Goal: Task Accomplishment & Management: Complete application form

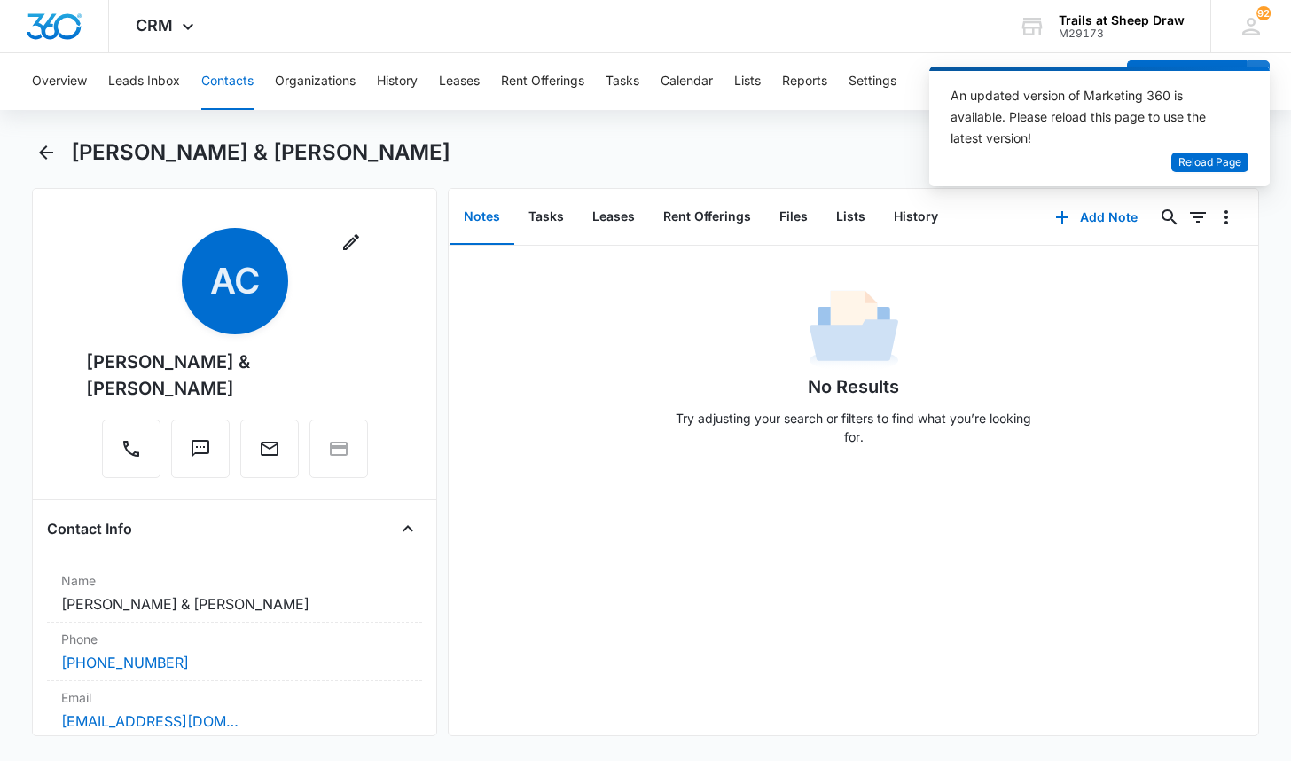
click at [233, 80] on button "Contacts" at bounding box center [227, 81] width 52 height 57
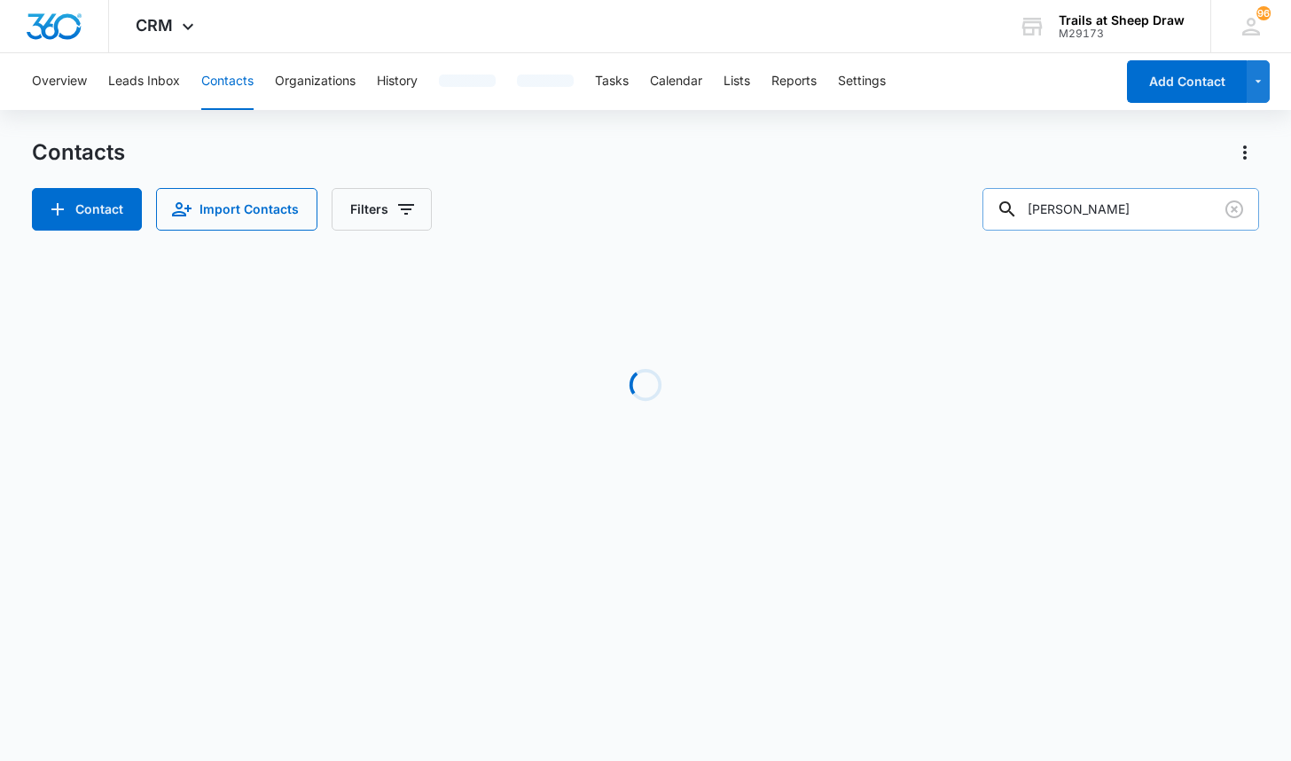
click at [1113, 216] on input "[PERSON_NAME]" at bounding box center [1120, 209] width 277 height 43
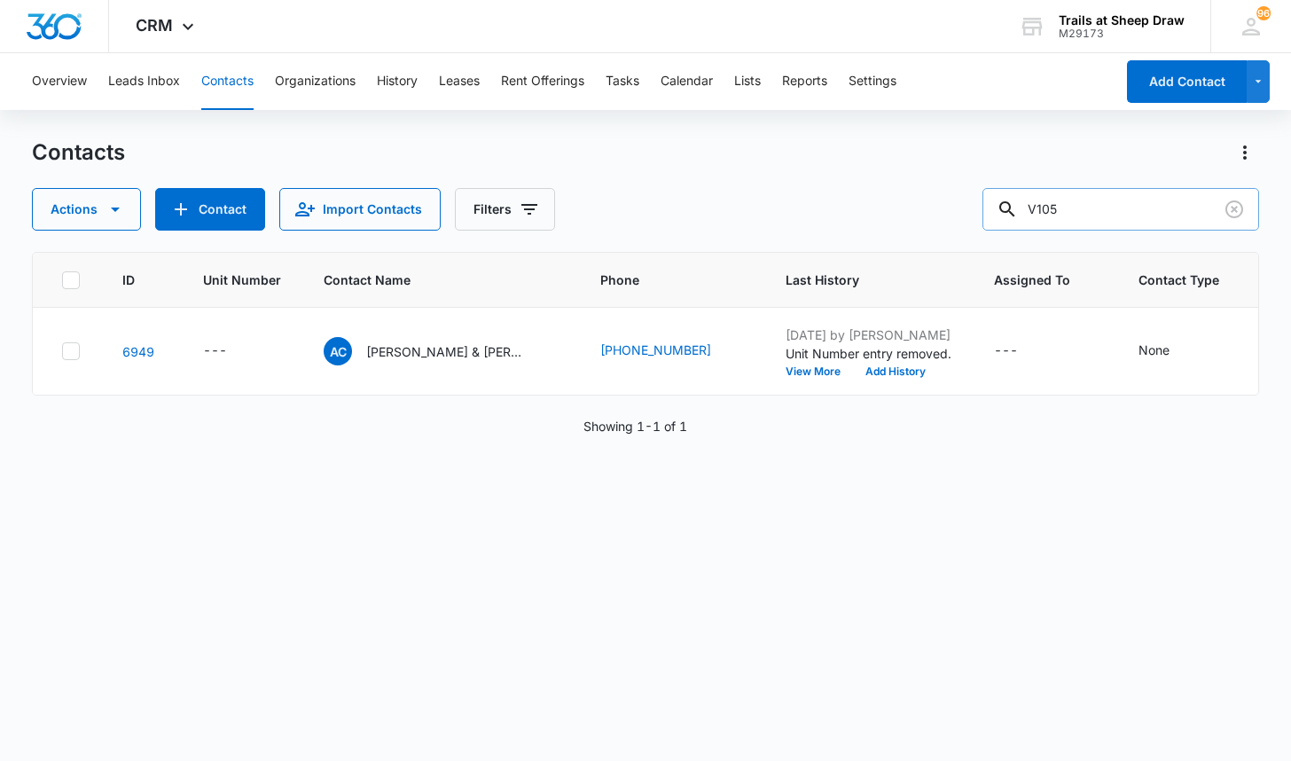
type input "V105"
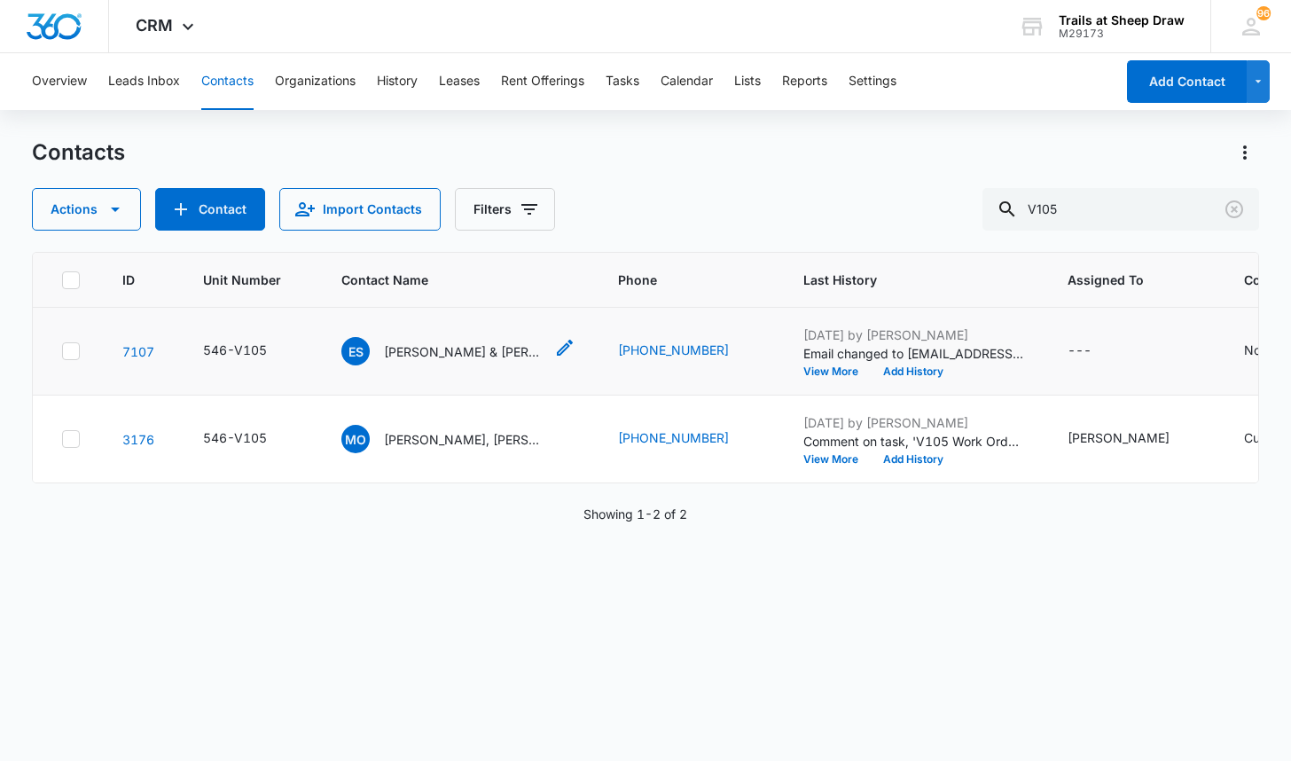
click at [445, 351] on p "[PERSON_NAME] & [PERSON_NAME]" at bounding box center [464, 351] width 160 height 19
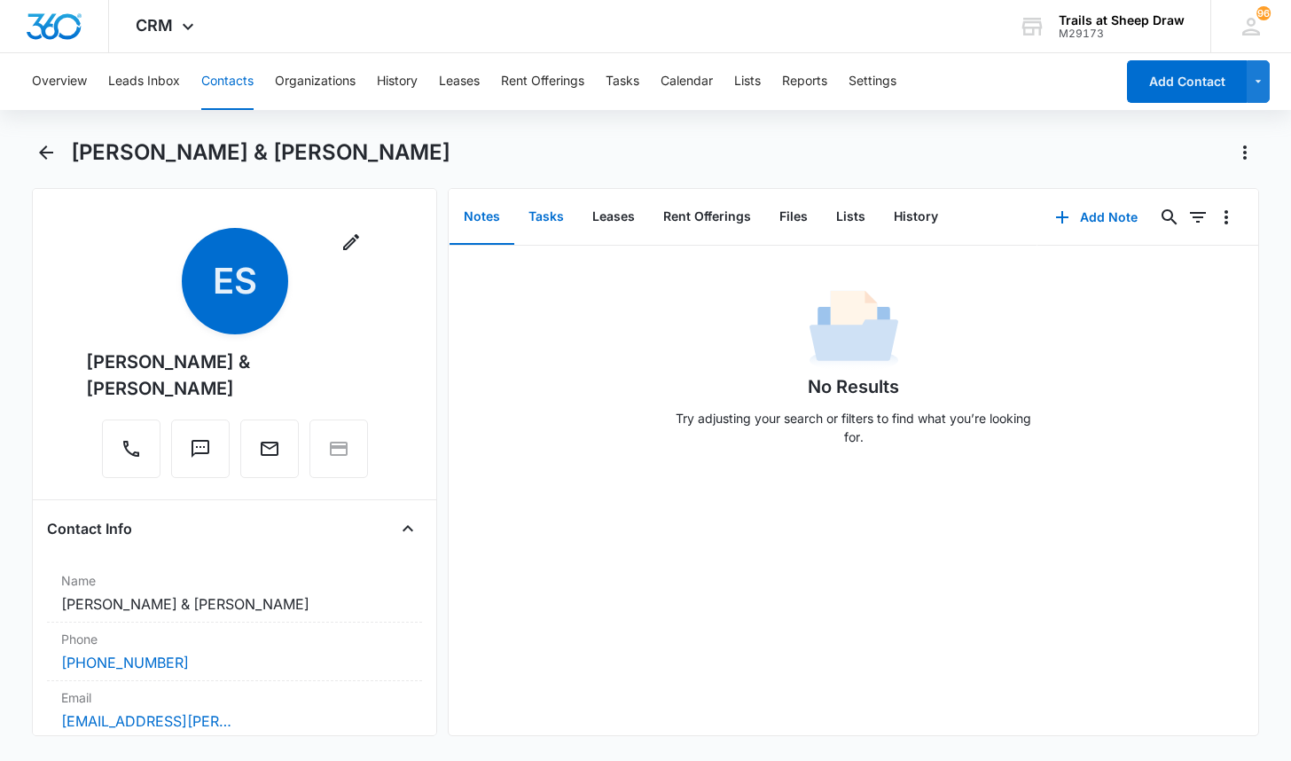
click at [536, 223] on button "Tasks" at bounding box center [546, 217] width 64 height 55
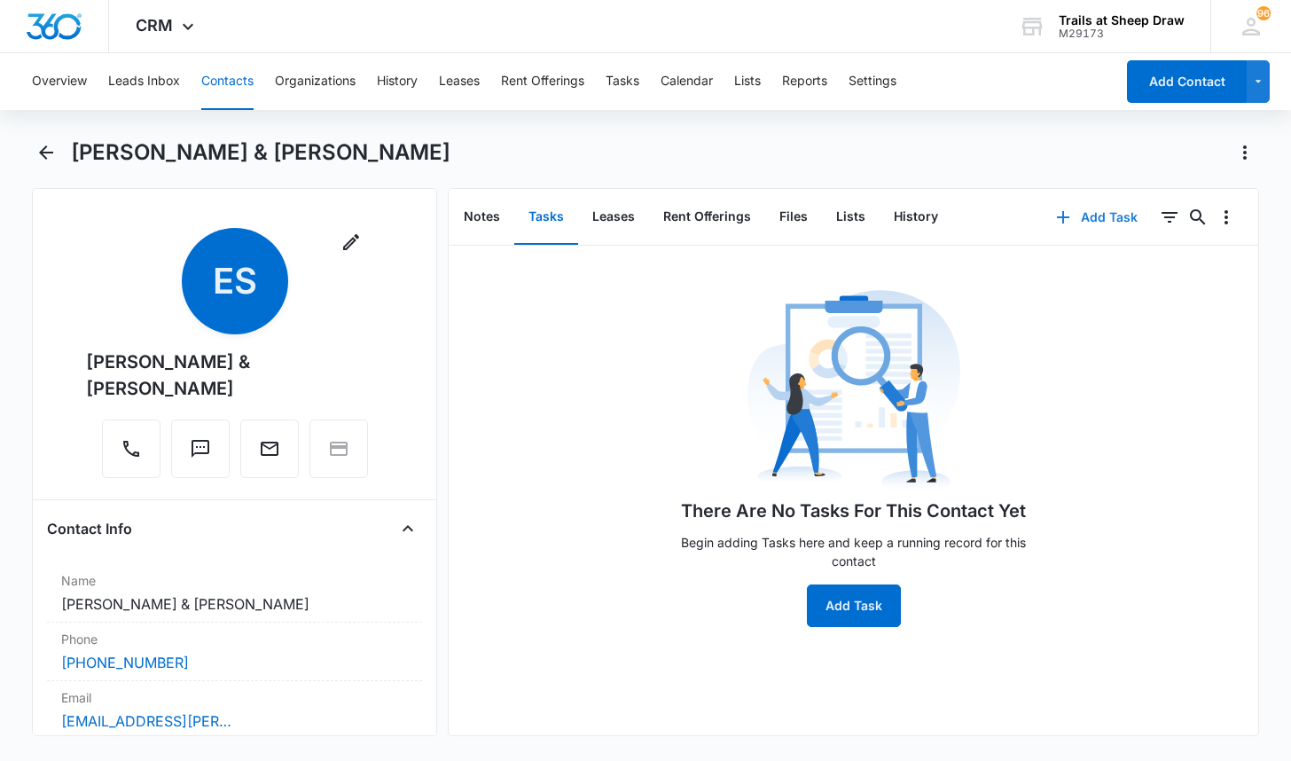
click at [1081, 222] on button "Add Task" at bounding box center [1096, 217] width 117 height 43
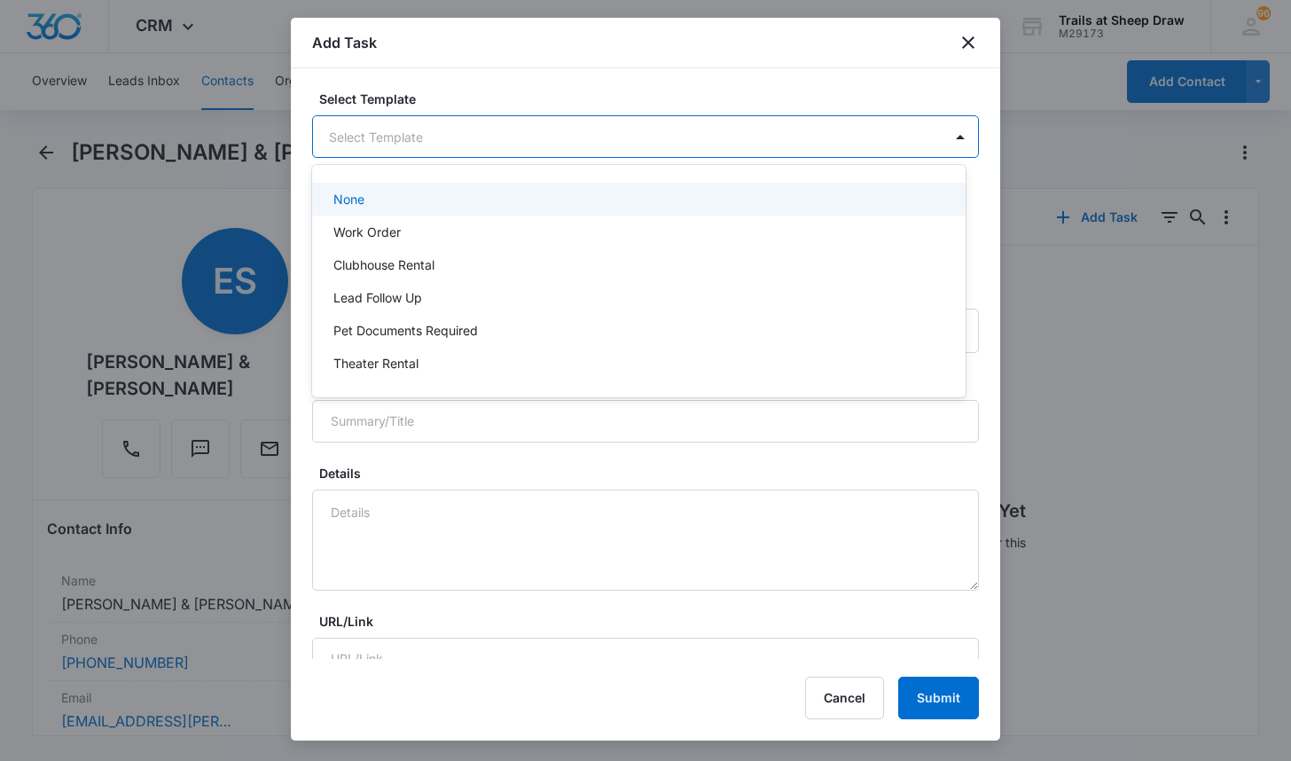
click at [431, 135] on body "CRM Apps Reputation Websites Forms CRM Email Social Content Ads Intelligence Fi…" at bounding box center [645, 380] width 1291 height 761
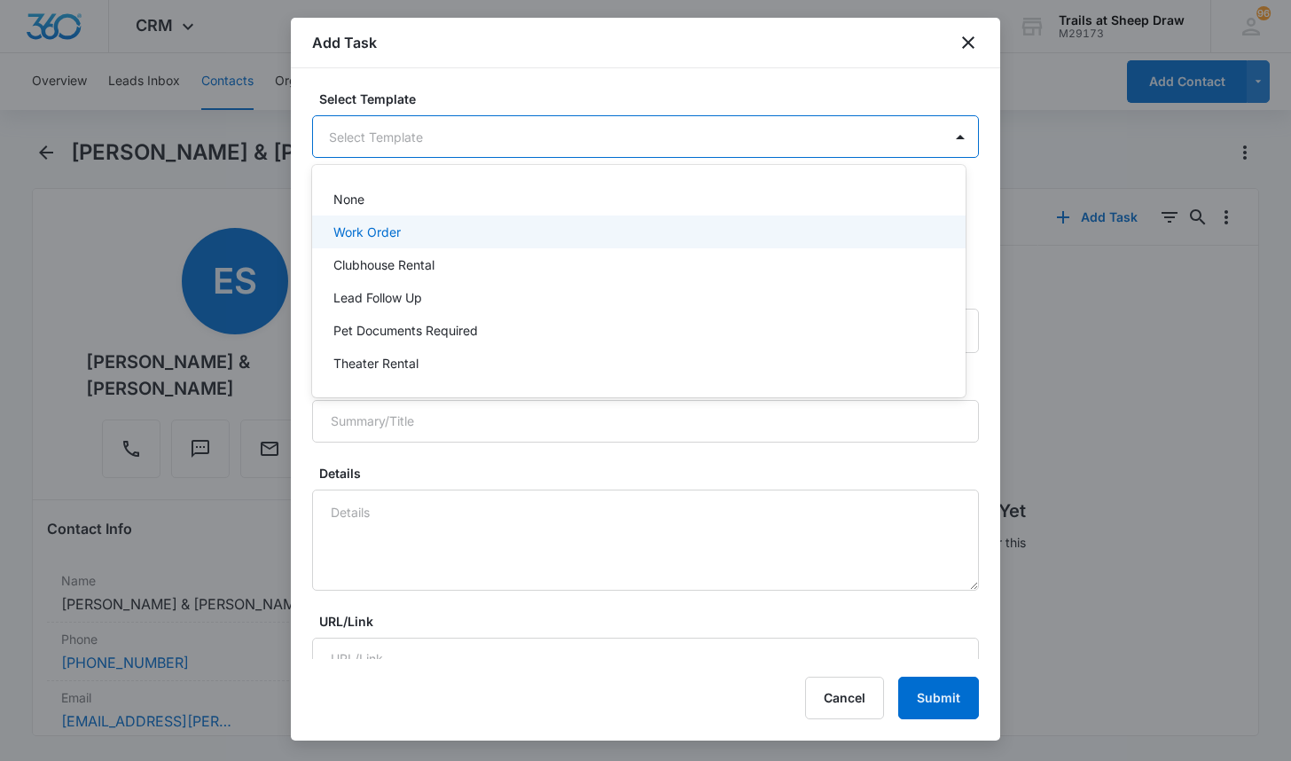
click at [384, 224] on p "Work Order" at bounding box center [366, 232] width 67 height 19
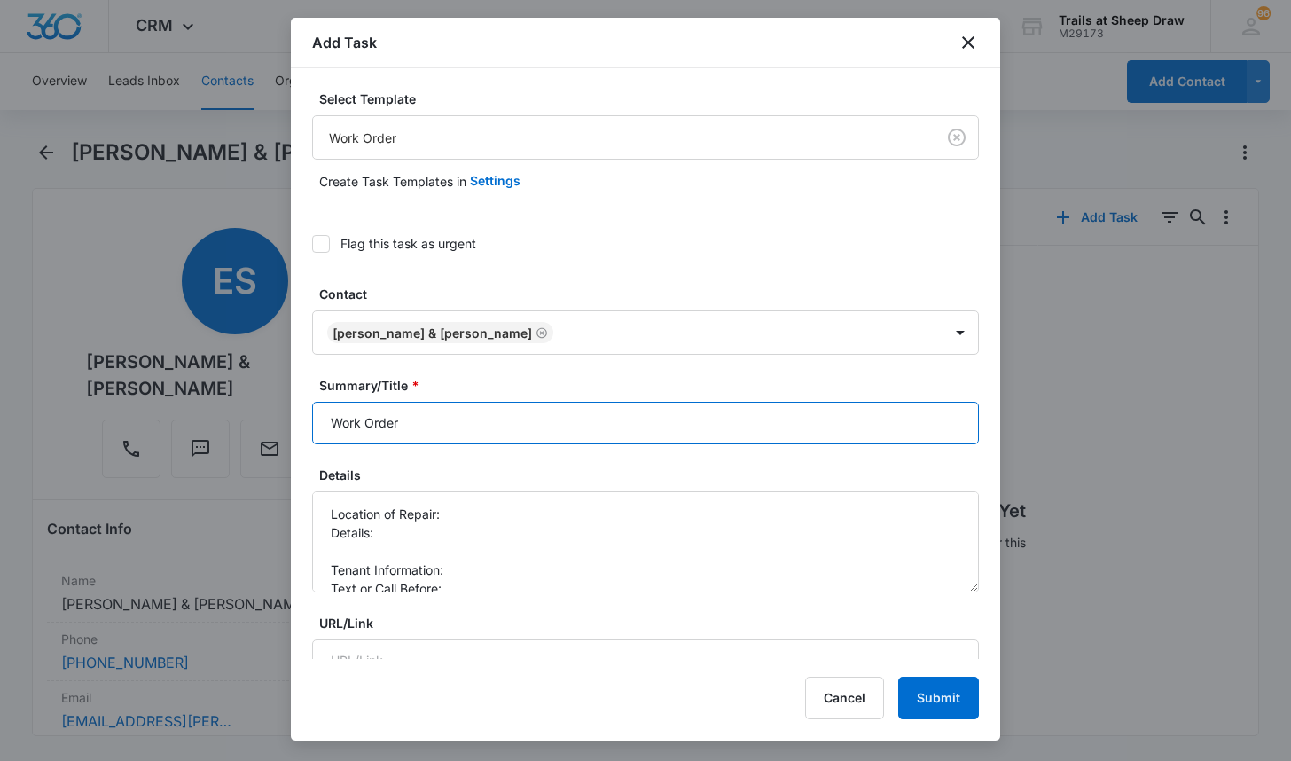
click at [326, 423] on input "Work Order" at bounding box center [645, 423] width 667 height 43
type input "V105 Work Order"
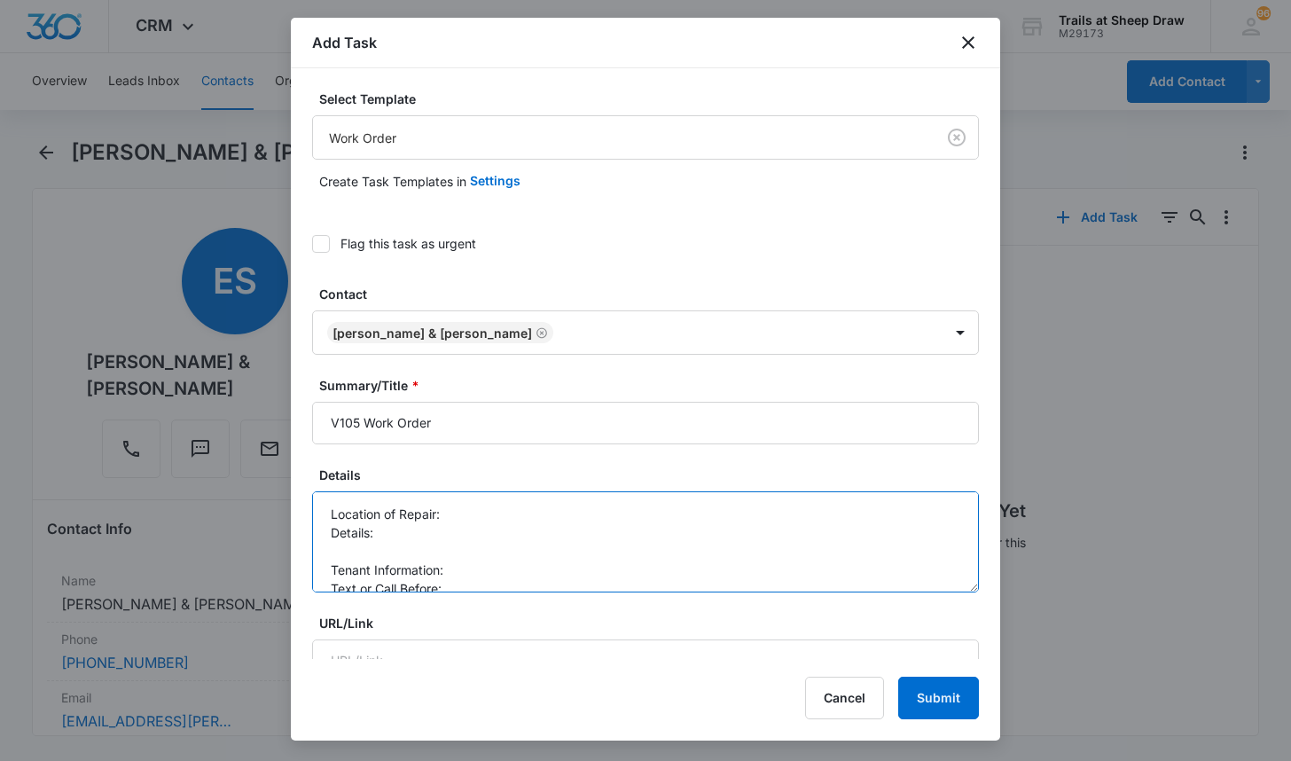
click at [487, 521] on textarea "Location of Repair: Details: Tenant Information: Text or Call Before:" at bounding box center [645, 541] width 667 height 101
click at [476, 530] on textarea "Location of Repair: washer and dryer Details: Tenant Information: Text or Call …" at bounding box center [645, 541] width 667 height 101
click at [502, 555] on textarea "Location of Repair: washer and dryer Details: Move in W/D install Tenant Inform…" at bounding box center [645, 541] width 667 height 101
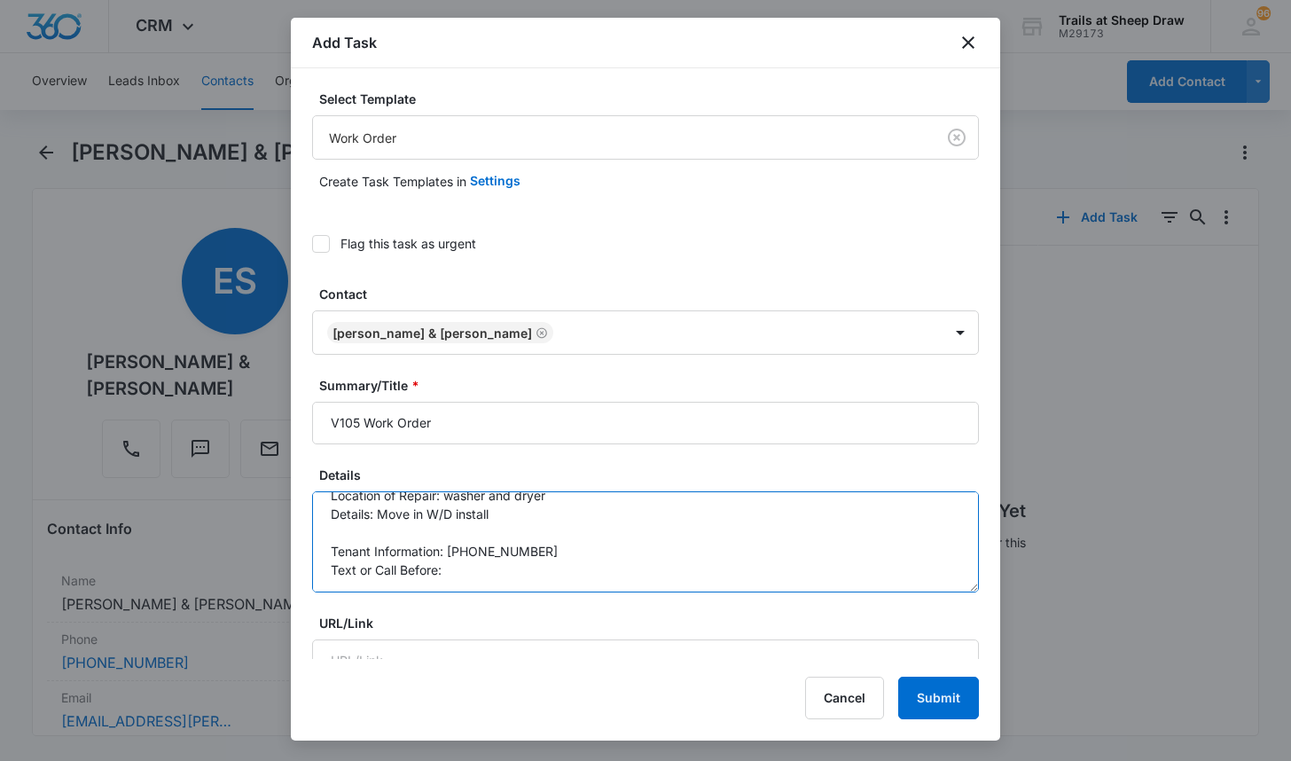
click at [482, 569] on textarea "Location of Repair: washer and dryer Details: Move in W/D install Tenant Inform…" at bounding box center [645, 541] width 667 height 101
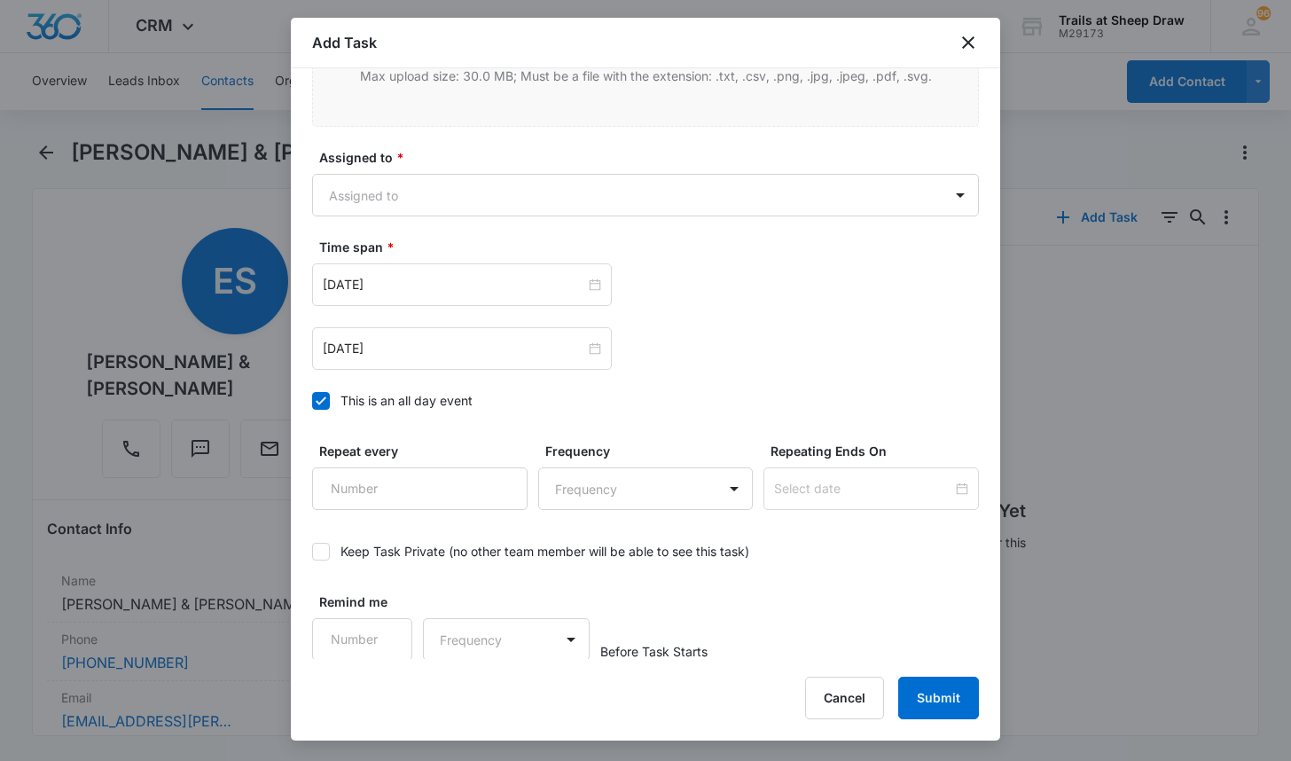
scroll to position [1049, 0]
type textarea "Location of Repair: washer and dryer Details: Move in W/D install Tenant Inform…"
click at [551, 193] on body "CRM Apps Reputation Websites Forms CRM Email Social Content Ads Intelligence Fi…" at bounding box center [645, 380] width 1291 height 761
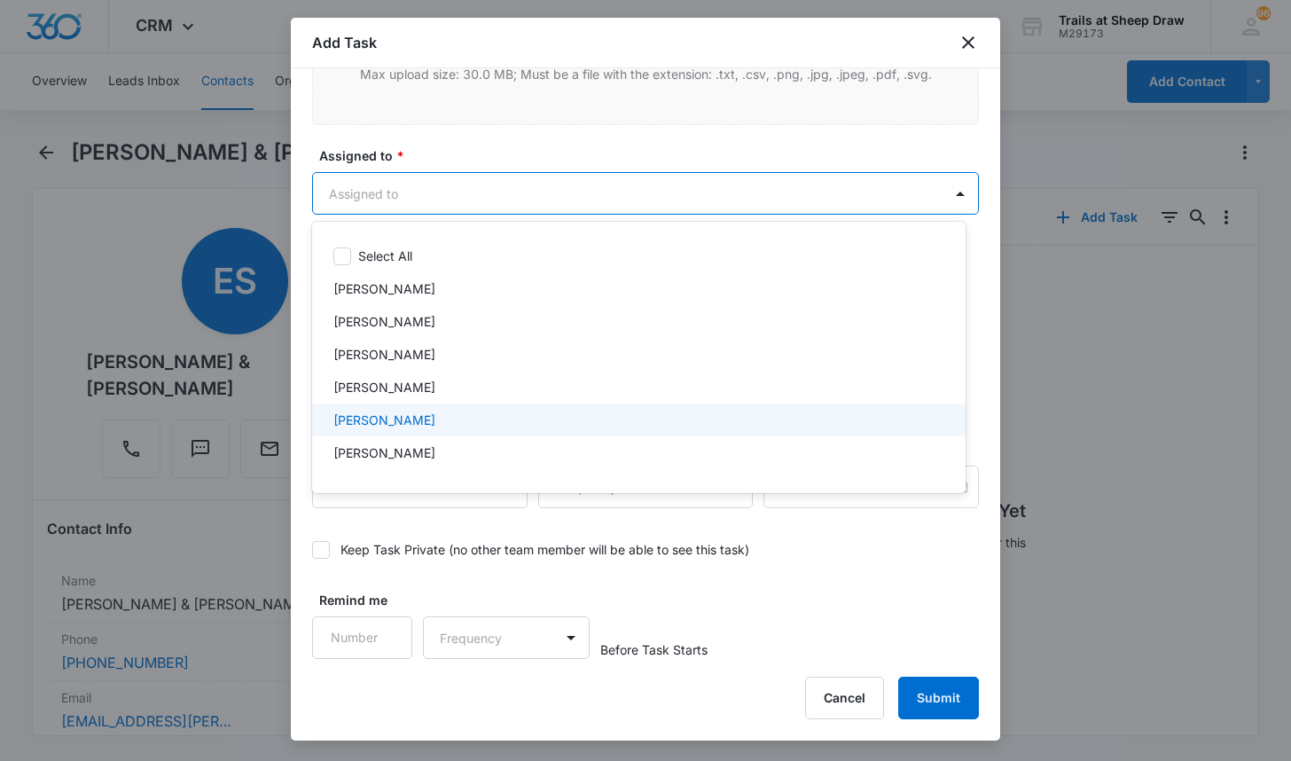
click at [462, 412] on div "[PERSON_NAME]" at bounding box center [636, 419] width 607 height 19
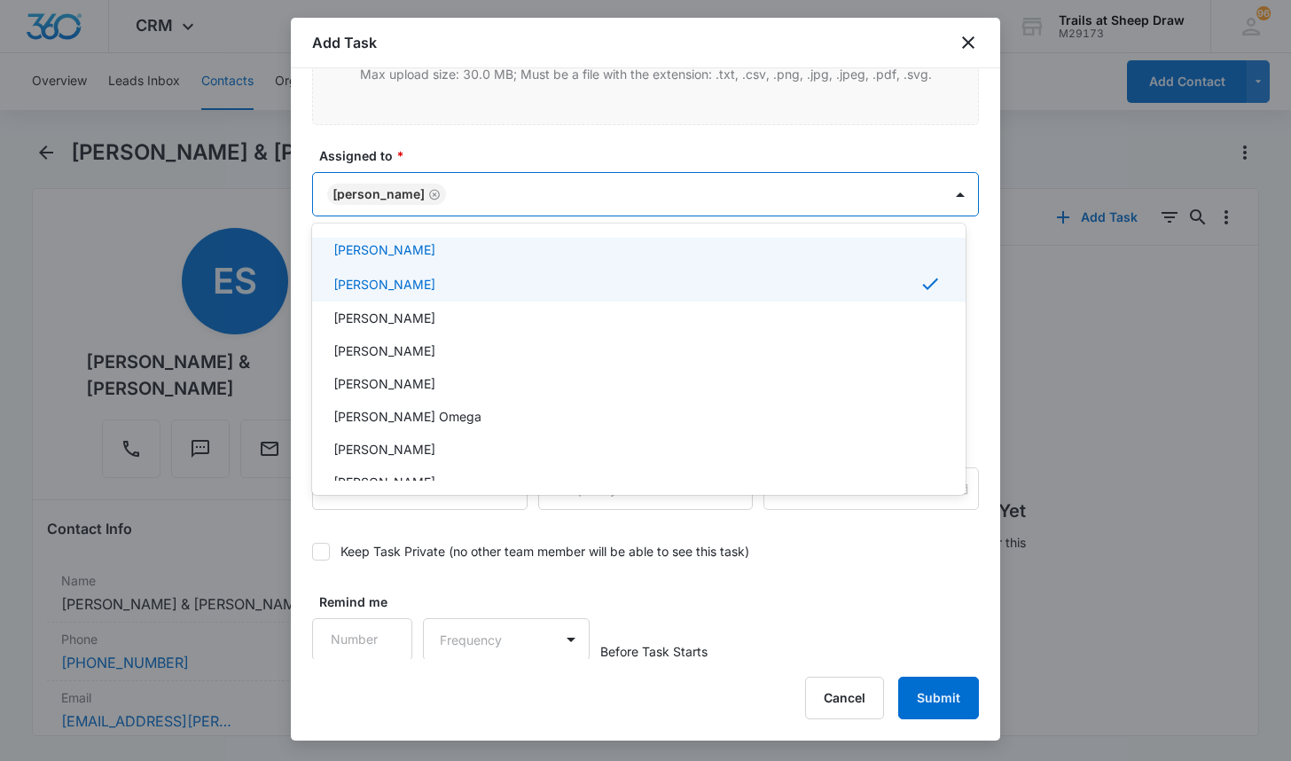
scroll to position [177, 0]
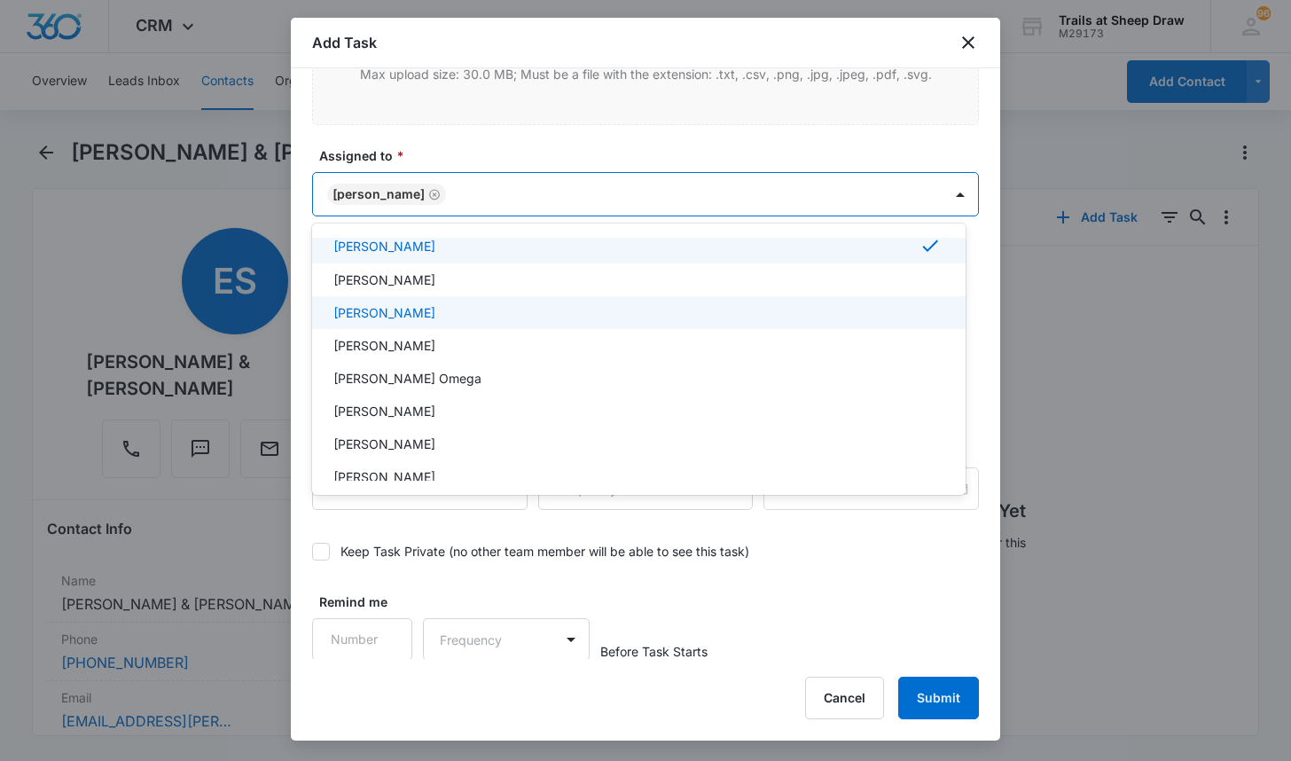
click at [435, 320] on p "[PERSON_NAME]" at bounding box center [384, 312] width 102 height 19
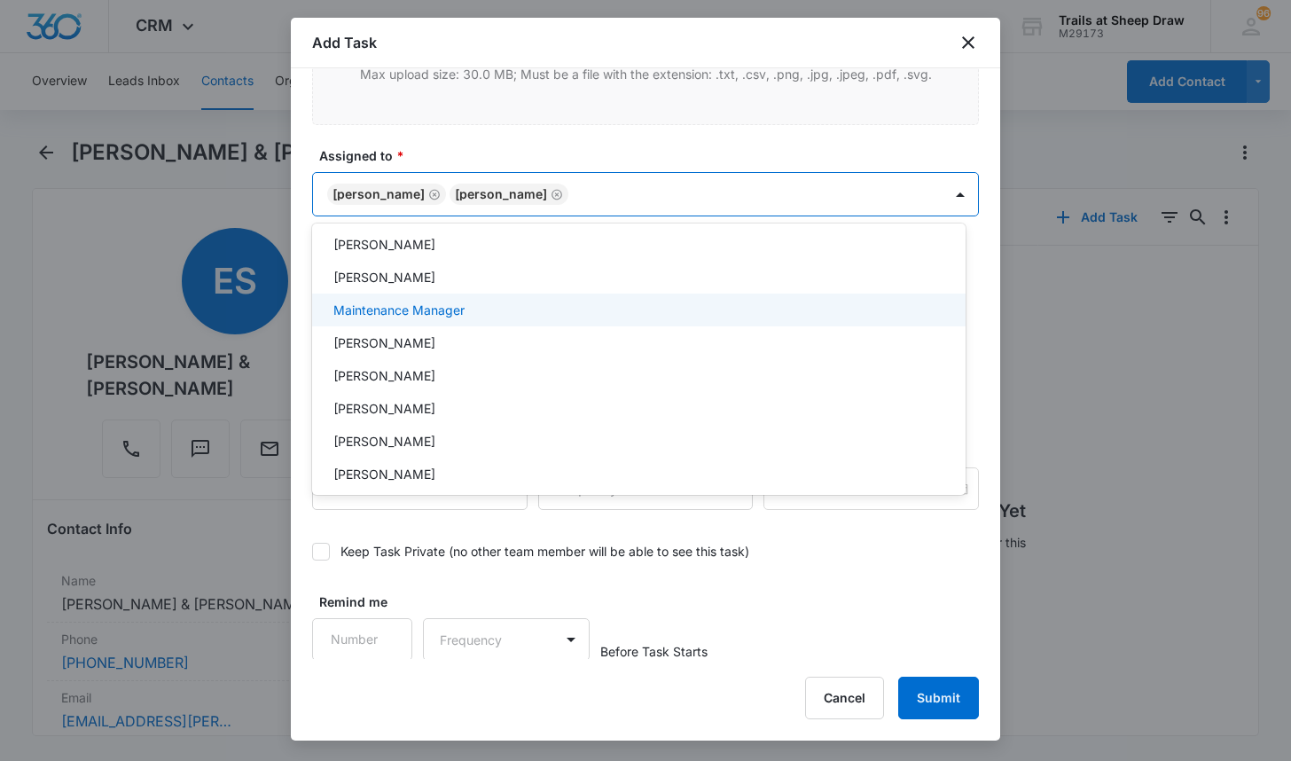
scroll to position [426, 0]
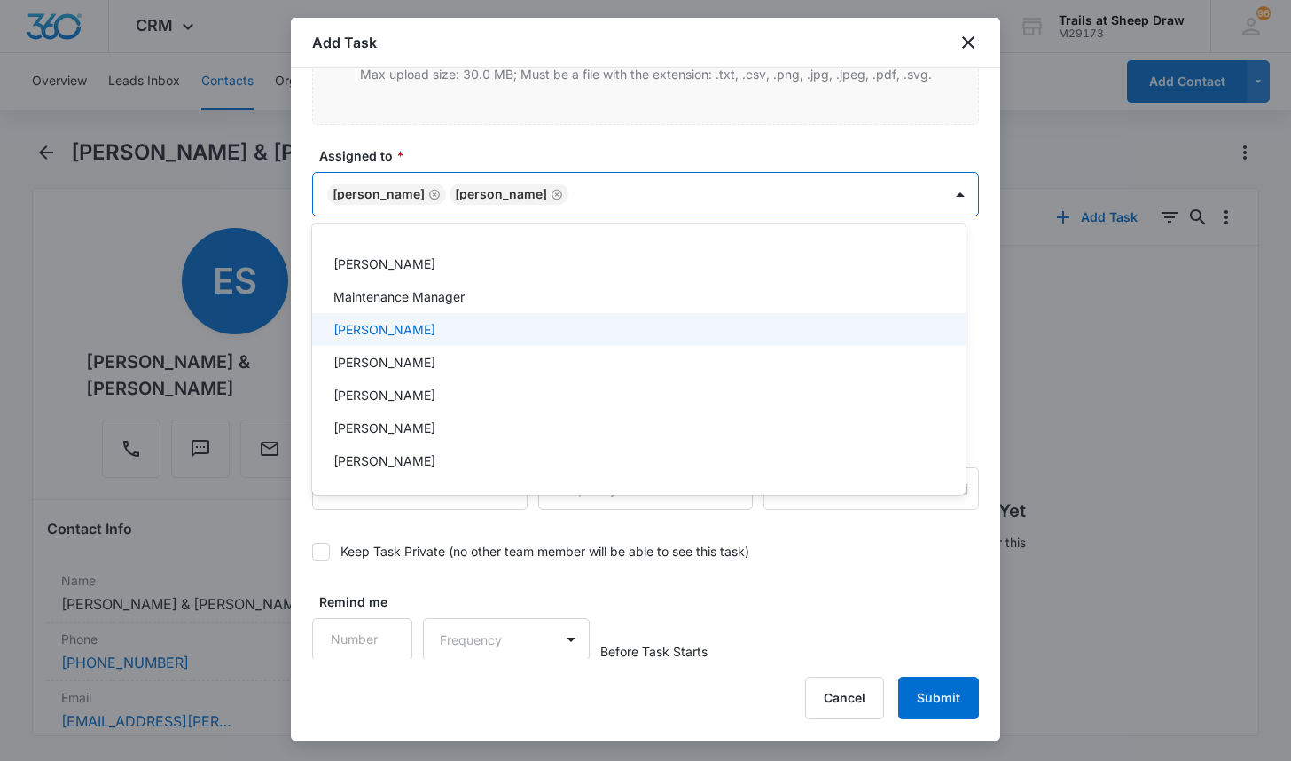
click at [431, 330] on div "[PERSON_NAME]" at bounding box center [636, 329] width 607 height 19
click at [304, 316] on div at bounding box center [645, 380] width 1291 height 761
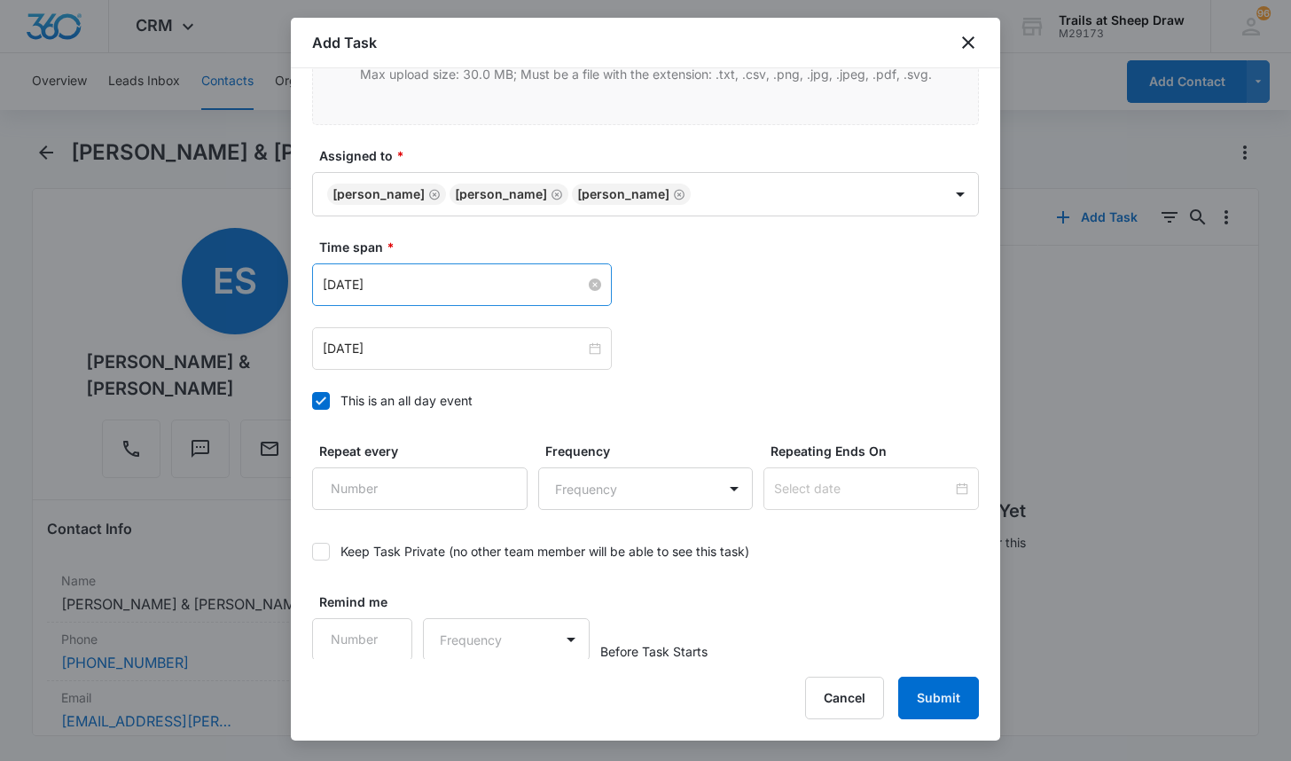
click at [432, 291] on input "[DATE]" at bounding box center [454, 285] width 262 height 20
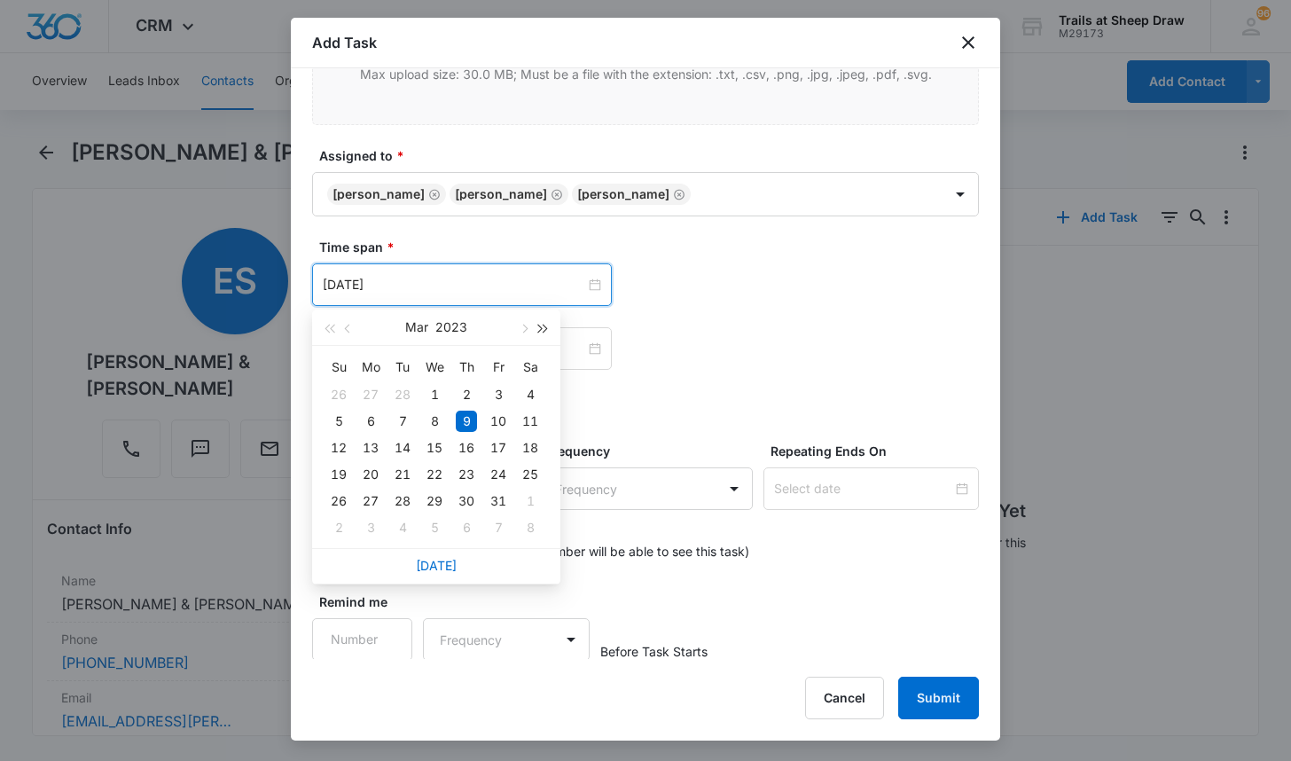
click at [543, 331] on span "button" at bounding box center [543, 328] width 9 height 9
click at [527, 330] on button "button" at bounding box center [523, 326] width 20 height 35
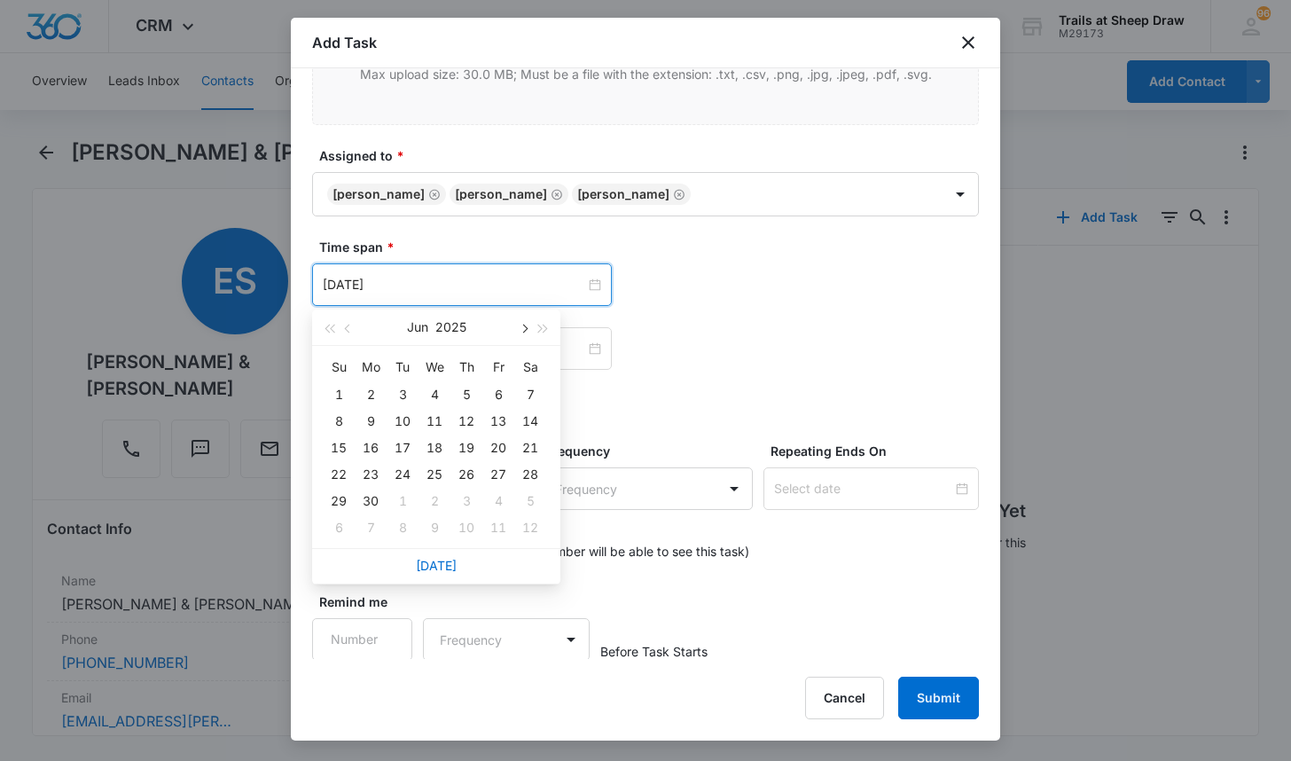
click at [527, 330] on button "button" at bounding box center [523, 326] width 20 height 35
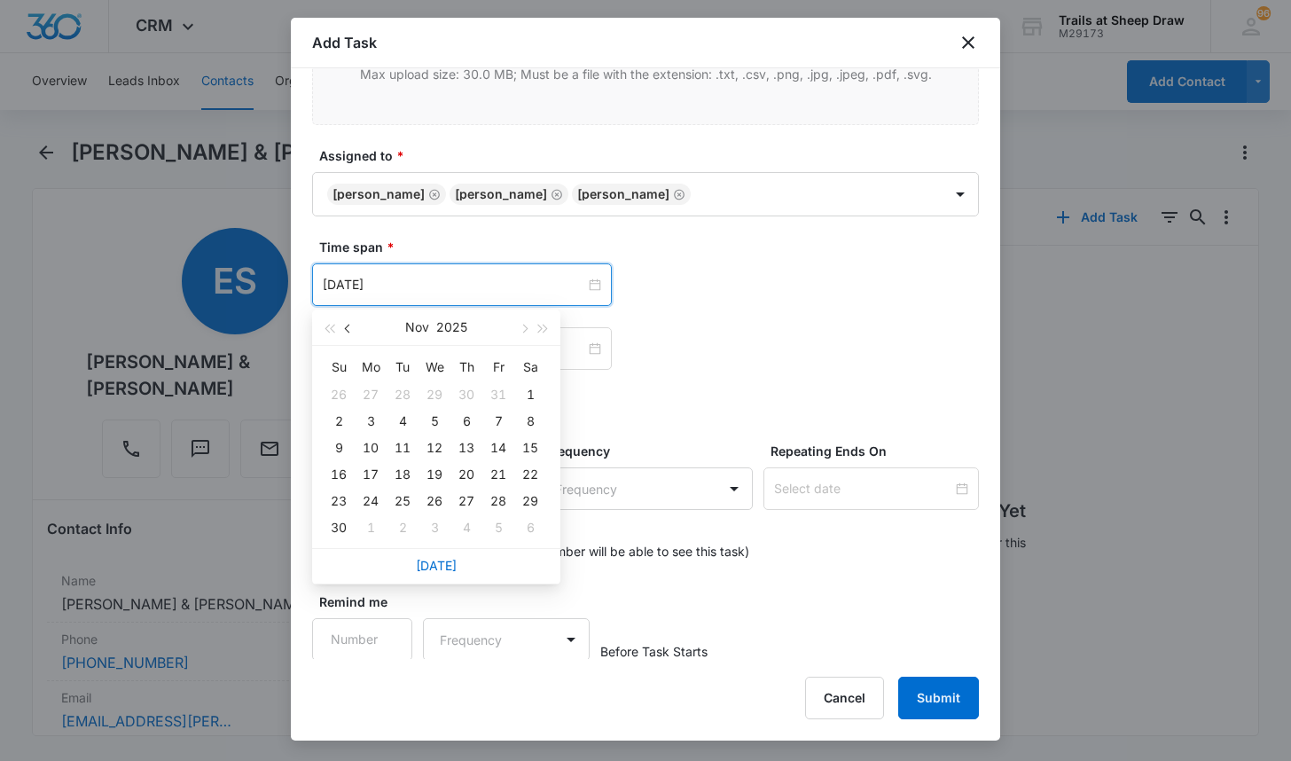
click at [346, 331] on button "button" at bounding box center [349, 326] width 20 height 35
type input "[DATE]"
click at [436, 441] on div "15" at bounding box center [434, 447] width 21 height 21
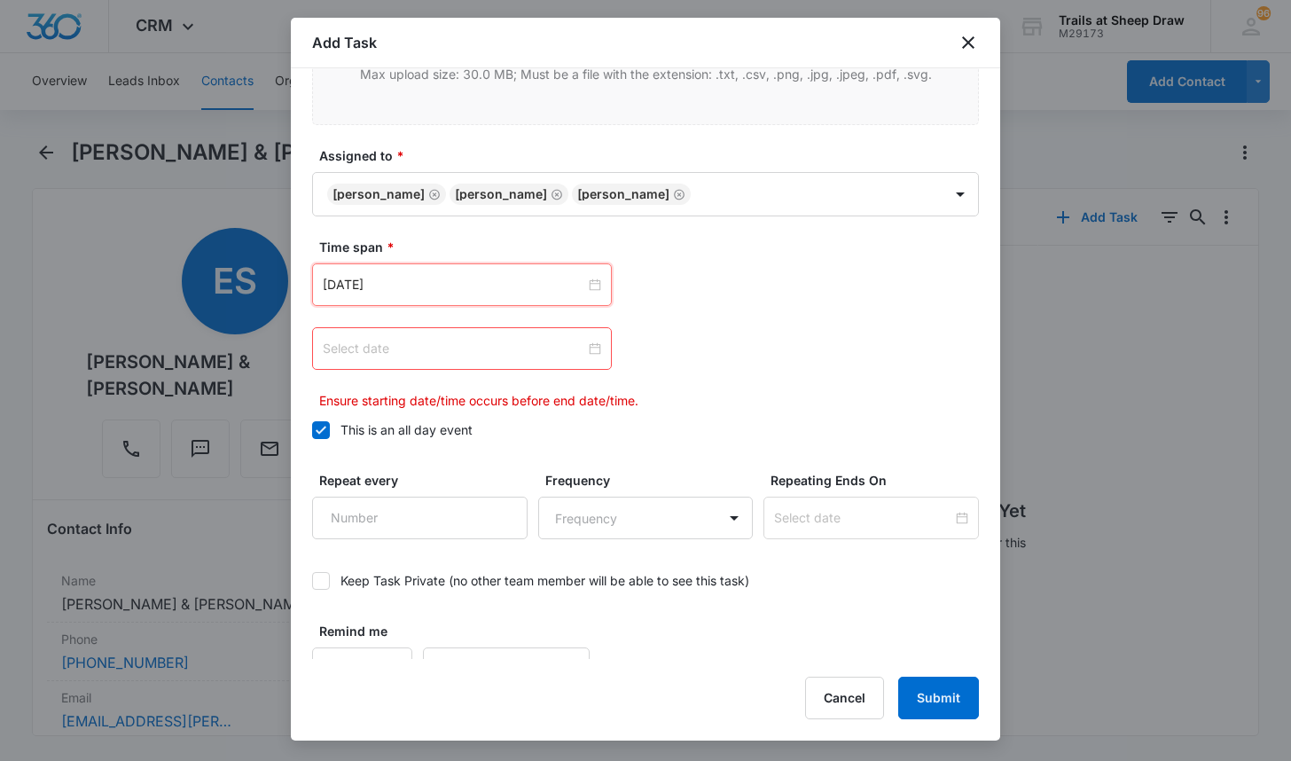
click at [590, 355] on div at bounding box center [462, 349] width 278 height 20
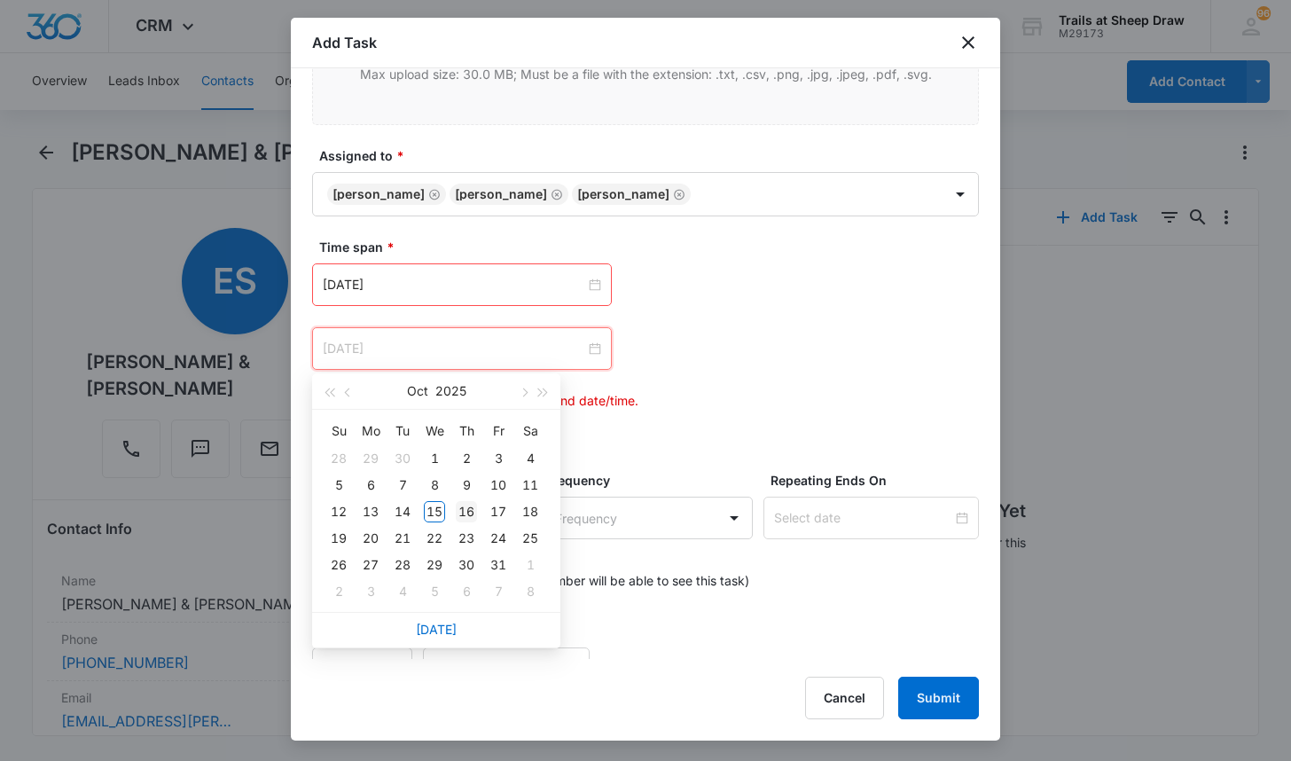
type input "[DATE]"
click at [475, 509] on td "16" at bounding box center [466, 511] width 32 height 27
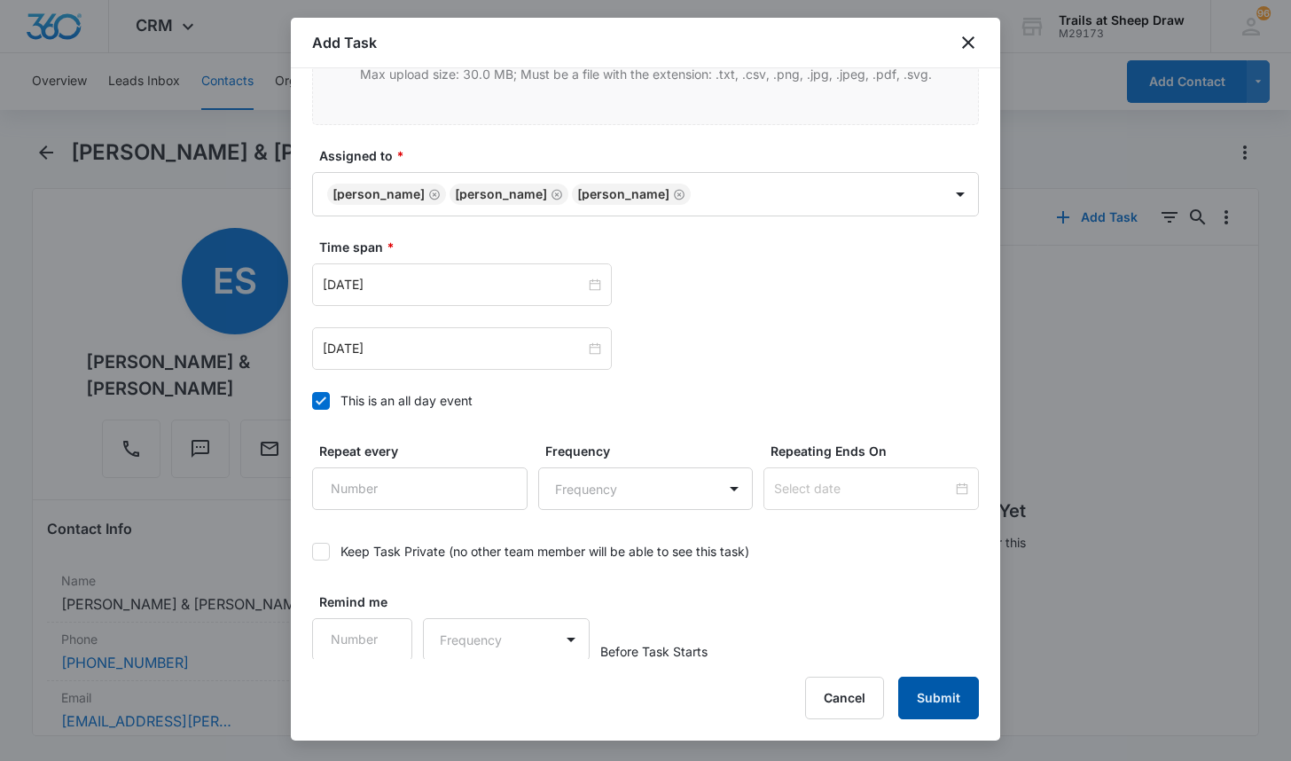
click at [941, 704] on button "Submit" at bounding box center [938, 697] width 81 height 43
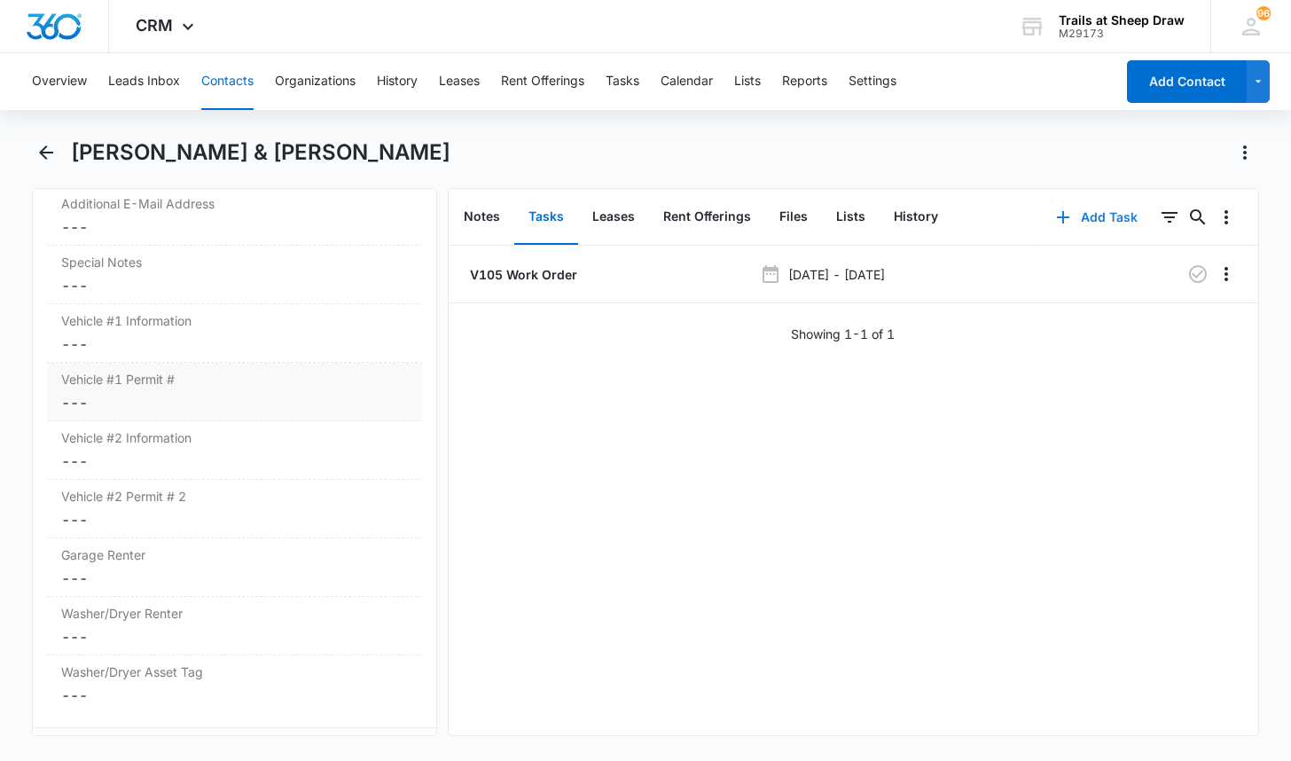
scroll to position [1773, 0]
click at [132, 331] on dd "Cancel Save Changes ---" at bounding box center [234, 341] width 347 height 21
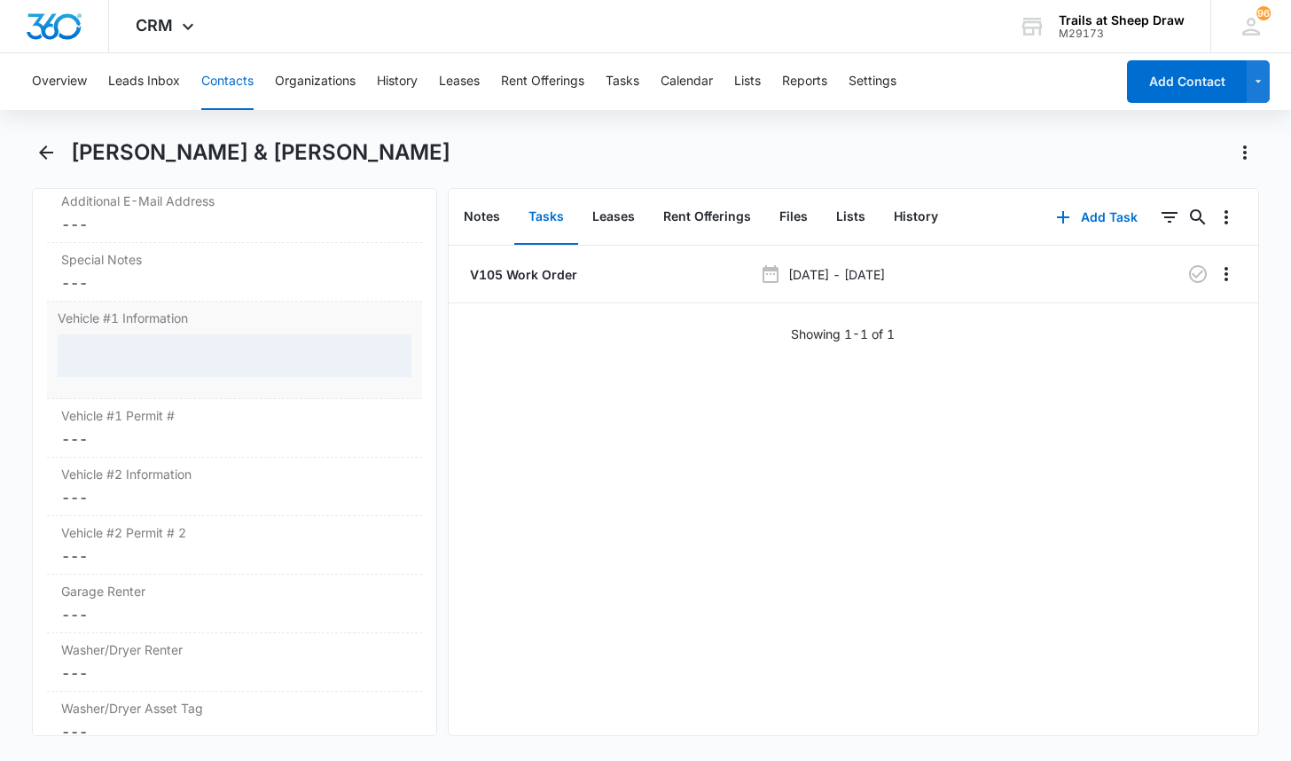
click at [133, 343] on div at bounding box center [235, 355] width 354 height 43
click at [133, 334] on div at bounding box center [235, 355] width 354 height 43
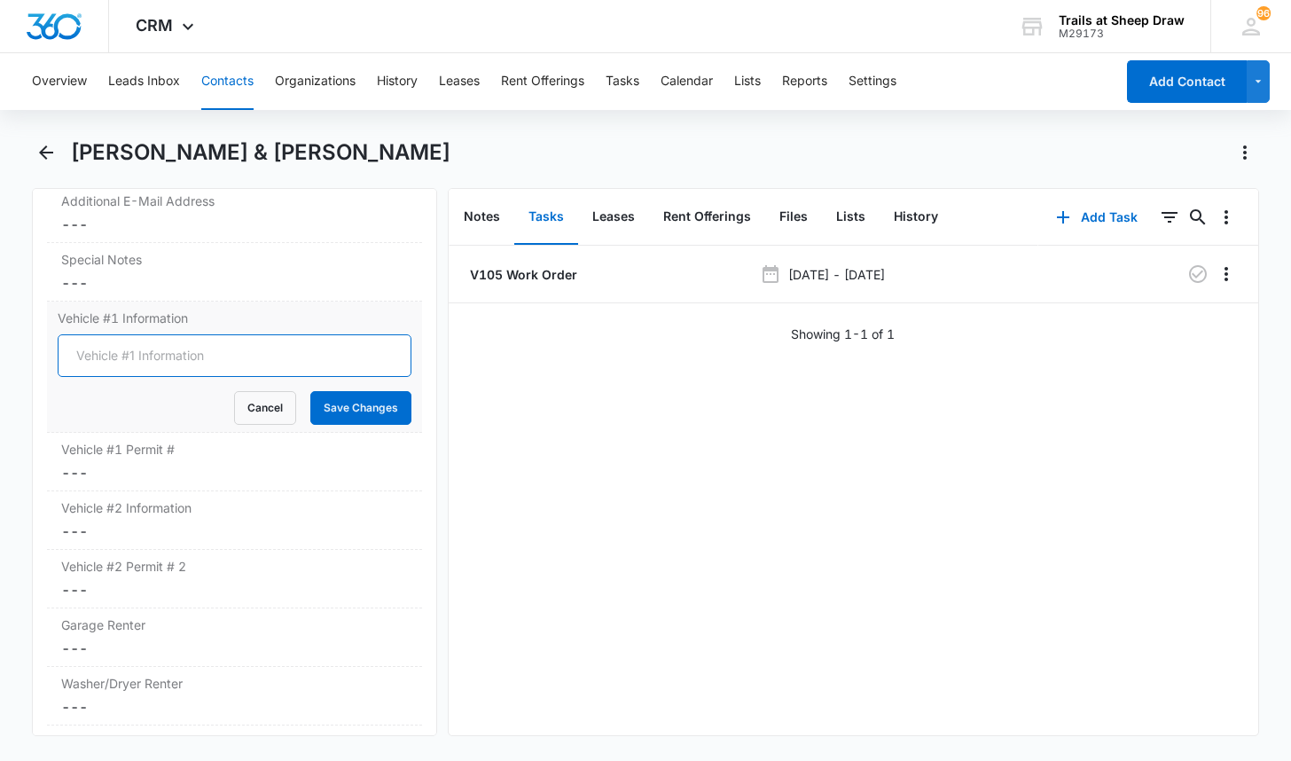
click at [133, 334] on input "Vehicle #1 Information" at bounding box center [235, 355] width 354 height 43
type input "2021 VW Jetta Black"
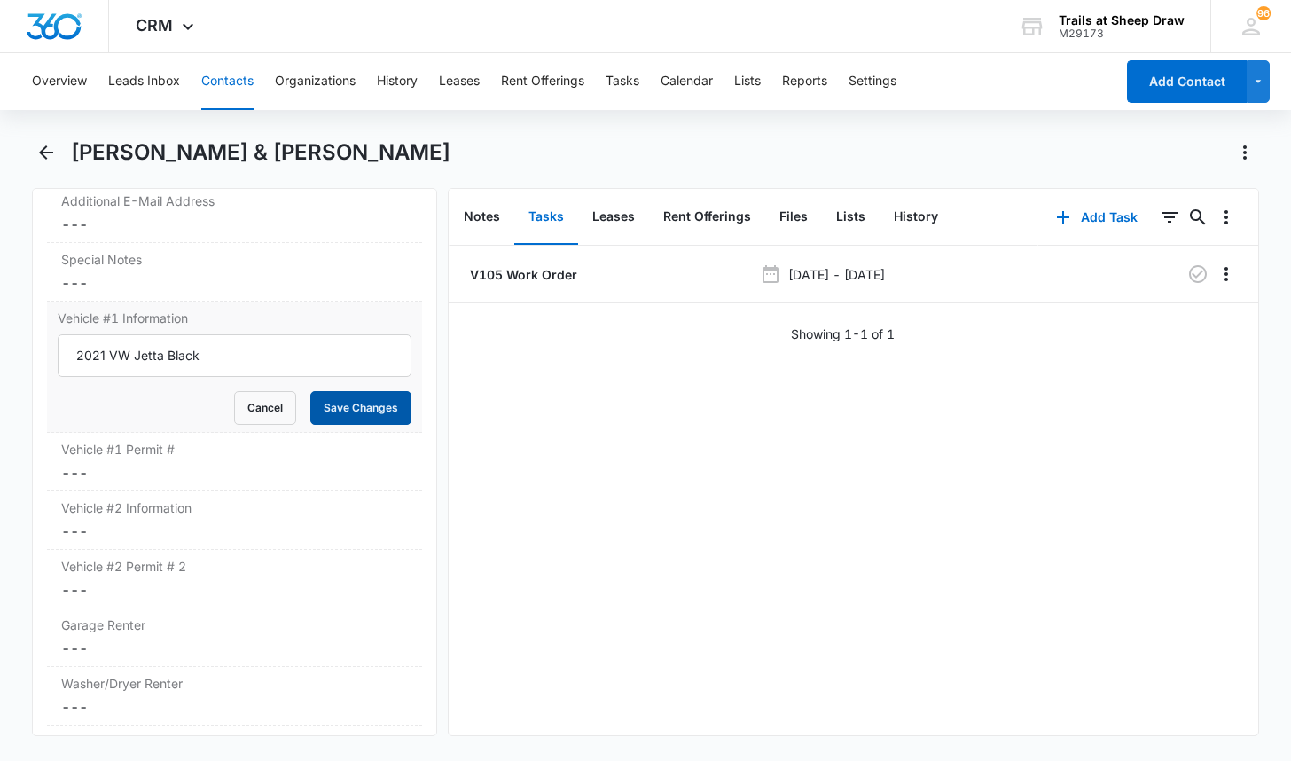
click at [326, 391] on button "Save Changes" at bounding box center [360, 408] width 101 height 34
click at [130, 462] on dd "Cancel Save Changes ---" at bounding box center [234, 472] width 347 height 21
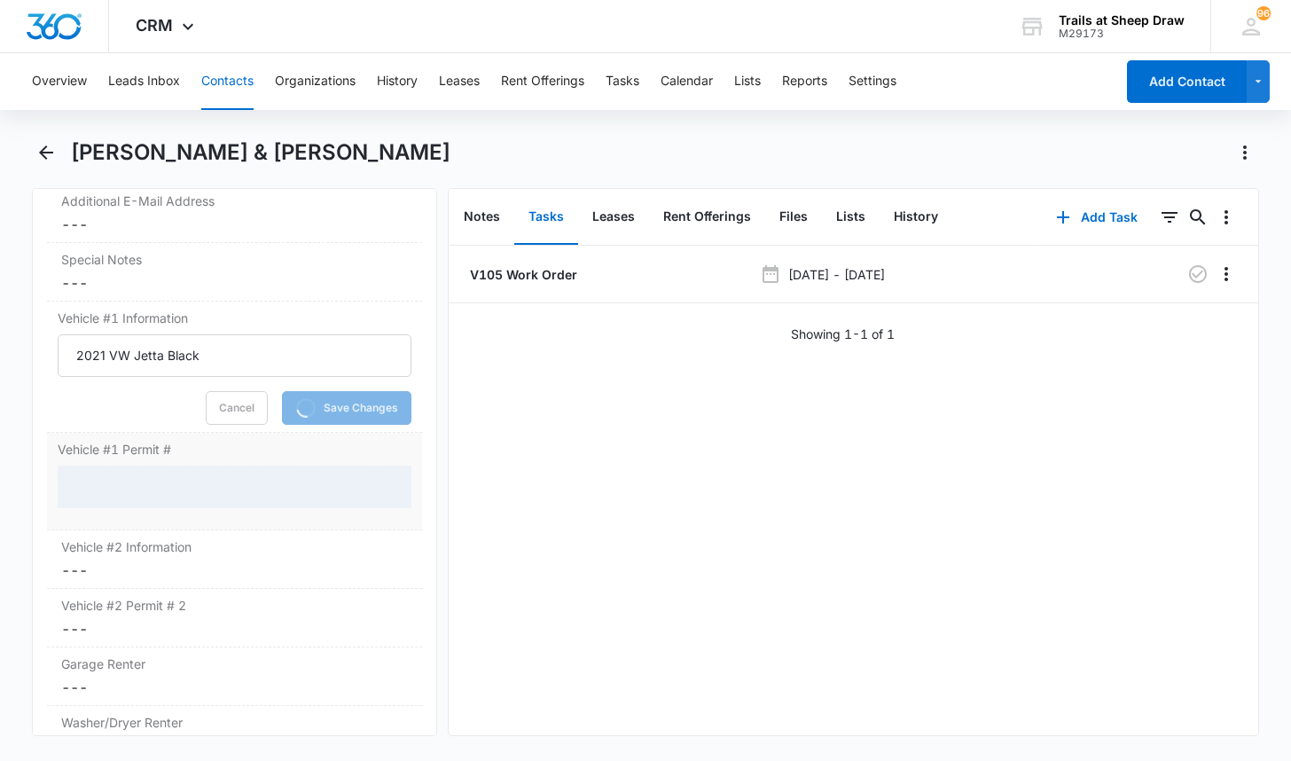
click at [144, 465] on div at bounding box center [235, 486] width 354 height 43
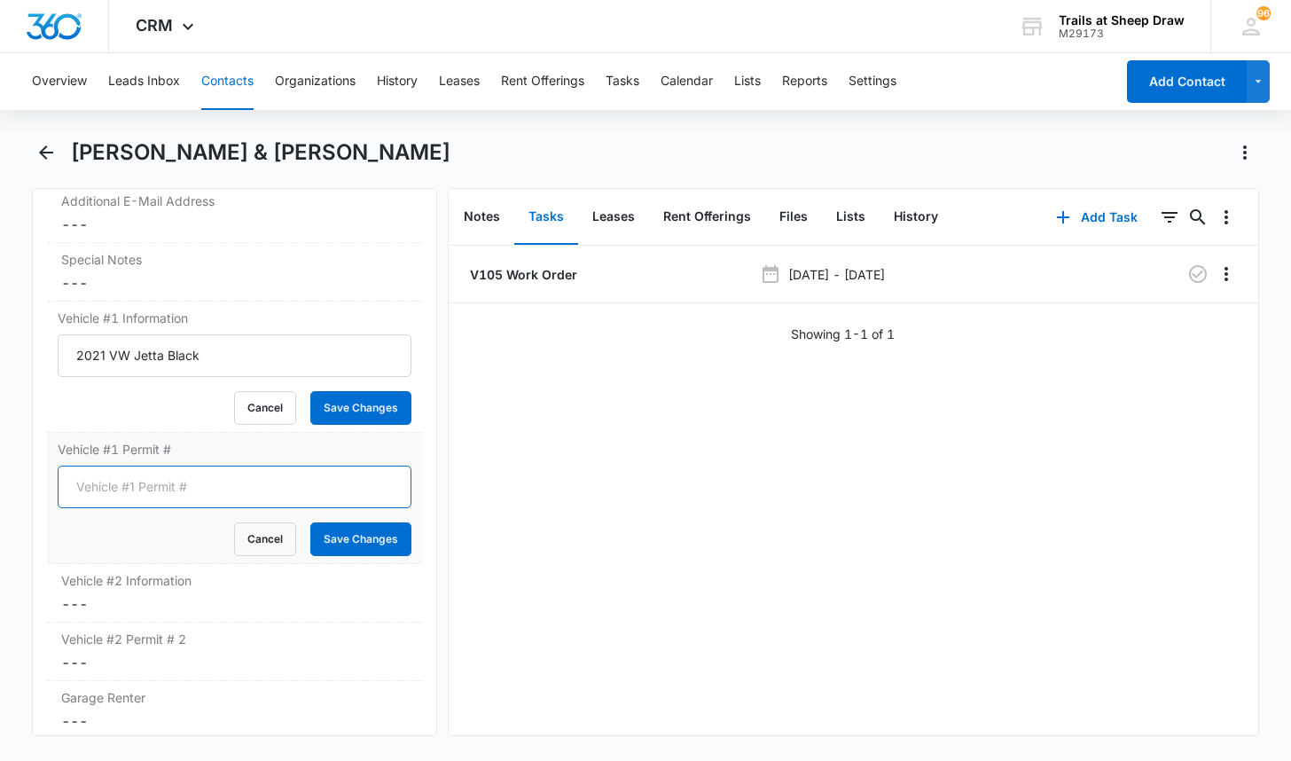
click at [144, 465] on input "Vehicle #1 Permit #" at bounding box center [235, 486] width 354 height 43
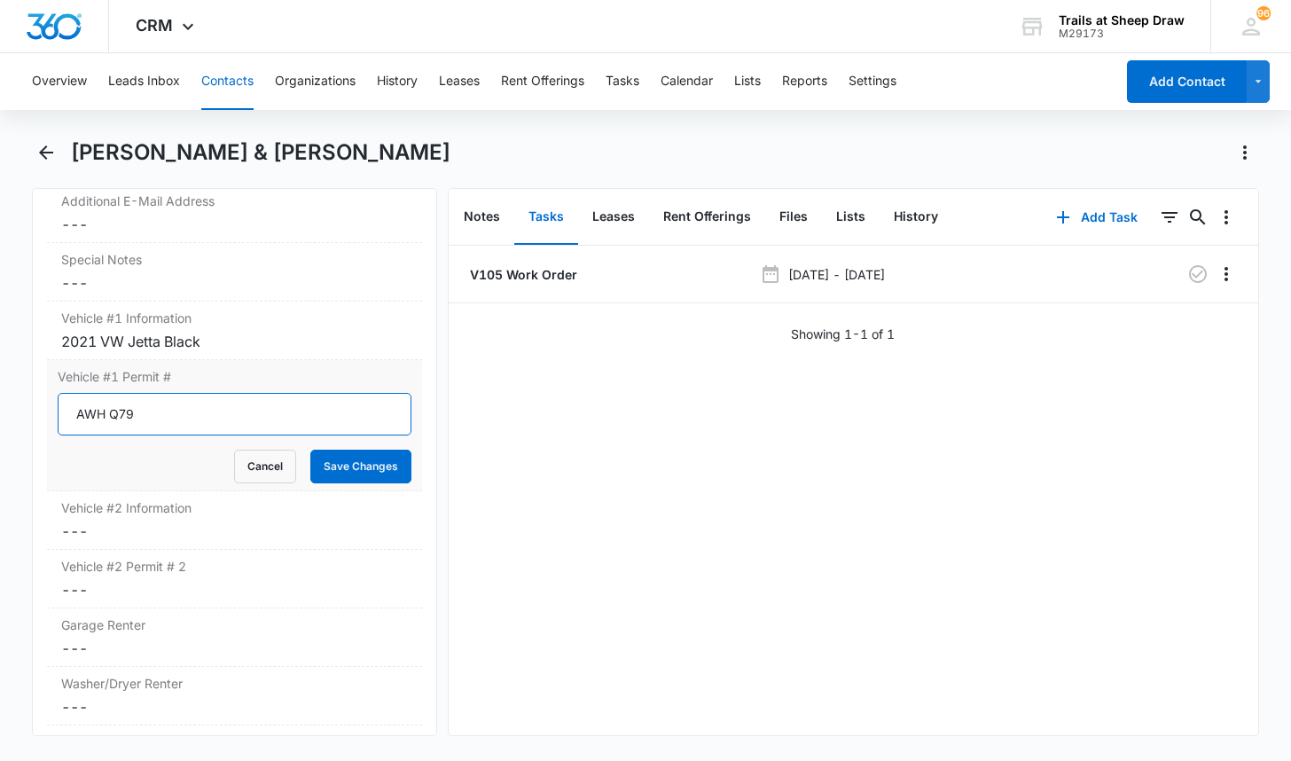
type input "AWH Q79"
click at [310, 449] on button "Save Changes" at bounding box center [360, 466] width 101 height 34
click at [155, 520] on dd "Cancel Save Changes ---" at bounding box center [234, 530] width 347 height 21
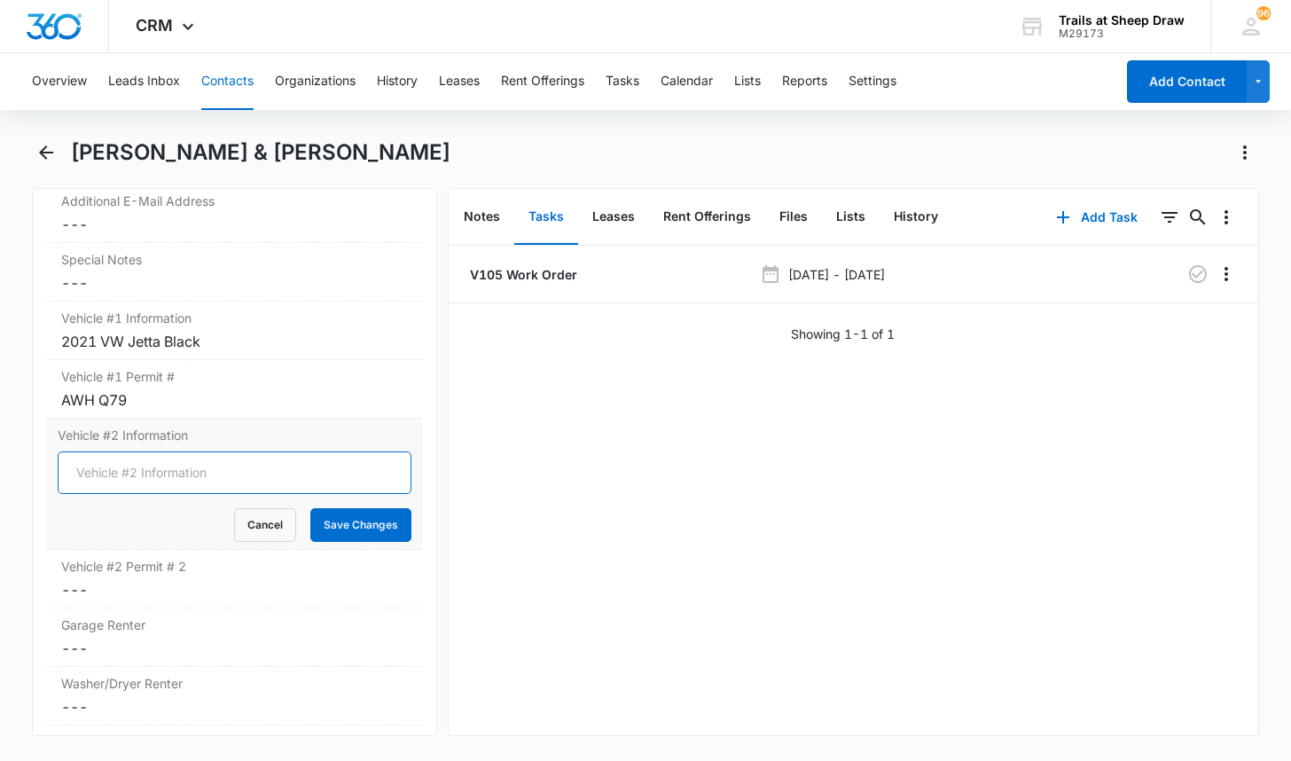
click at [139, 451] on input "Vehicle #2 Information" at bounding box center [235, 472] width 354 height 43
type input "2014 Jeep Patriot White"
click at [344, 508] on button "Save Changes" at bounding box center [360, 525] width 101 height 34
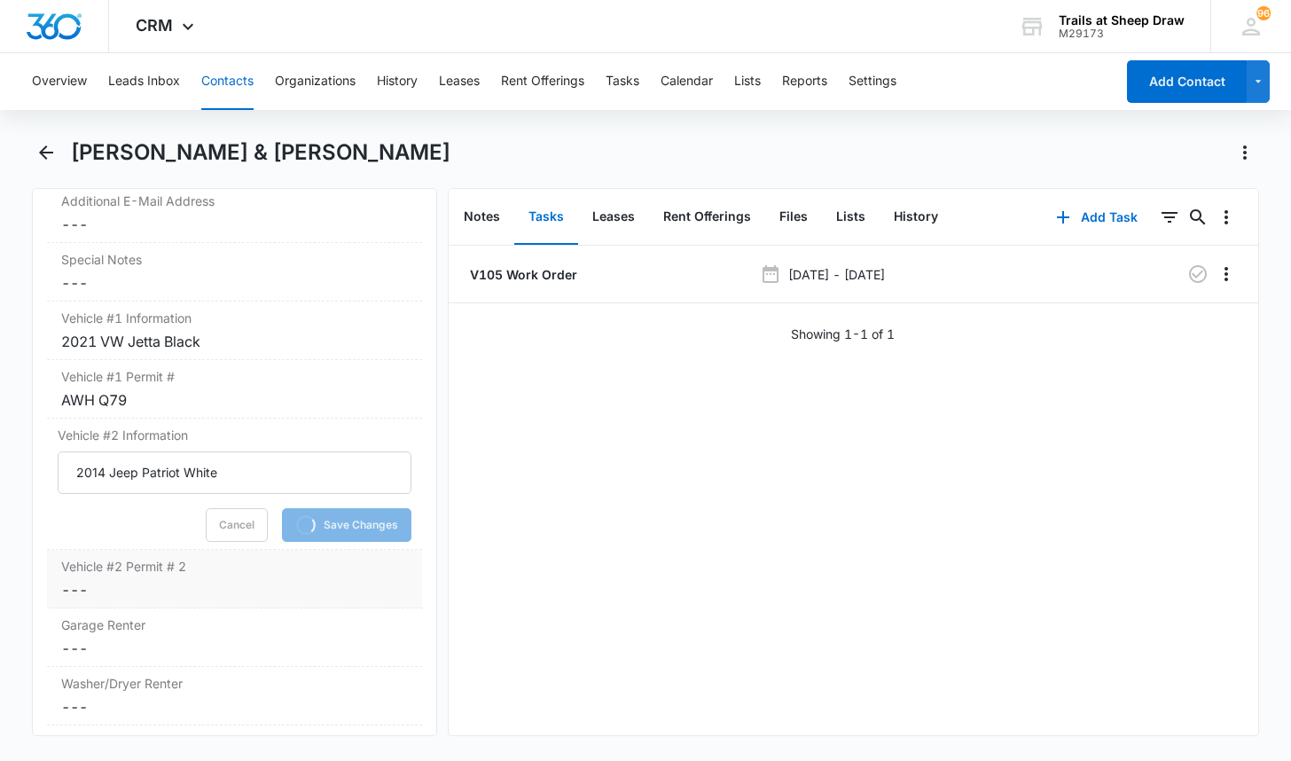
click at [147, 579] on dd "Cancel Save Changes ---" at bounding box center [234, 589] width 347 height 21
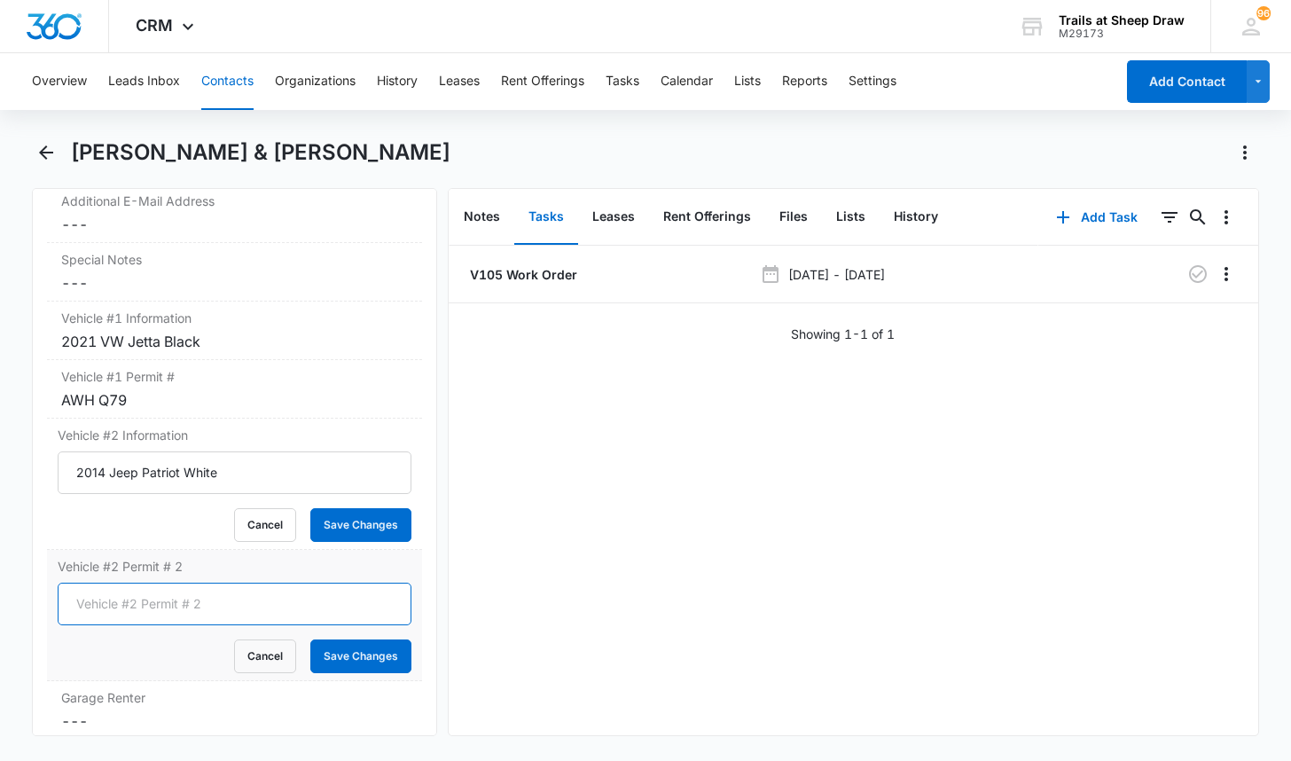
click at [138, 582] on input "Vehicle #2 Permit # 2" at bounding box center [235, 603] width 354 height 43
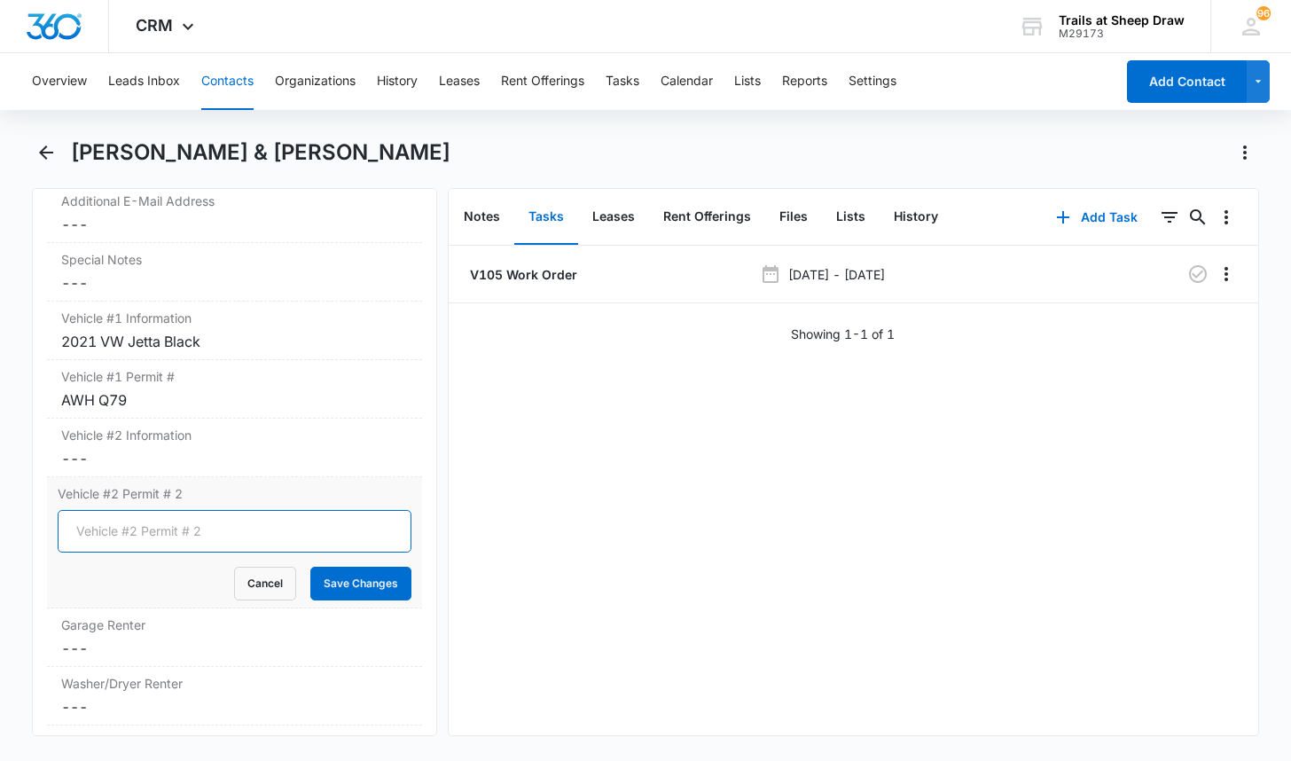
click at [75, 510] on input "Vehicle #2 Permit # 2" at bounding box center [235, 531] width 354 height 43
type input "H"
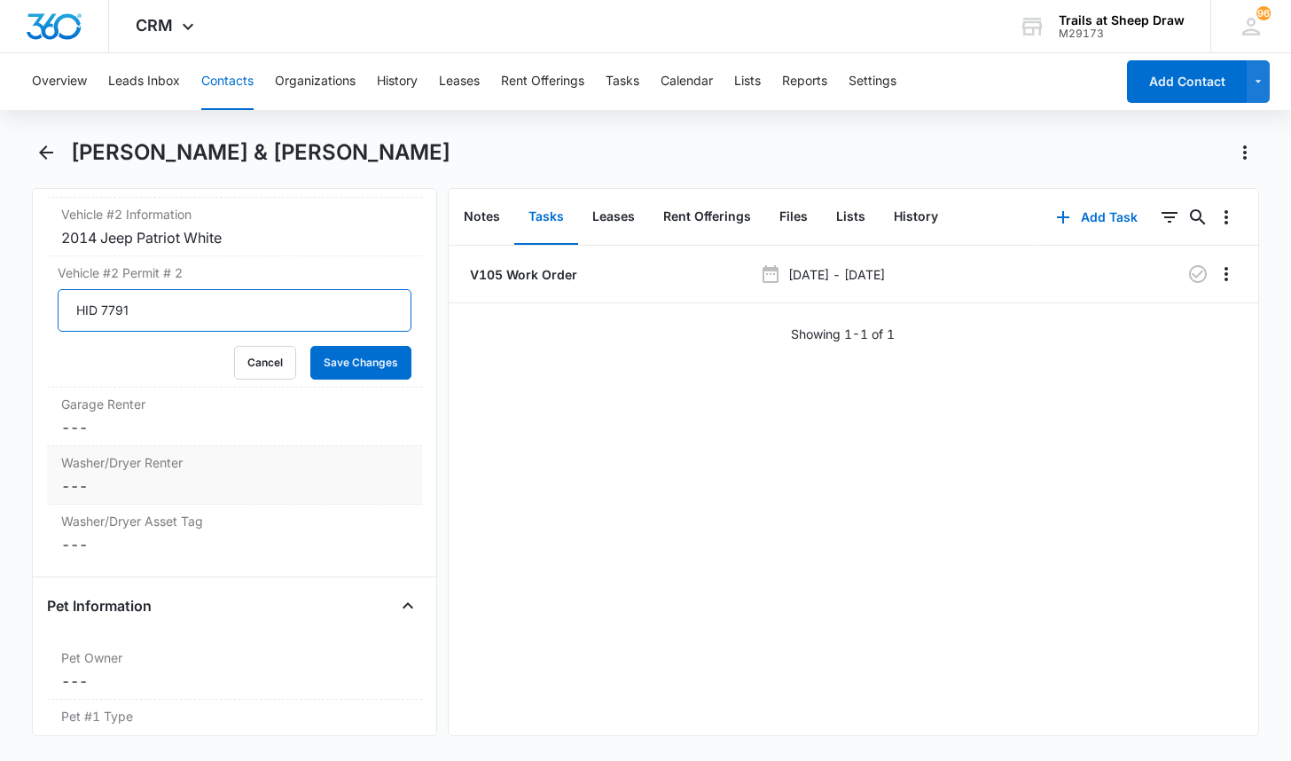
scroll to position [2039, 0]
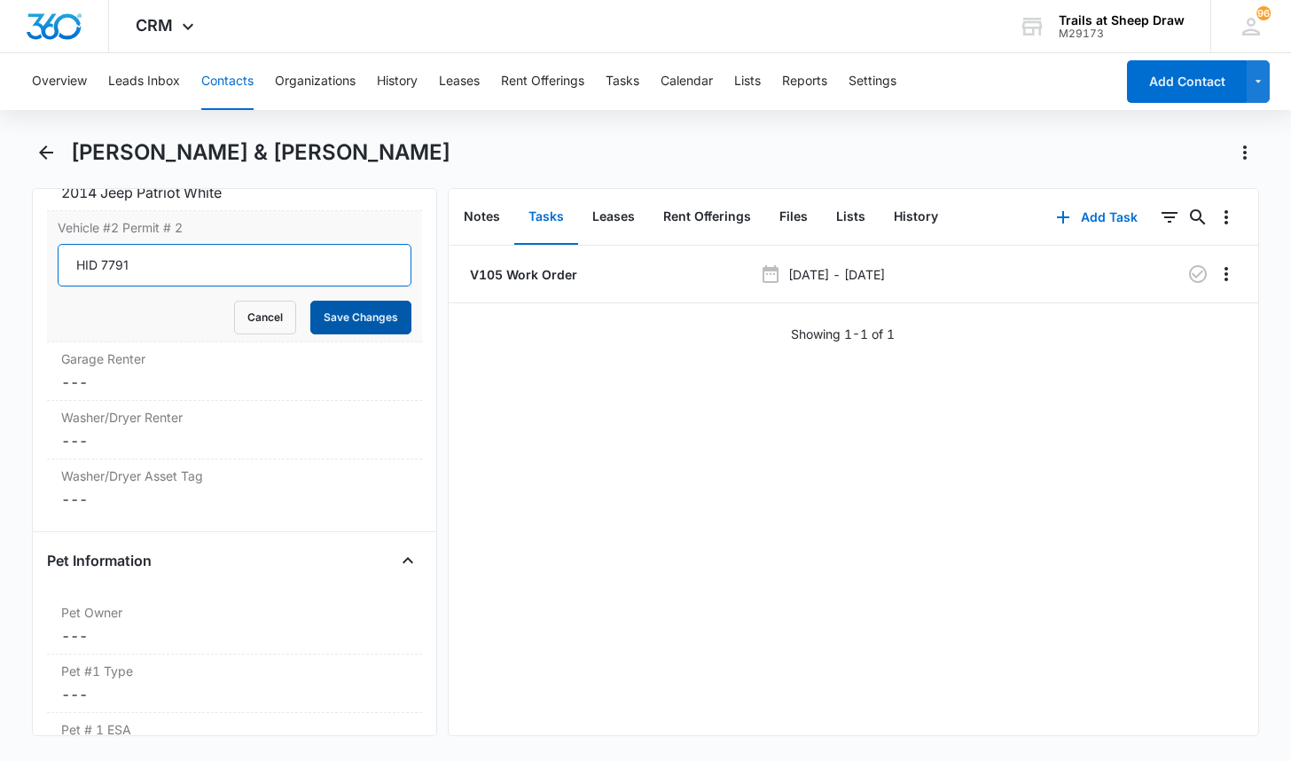
type input "HID 7791"
drag, startPoint x: 330, startPoint y: 296, endPoint x: 160, endPoint y: 402, distance: 200.0
click at [330, 301] on button "Save Changes" at bounding box center [360, 318] width 101 height 34
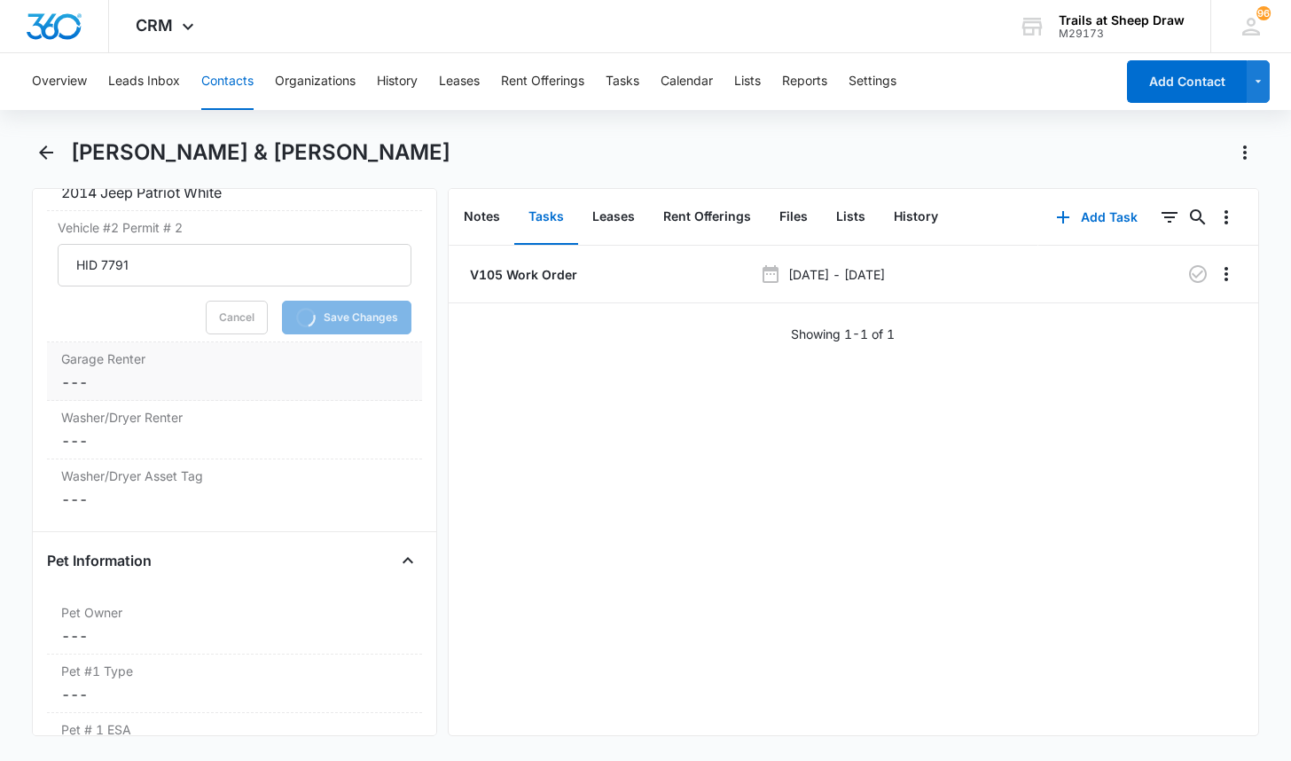
click at [122, 371] on dd "Cancel Save Changes ---" at bounding box center [234, 381] width 347 height 21
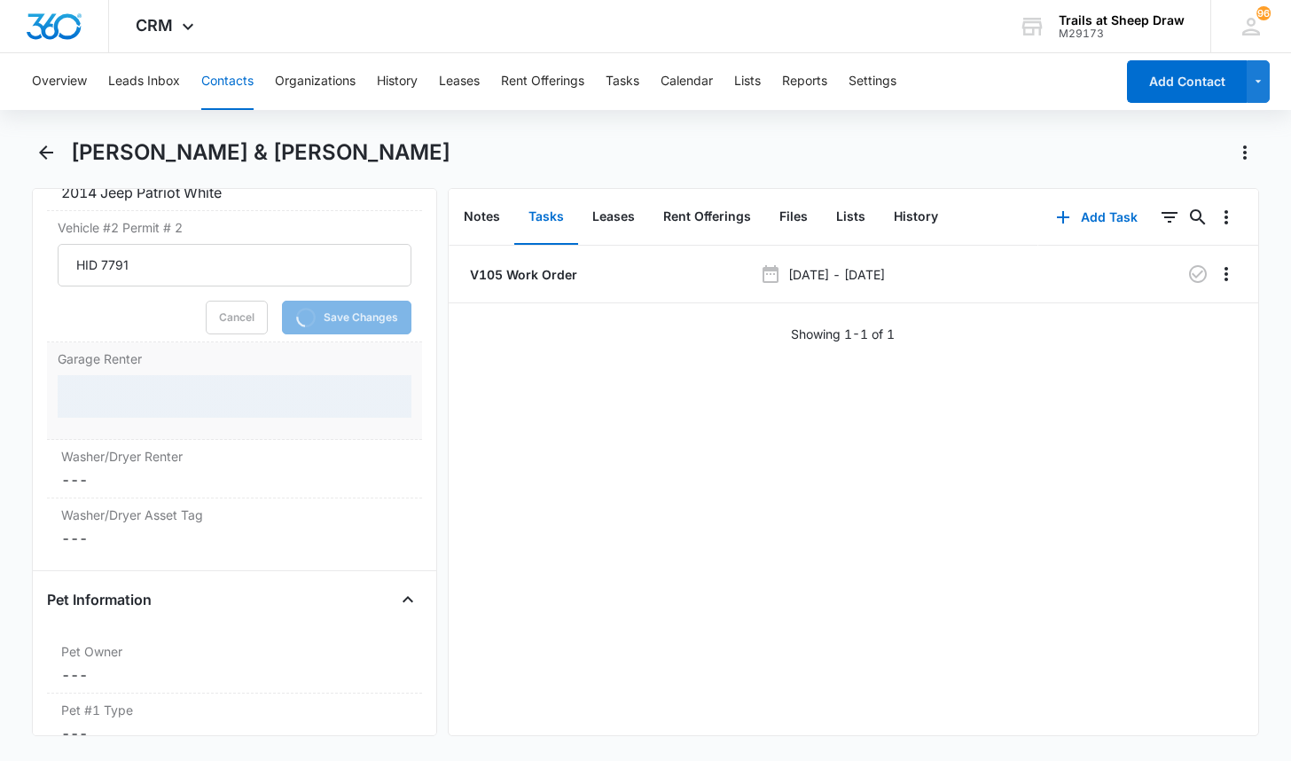
click at [137, 384] on div at bounding box center [235, 396] width 354 height 43
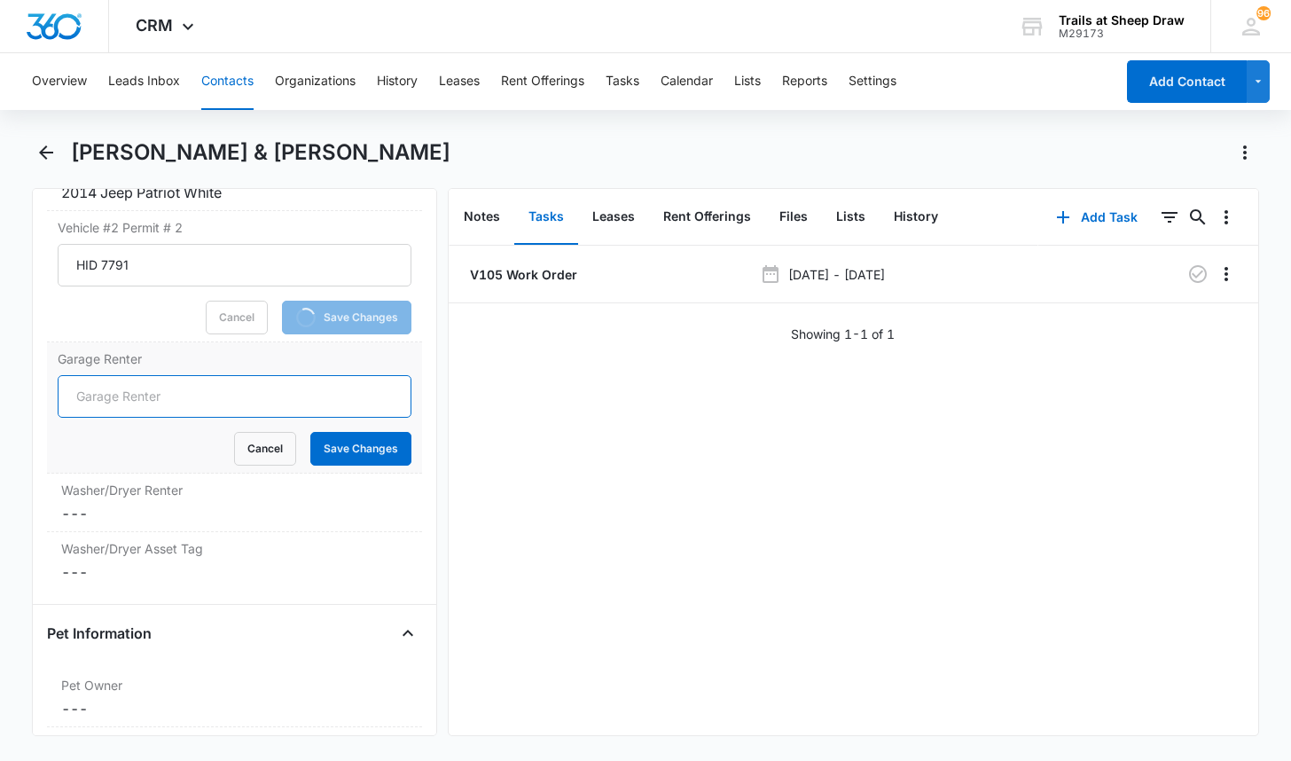
click at [145, 375] on input "Garage Renter" at bounding box center [235, 396] width 354 height 43
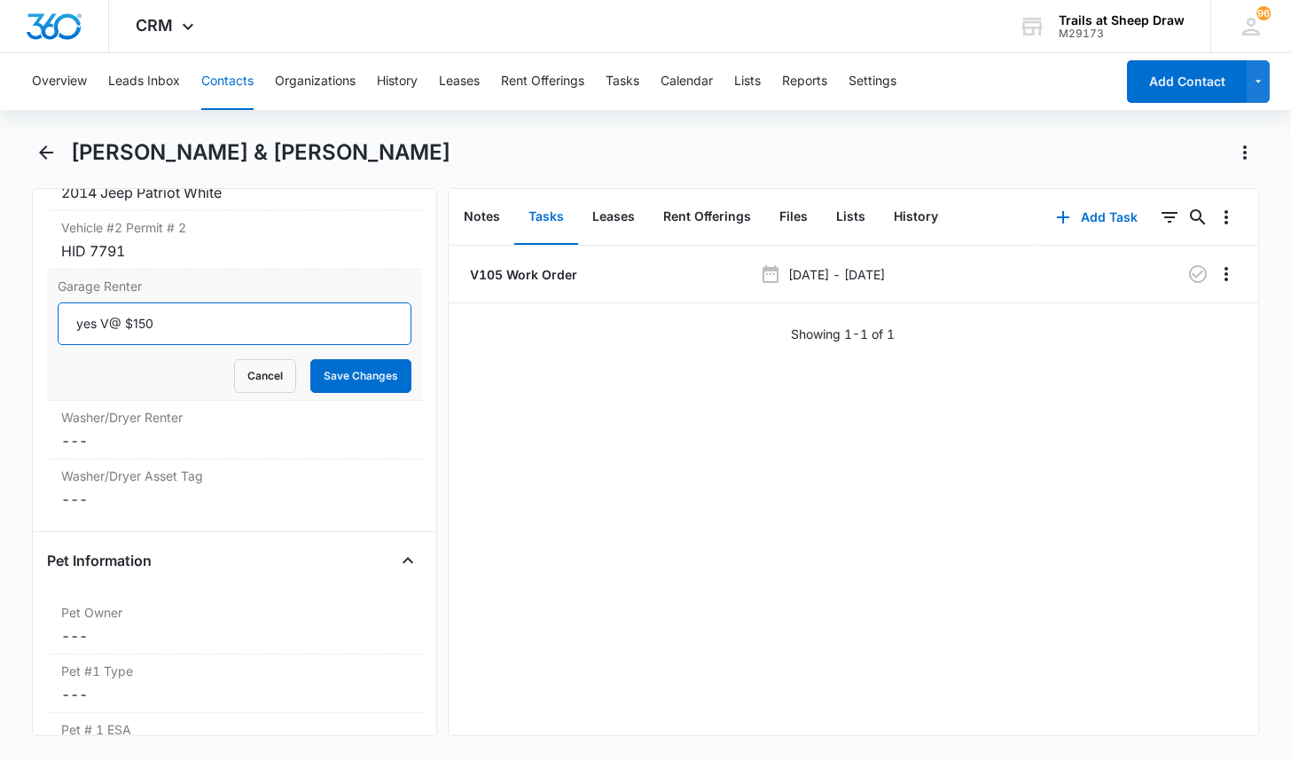
click at [118, 302] on input "yes V@ $150" at bounding box center [235, 323] width 354 height 43
click at [82, 302] on input "yes V2 $150" at bounding box center [235, 323] width 354 height 43
type input "Yes V2 $150"
click at [367, 359] on button "Save Changes" at bounding box center [360, 376] width 101 height 34
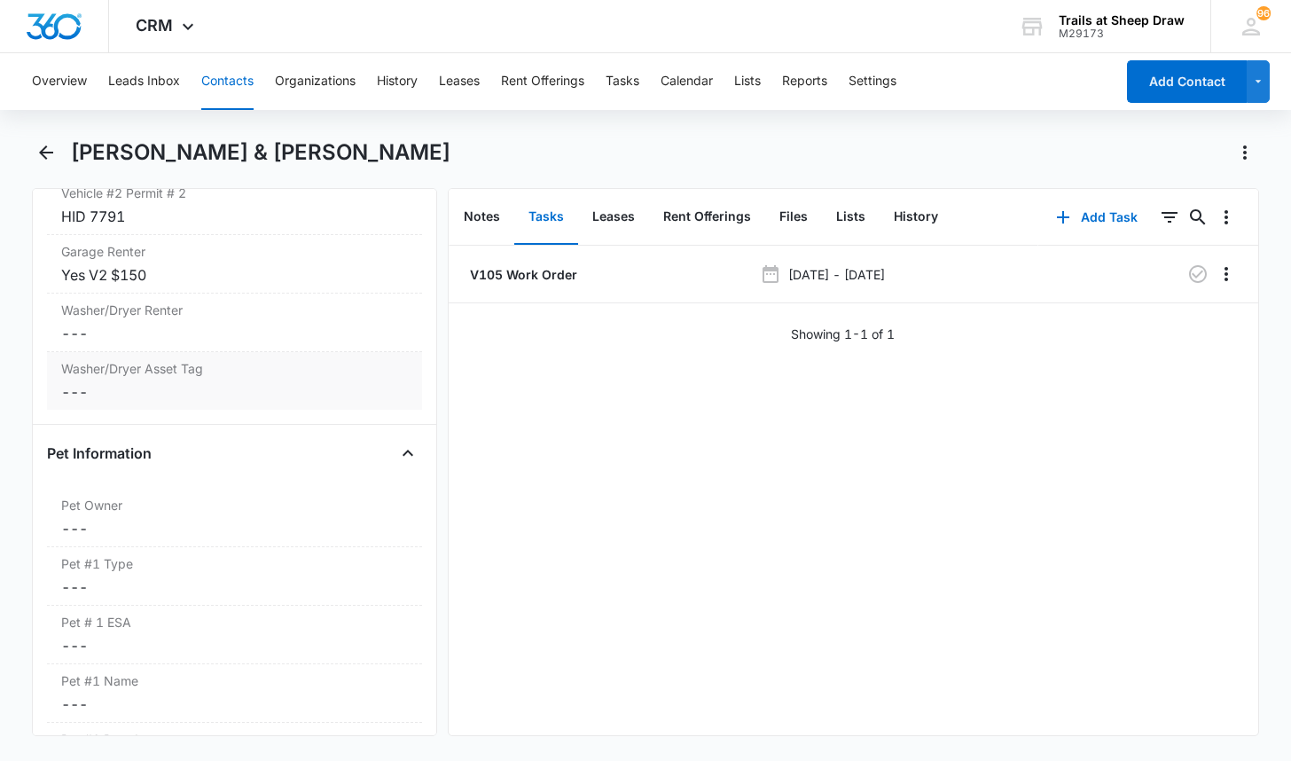
scroll to position [1944, 0]
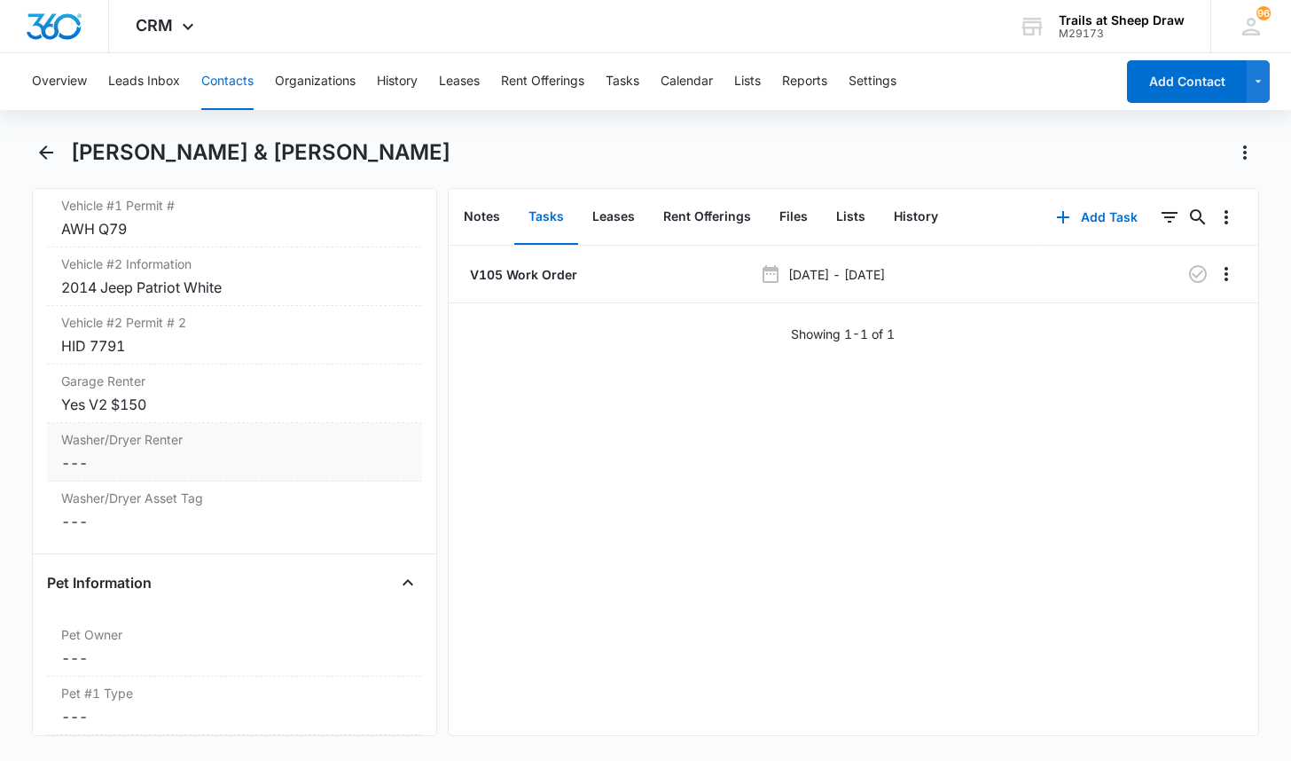
click at [113, 452] on dd "Cancel Save Changes ---" at bounding box center [234, 462] width 347 height 21
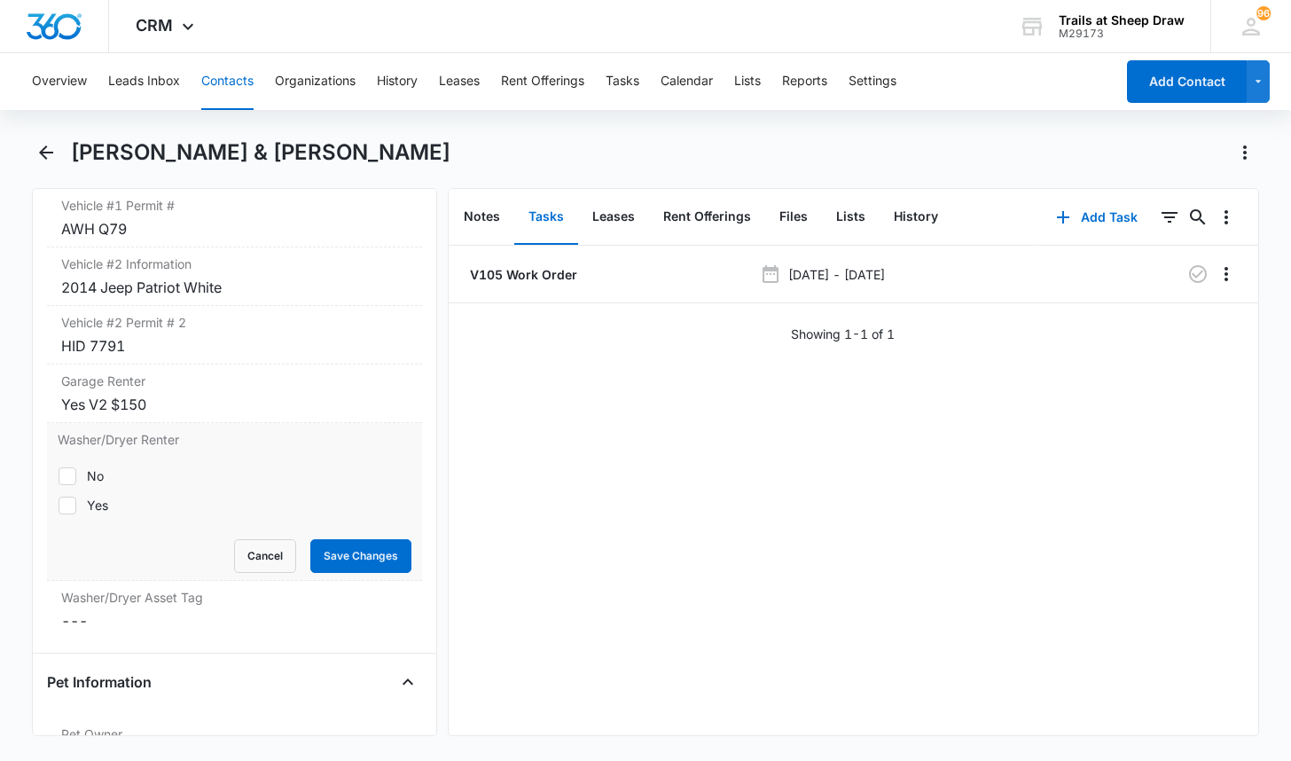
click at [75, 497] on icon at bounding box center [67, 505] width 16 height 16
click at [59, 504] on input "Yes" at bounding box center [58, 504] width 1 height 1
checkbox input "true"
click at [328, 539] on button "Save Changes" at bounding box center [360, 556] width 101 height 34
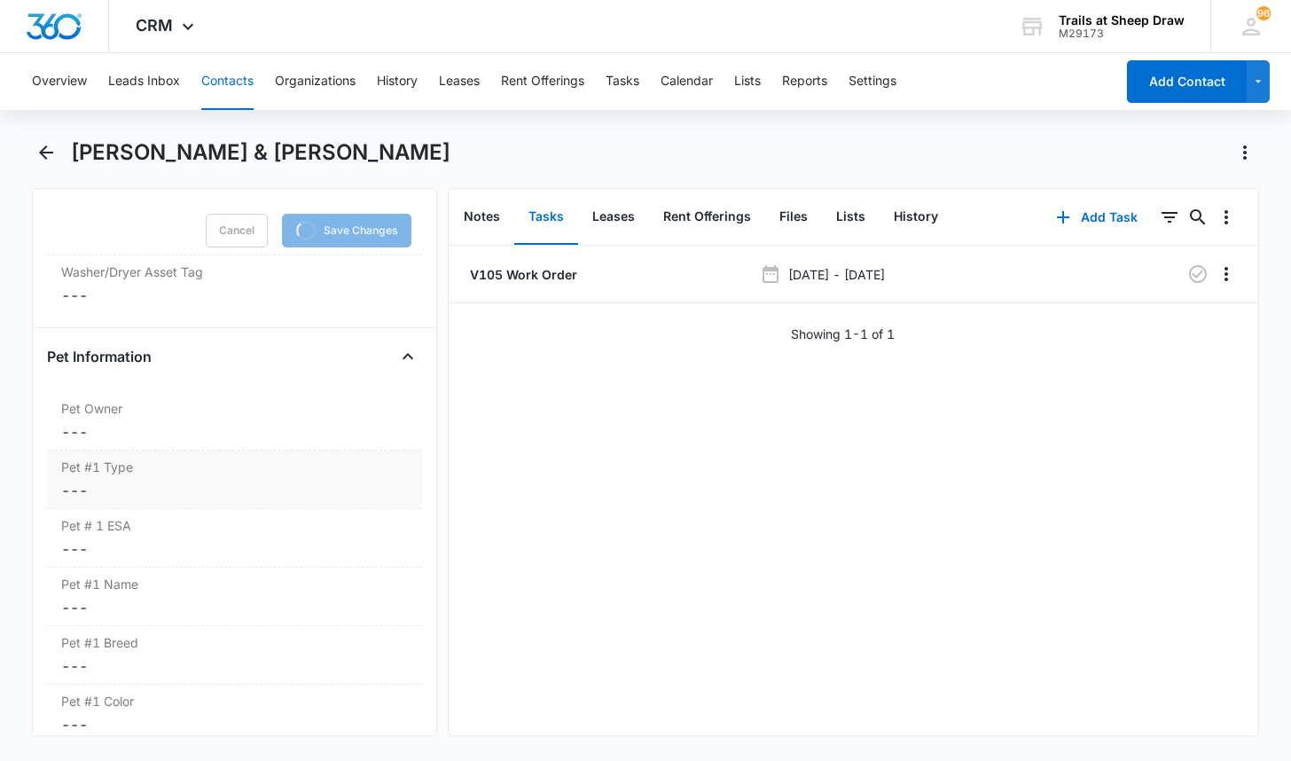
scroll to position [2299, 0]
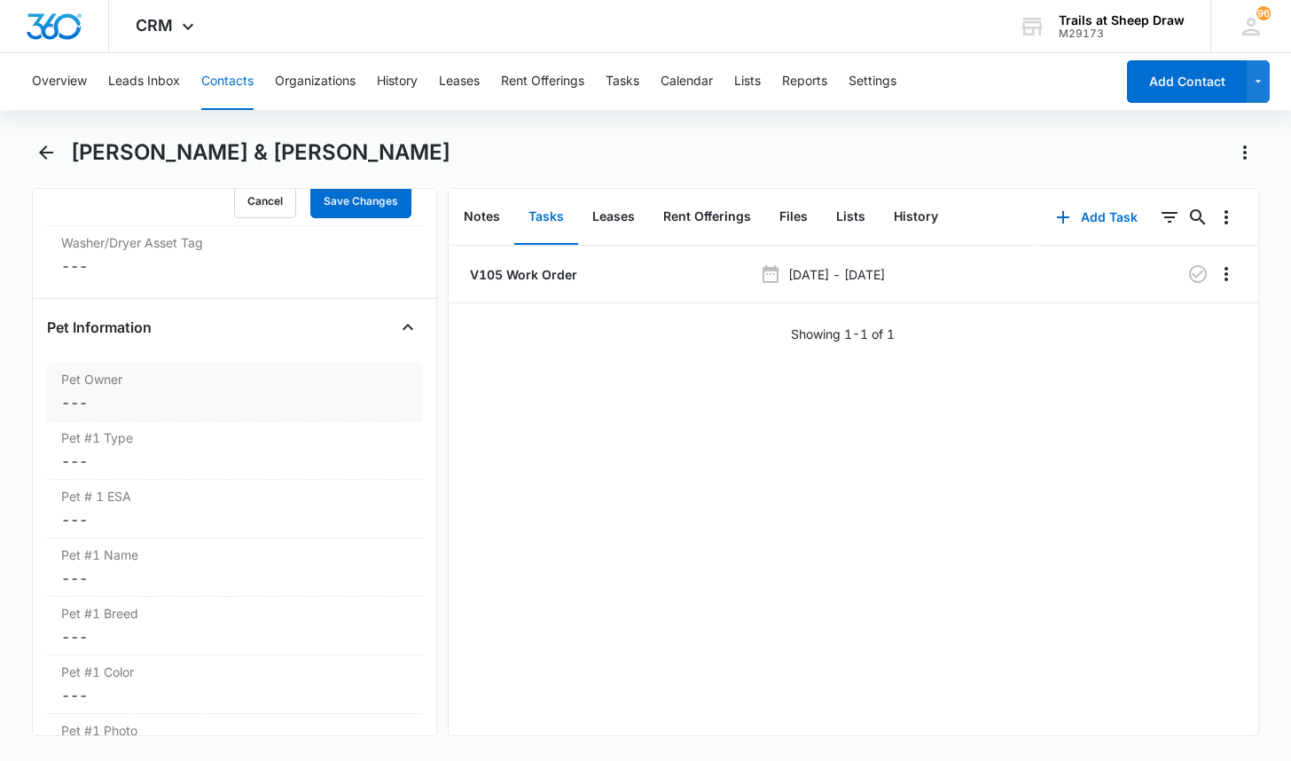
click at [149, 392] on dd "Cancel Save Changes ---" at bounding box center [234, 402] width 347 height 21
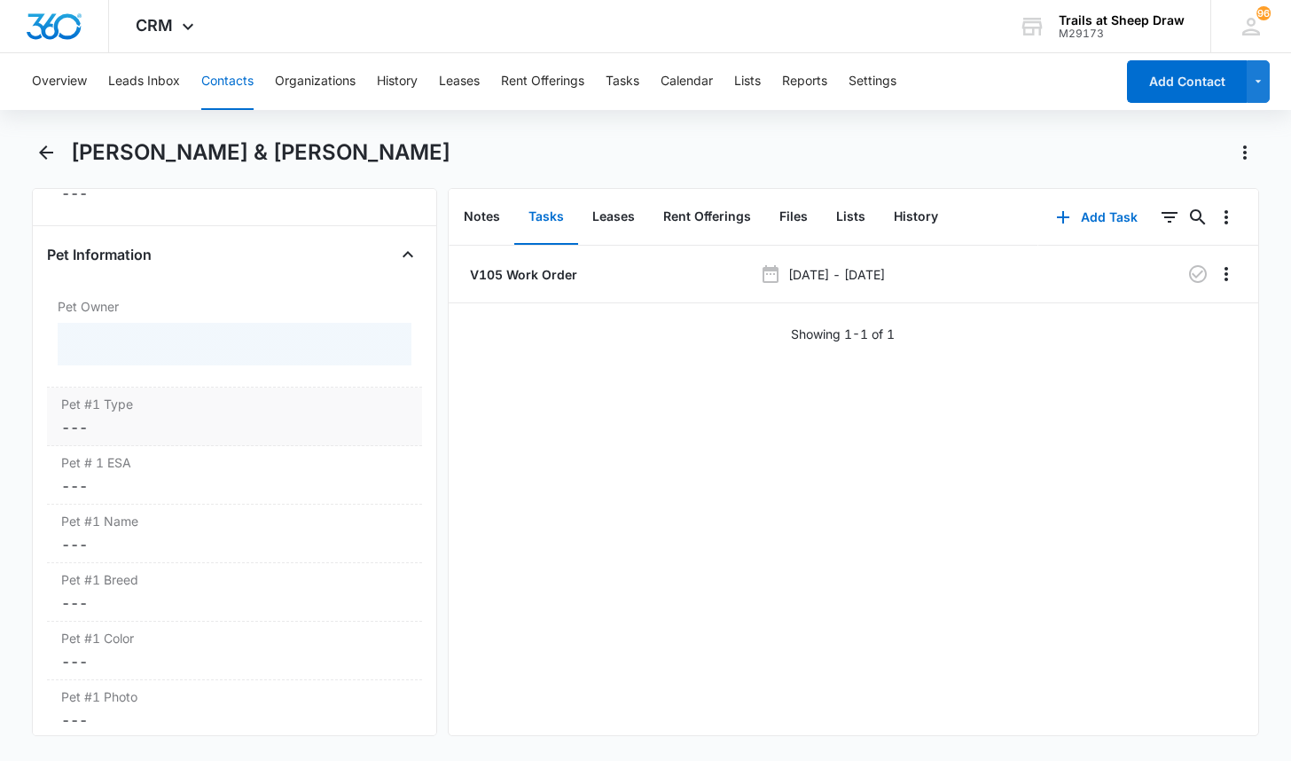
scroll to position [2265, 0]
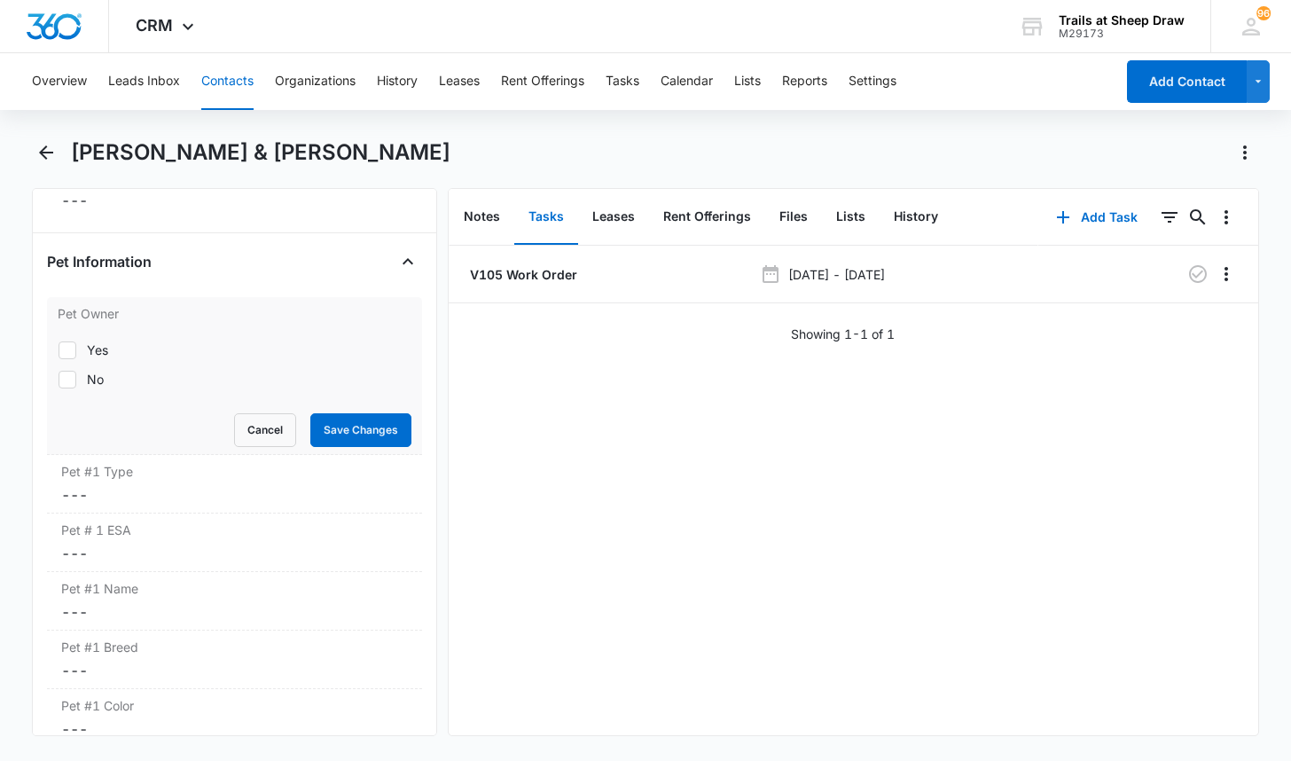
click at [90, 370] on div "No" at bounding box center [95, 379] width 17 height 19
click at [59, 379] on input "No" at bounding box center [58, 379] width 1 height 1
checkbox input "true"
click at [351, 413] on button "Save Changes" at bounding box center [360, 430] width 101 height 34
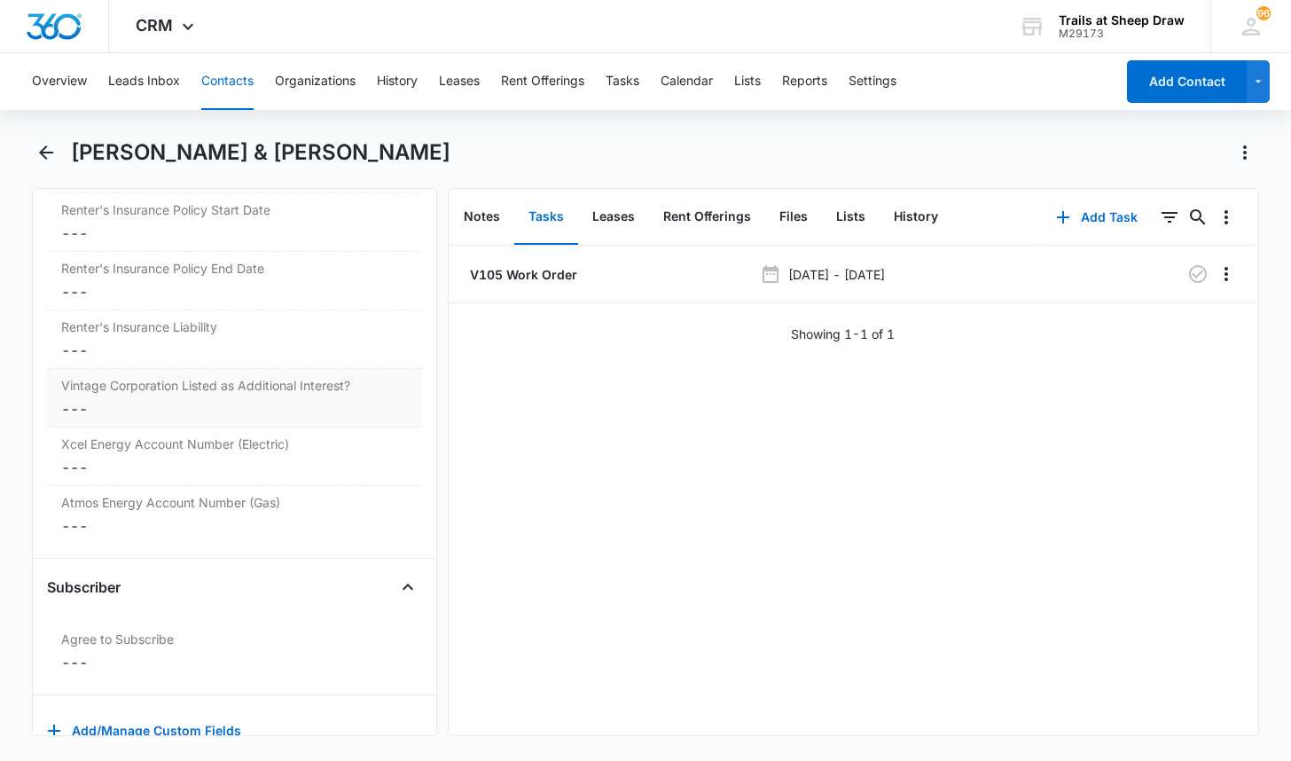
scroll to position [4110, 0]
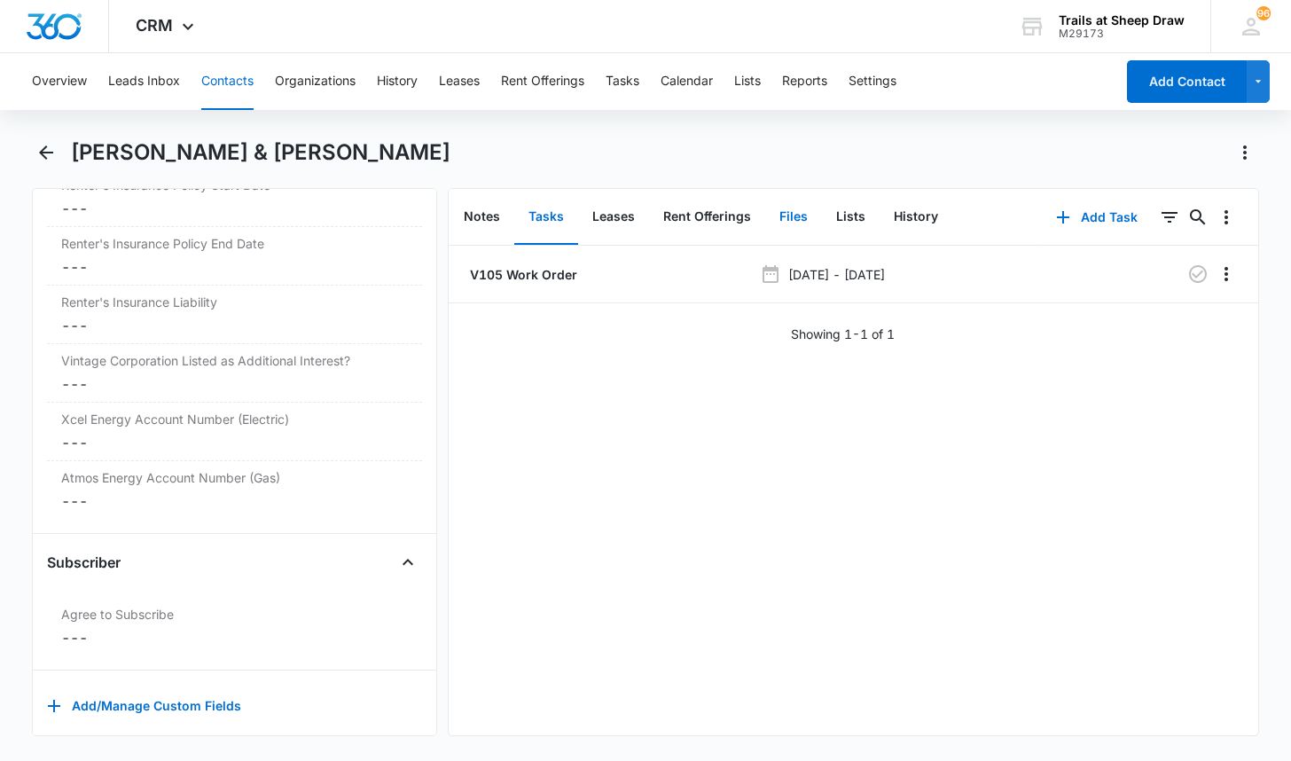
click at [786, 222] on button "Files" at bounding box center [793, 217] width 57 height 55
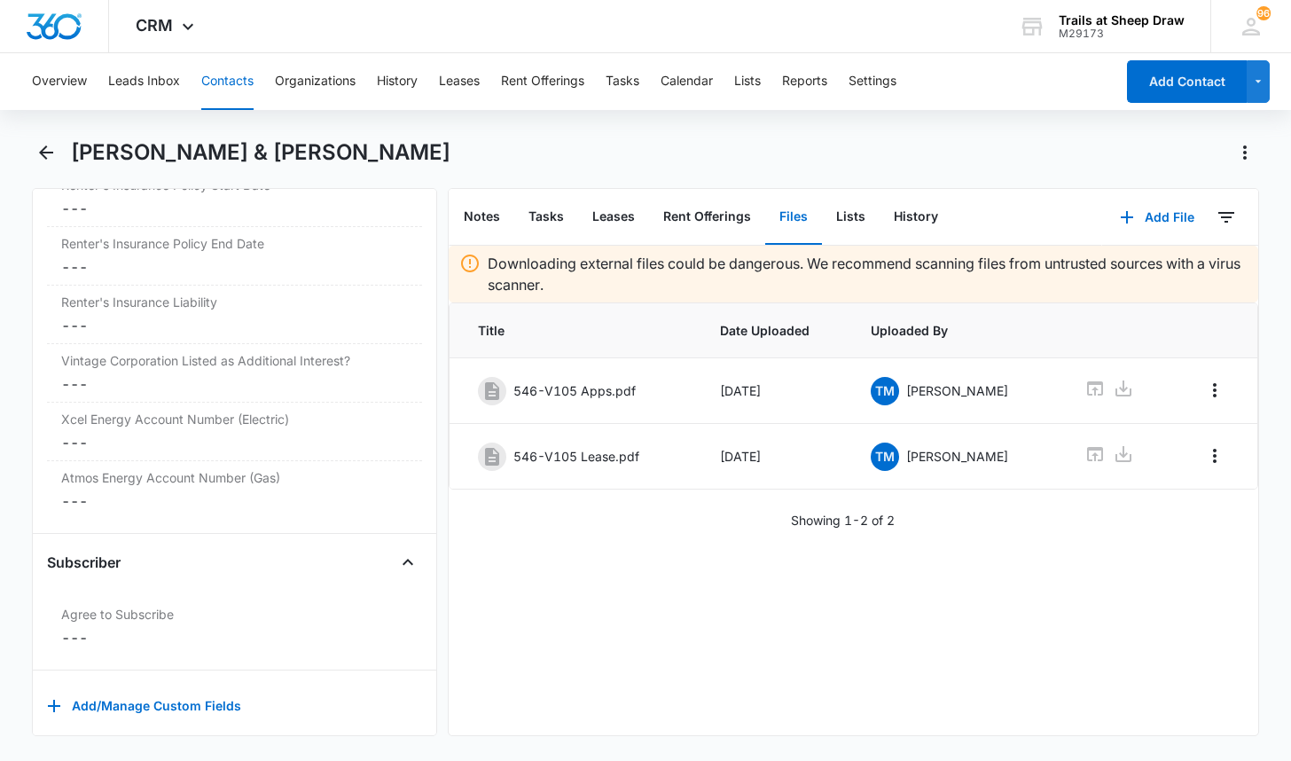
click at [210, 74] on button "Contacts" at bounding box center [227, 81] width 52 height 57
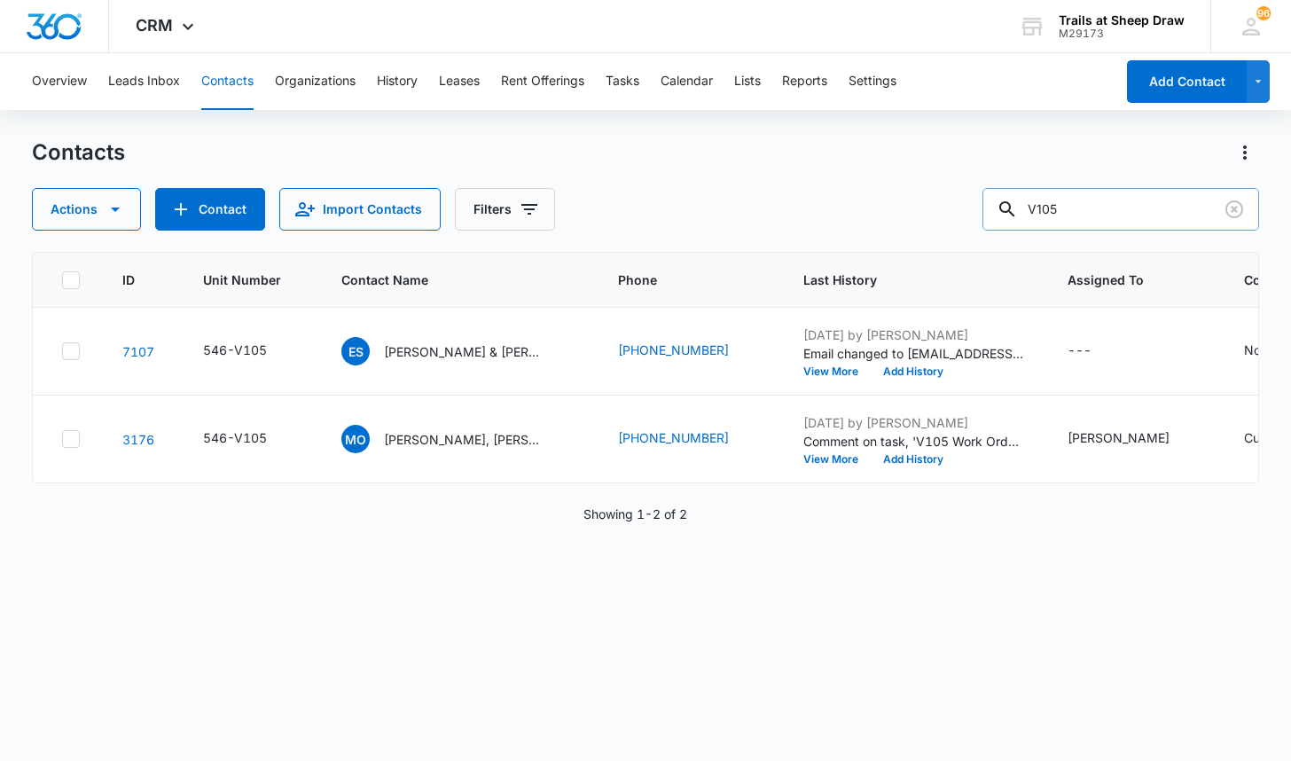
click at [1116, 201] on input "V105" at bounding box center [1120, 209] width 277 height 43
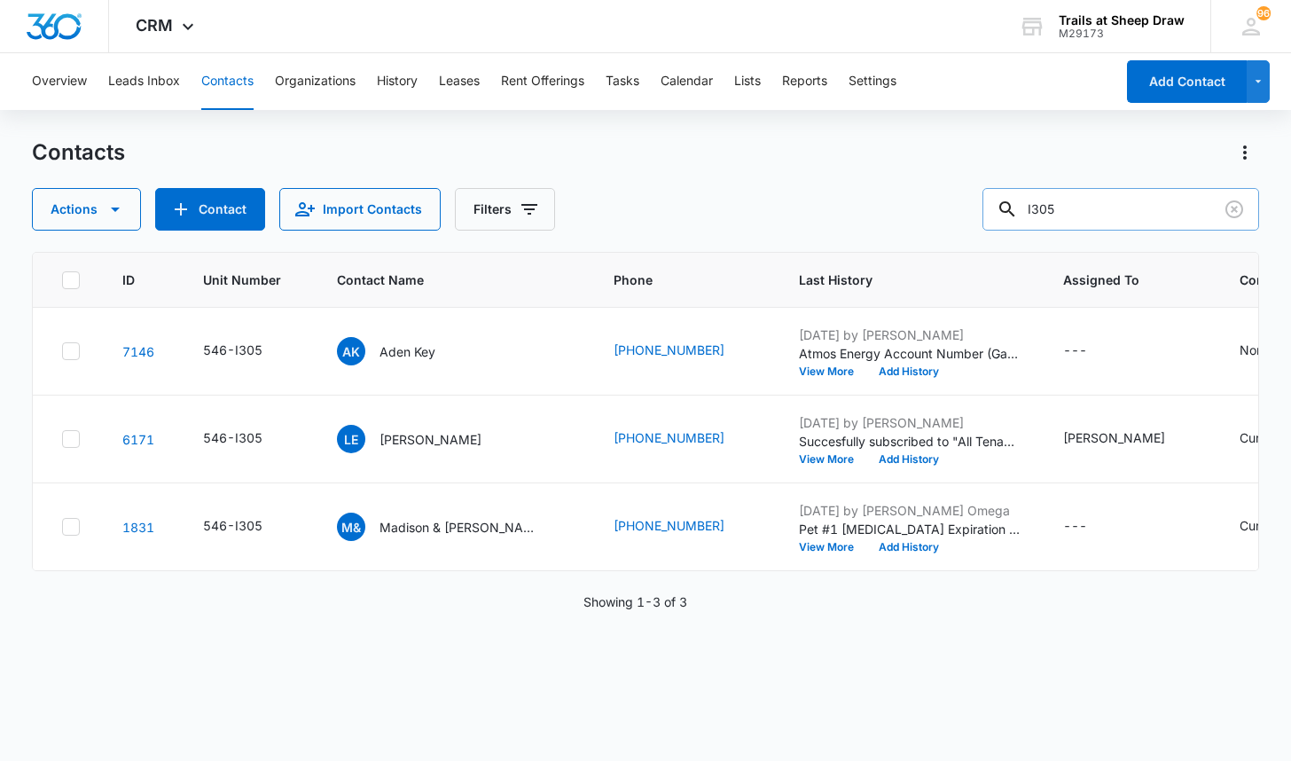
click at [1058, 203] on input "I305" at bounding box center [1120, 209] width 277 height 43
type input "I105"
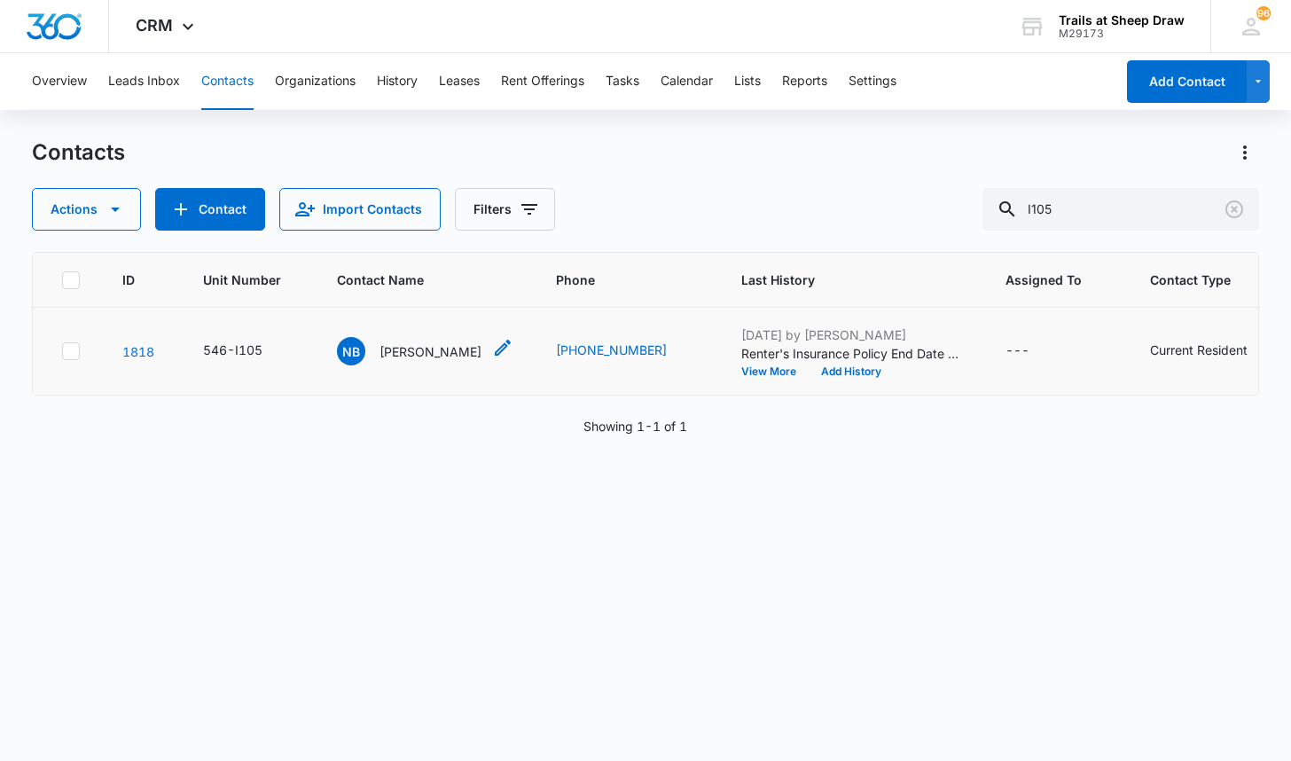
click at [416, 353] on p "[PERSON_NAME]" at bounding box center [430, 351] width 102 height 19
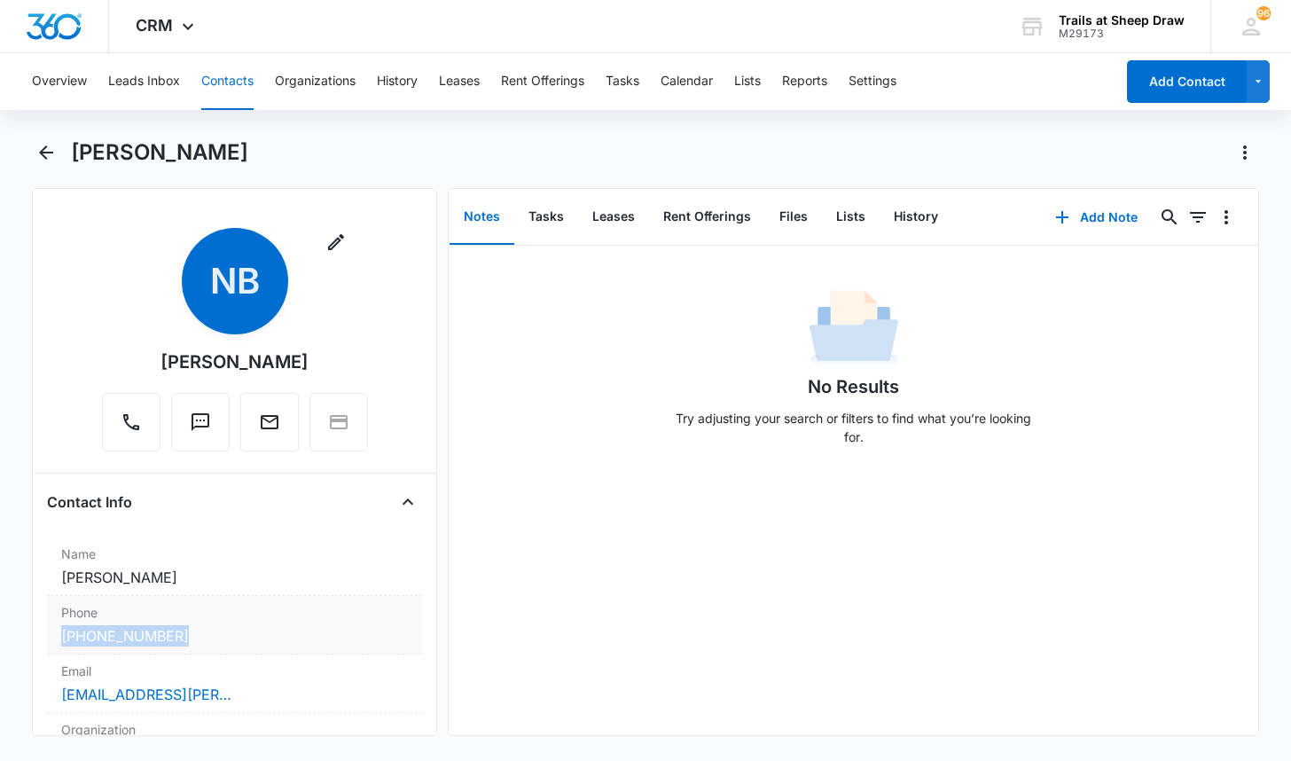
drag, startPoint x: 41, startPoint y: 637, endPoint x: 206, endPoint y: 639, distance: 164.9
click at [206, 639] on div "Remove NB [PERSON_NAME] Contact Info Name Cancel Save Changes [PERSON_NAME] Pho…" at bounding box center [234, 462] width 405 height 548
copy link "[PHONE_NUMBER]"
click at [12, 234] on main "[PERSON_NAME] Remove NB [PERSON_NAME] Contact Info Name Cancel Save Changes [PE…" at bounding box center [645, 447] width 1291 height 619
click at [169, 694] on link "[EMAIL_ADDRESS][PERSON_NAME][DOMAIN_NAME]" at bounding box center [149, 694] width 177 height 21
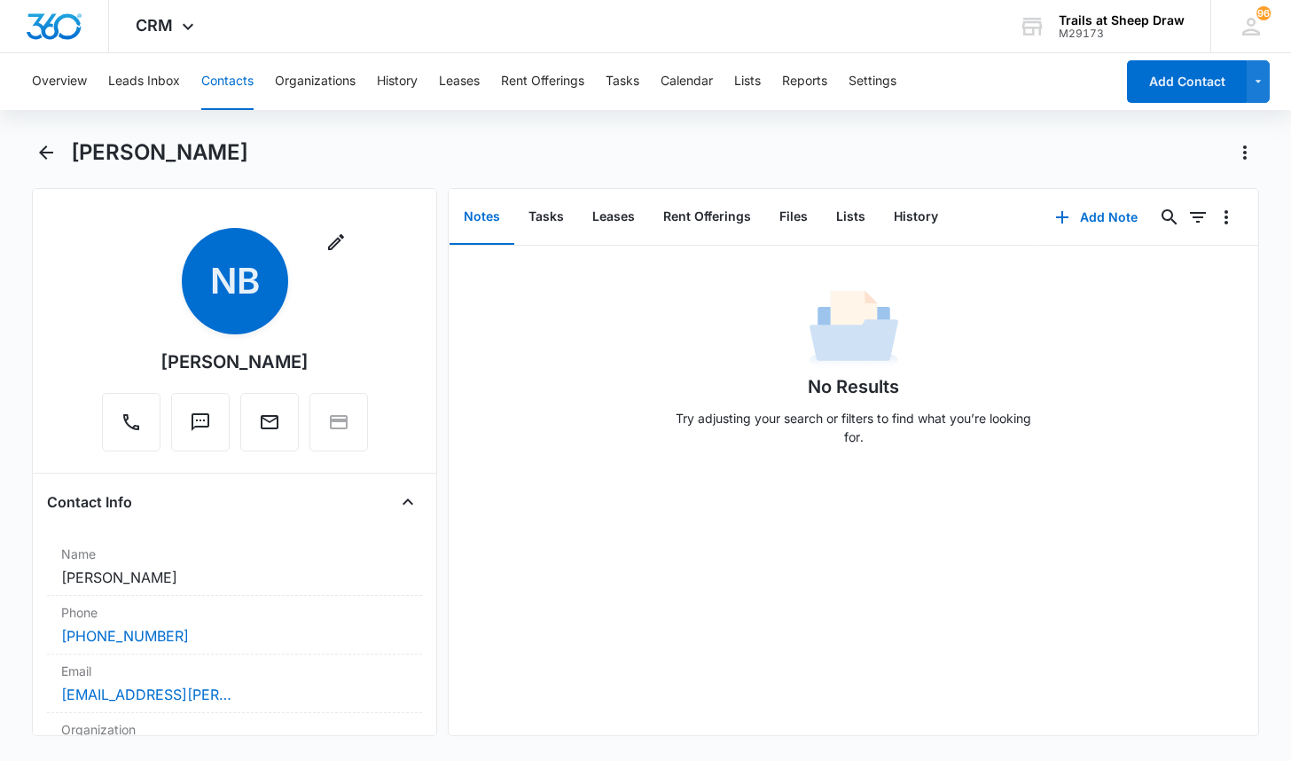
click at [1270, 286] on main "[PERSON_NAME] Remove NB [PERSON_NAME] Contact Info Name Cancel Save Changes [PE…" at bounding box center [645, 447] width 1291 height 619
click at [225, 71] on button "Contacts" at bounding box center [227, 81] width 52 height 57
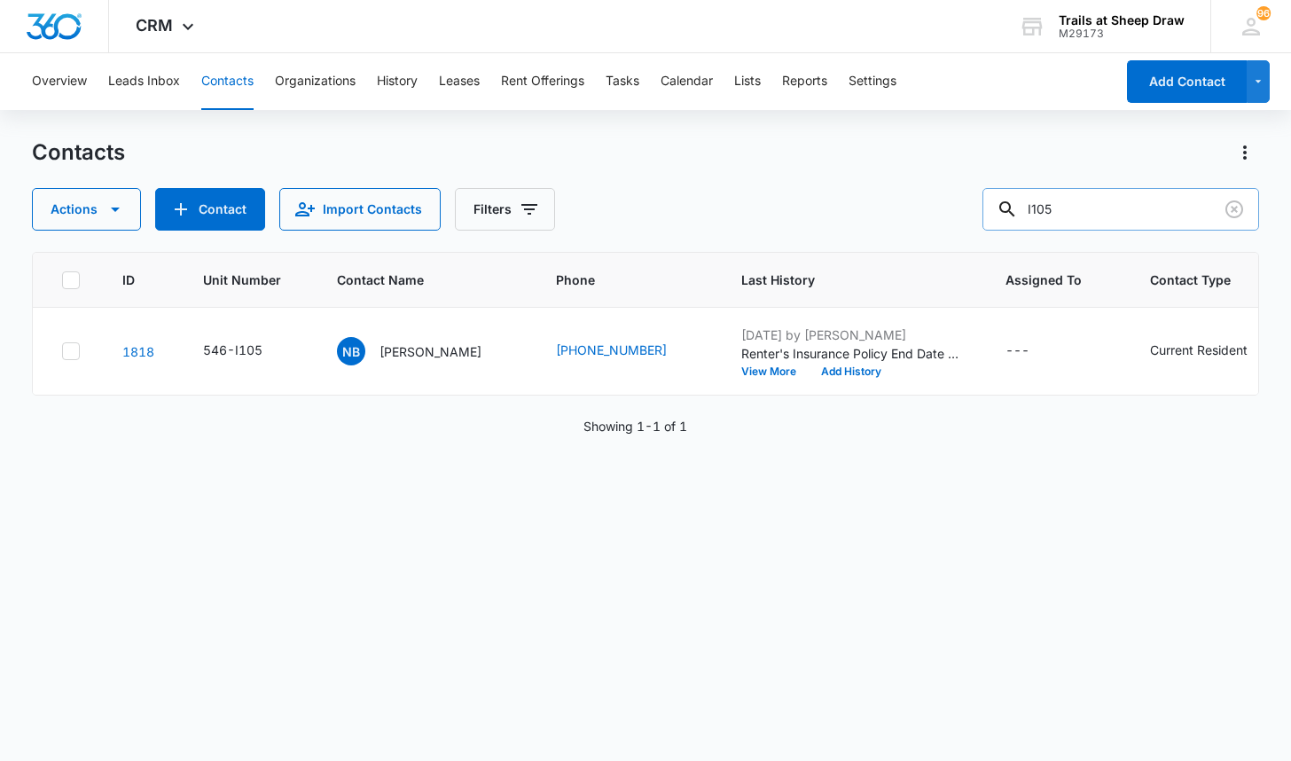
click at [1100, 202] on input "I105" at bounding box center [1120, 209] width 277 height 43
click at [1101, 202] on input "I105" at bounding box center [1120, 209] width 277 height 43
click at [1101, 201] on input "I105" at bounding box center [1120, 209] width 277 height 43
type input "L305"
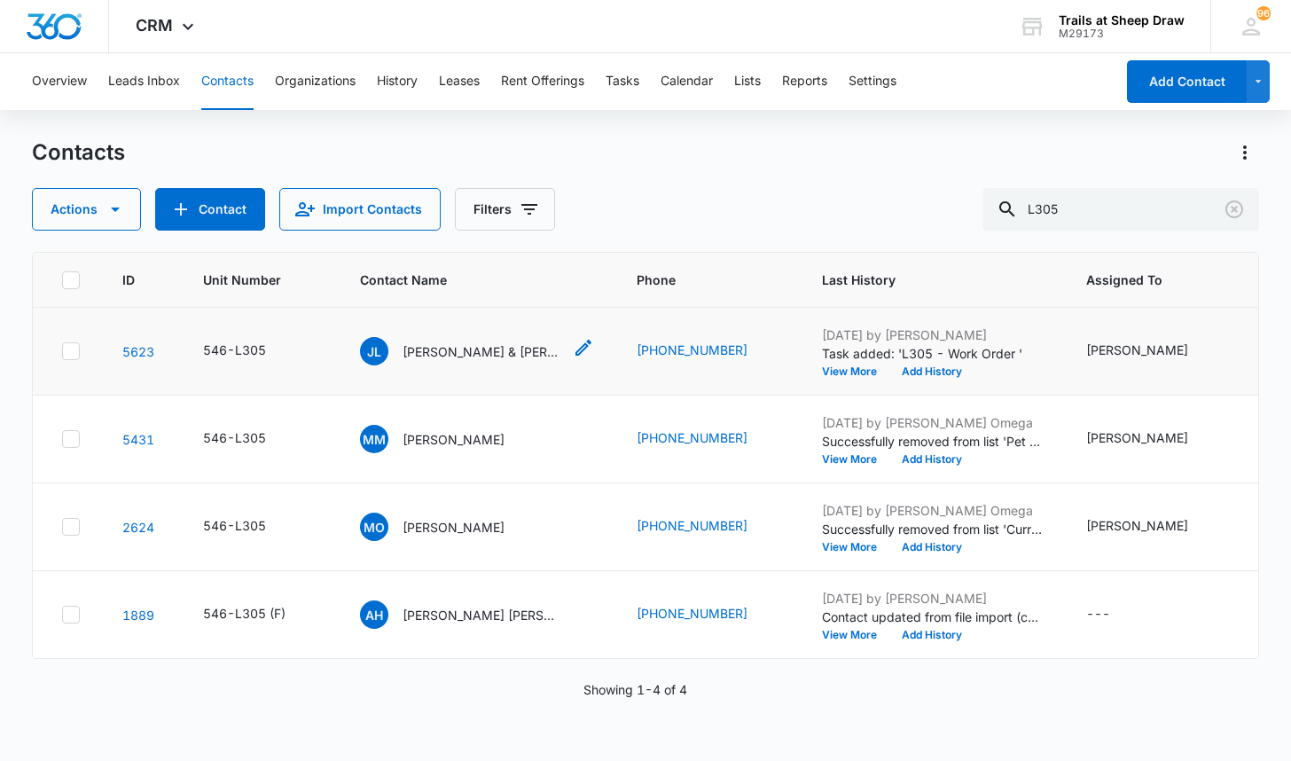
click at [461, 352] on p "[PERSON_NAME] & [PERSON_NAME]" at bounding box center [482, 351] width 160 height 19
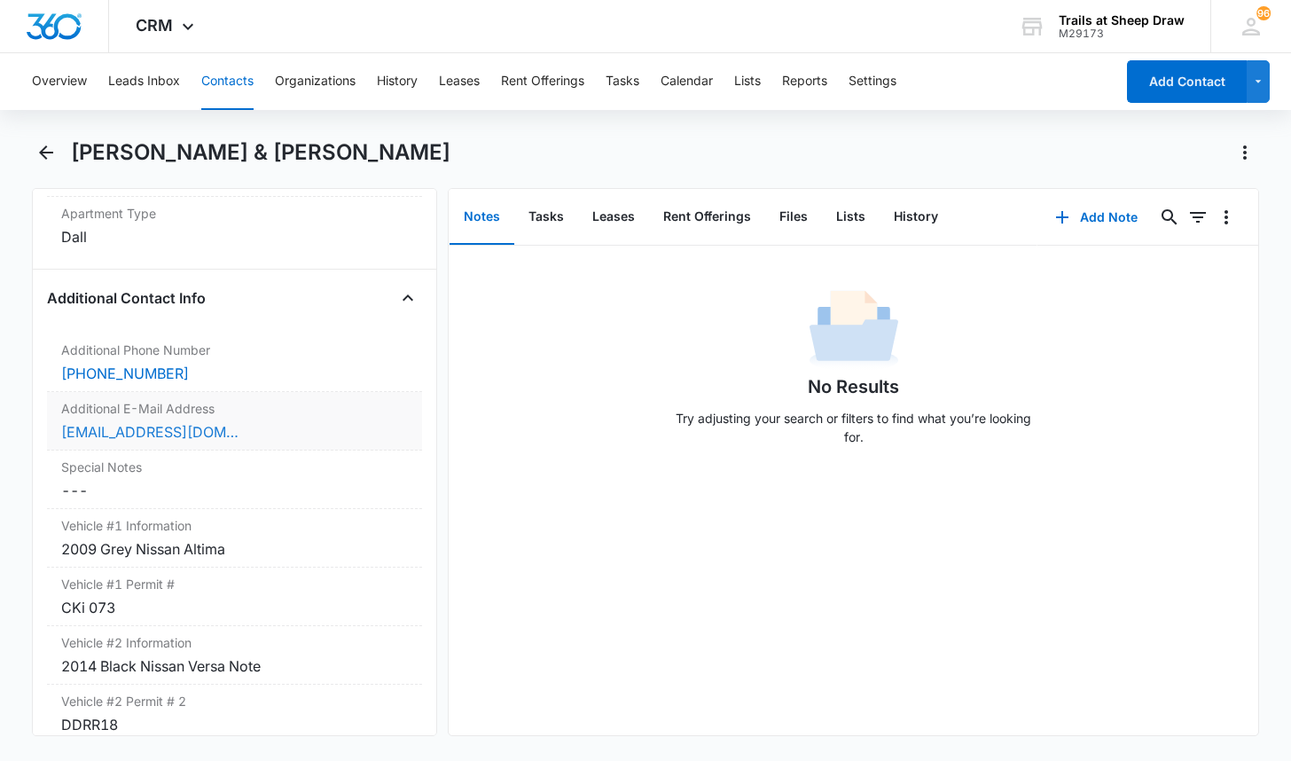
scroll to position [1596, 0]
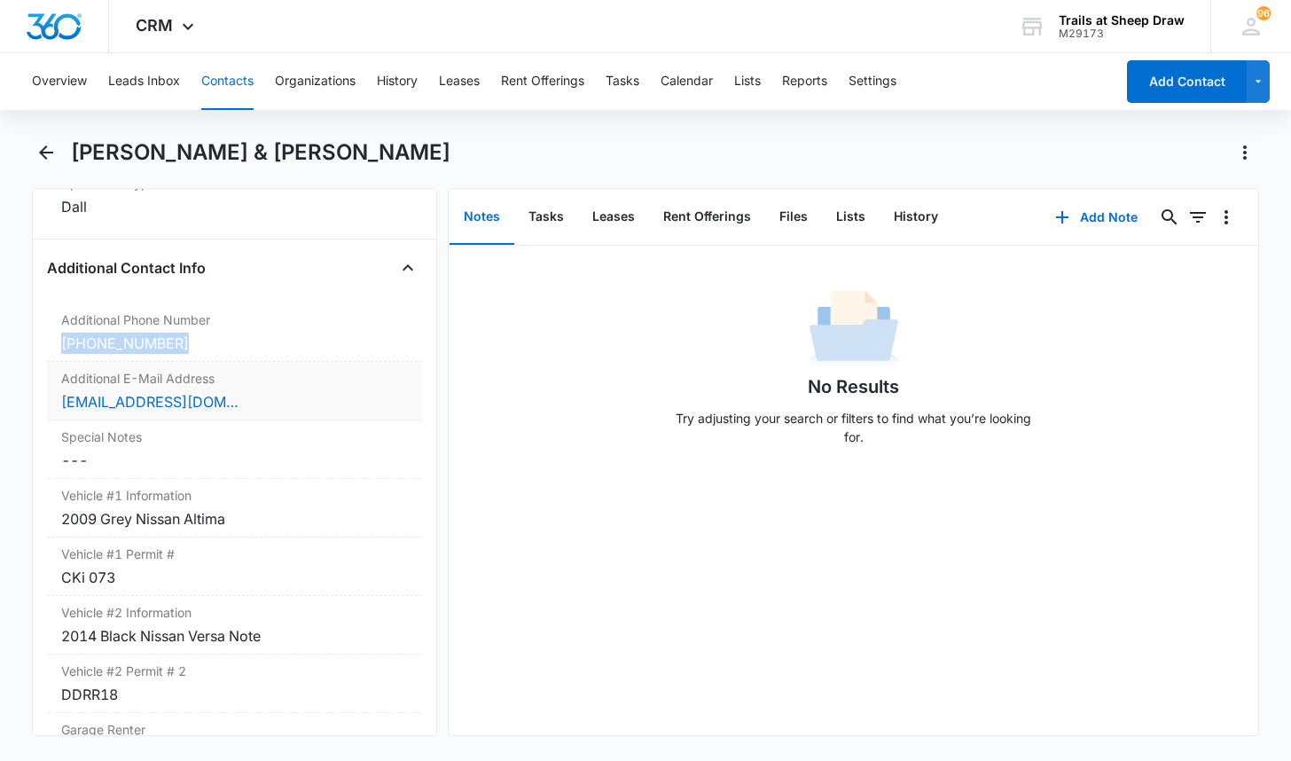
drag, startPoint x: 43, startPoint y: 334, endPoint x: 186, endPoint y: 362, distance: 145.4
click at [186, 362] on div "Remove JL [PERSON_NAME] & [PERSON_NAME] Contact Info Name Cancel Save Changes […" at bounding box center [234, 462] width 405 height 548
copy dl "[PHONE_NUMBER] Additional E-Mail Ad"
click at [18, 366] on main "[PERSON_NAME] & [PERSON_NAME] Remove JL [PERSON_NAME] & [PERSON_NAME] Contact I…" at bounding box center [645, 447] width 1291 height 619
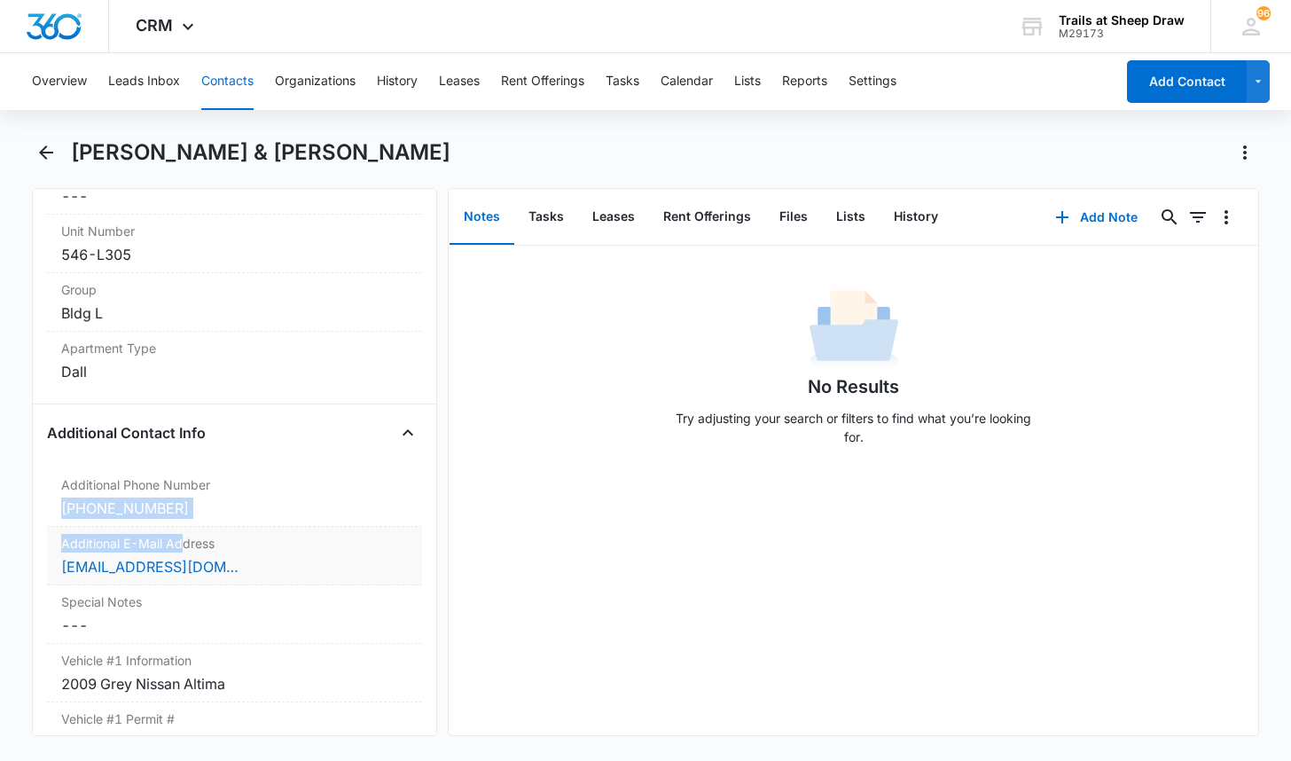
scroll to position [1507, 0]
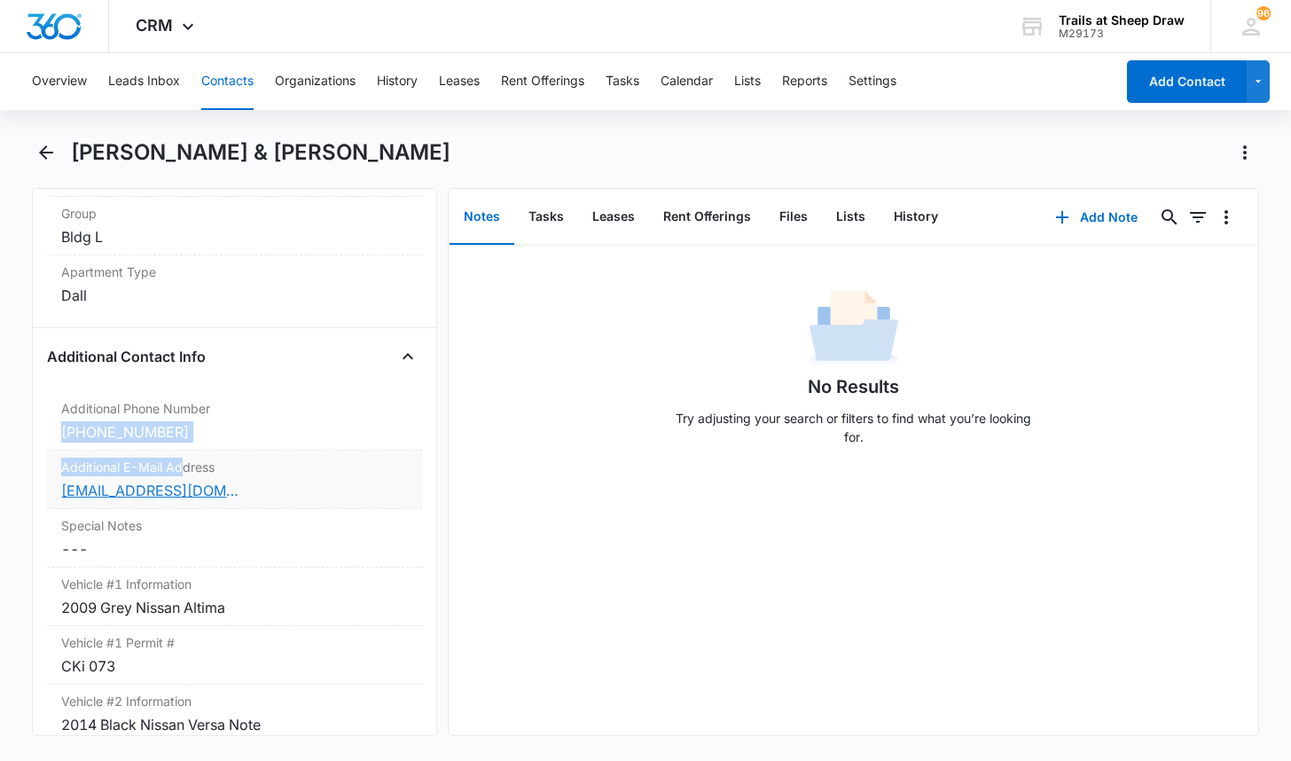
click at [173, 490] on link "[EMAIL_ADDRESS][DOMAIN_NAME]" at bounding box center [149, 490] width 177 height 21
click at [34, 416] on div "Remove JL [PERSON_NAME] & [PERSON_NAME] Contact Info Name Cancel Save Changes […" at bounding box center [234, 462] width 405 height 548
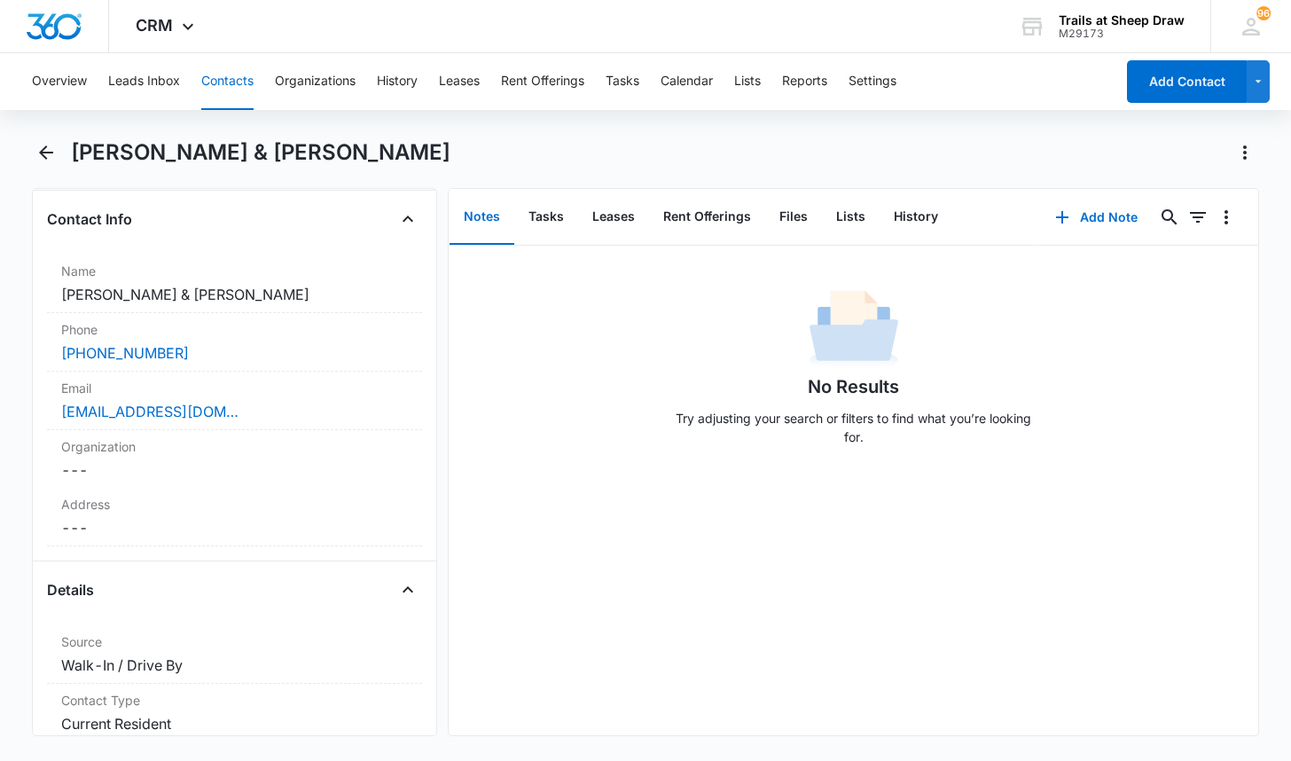
scroll to position [177, 0]
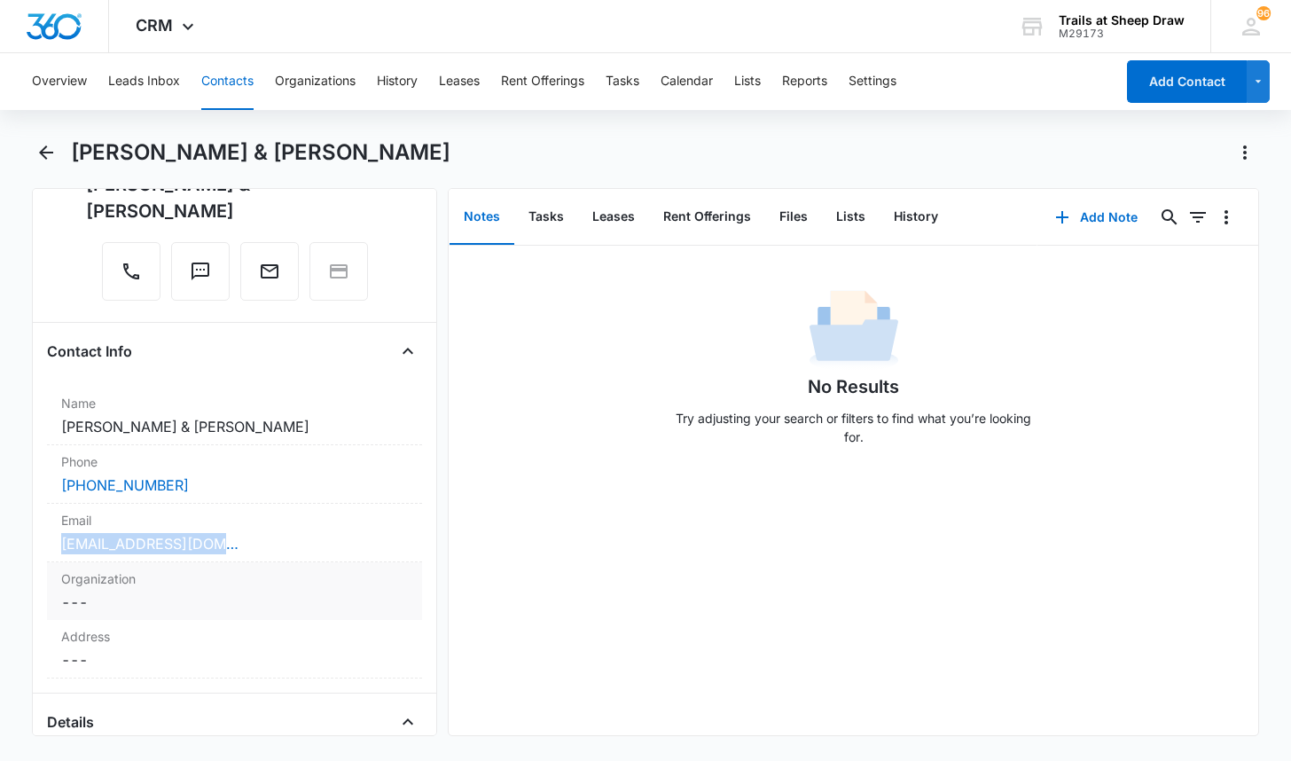
drag, startPoint x: 58, startPoint y: 544, endPoint x: 235, endPoint y: 556, distance: 177.7
click at [235, 556] on div "Email Cancel Save Changes [EMAIL_ADDRESS][DOMAIN_NAME]" at bounding box center [234, 533] width 375 height 59
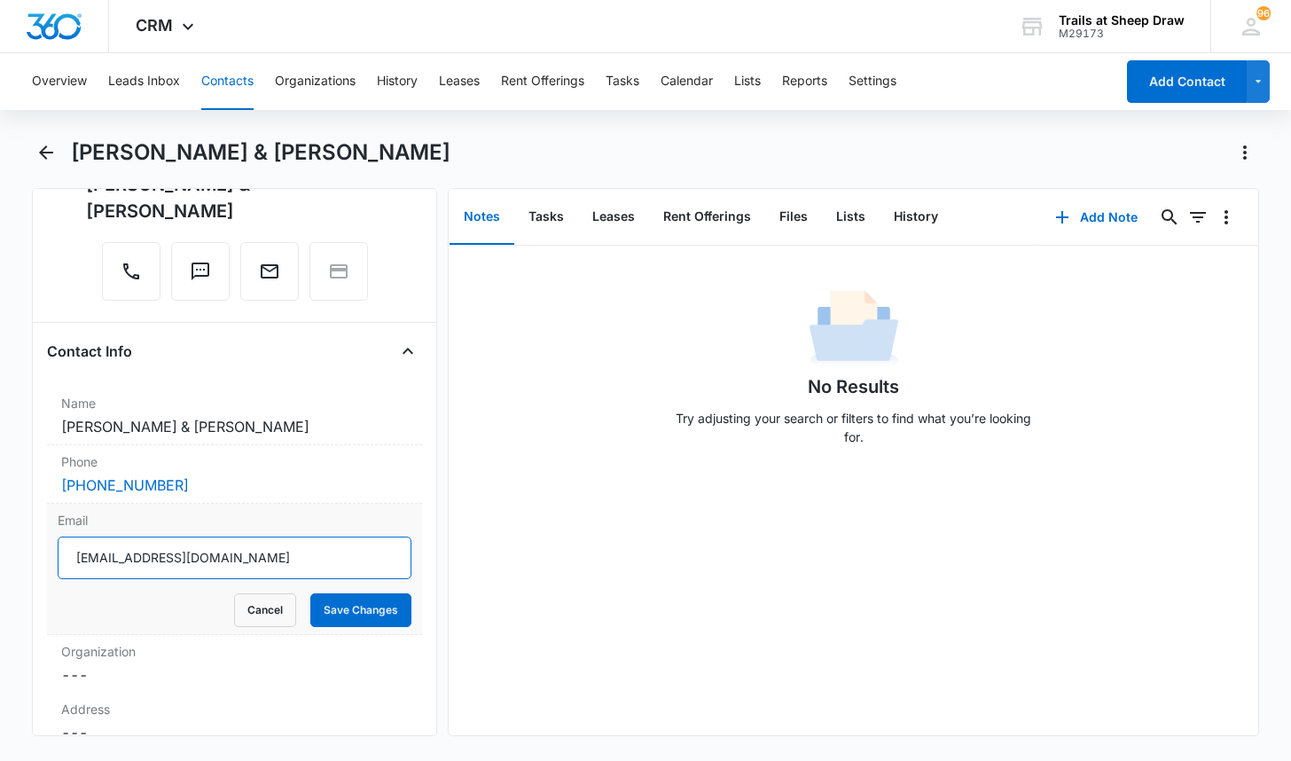
click at [237, 560] on input "[EMAIL_ADDRESS][DOMAIN_NAME]" at bounding box center [235, 557] width 354 height 43
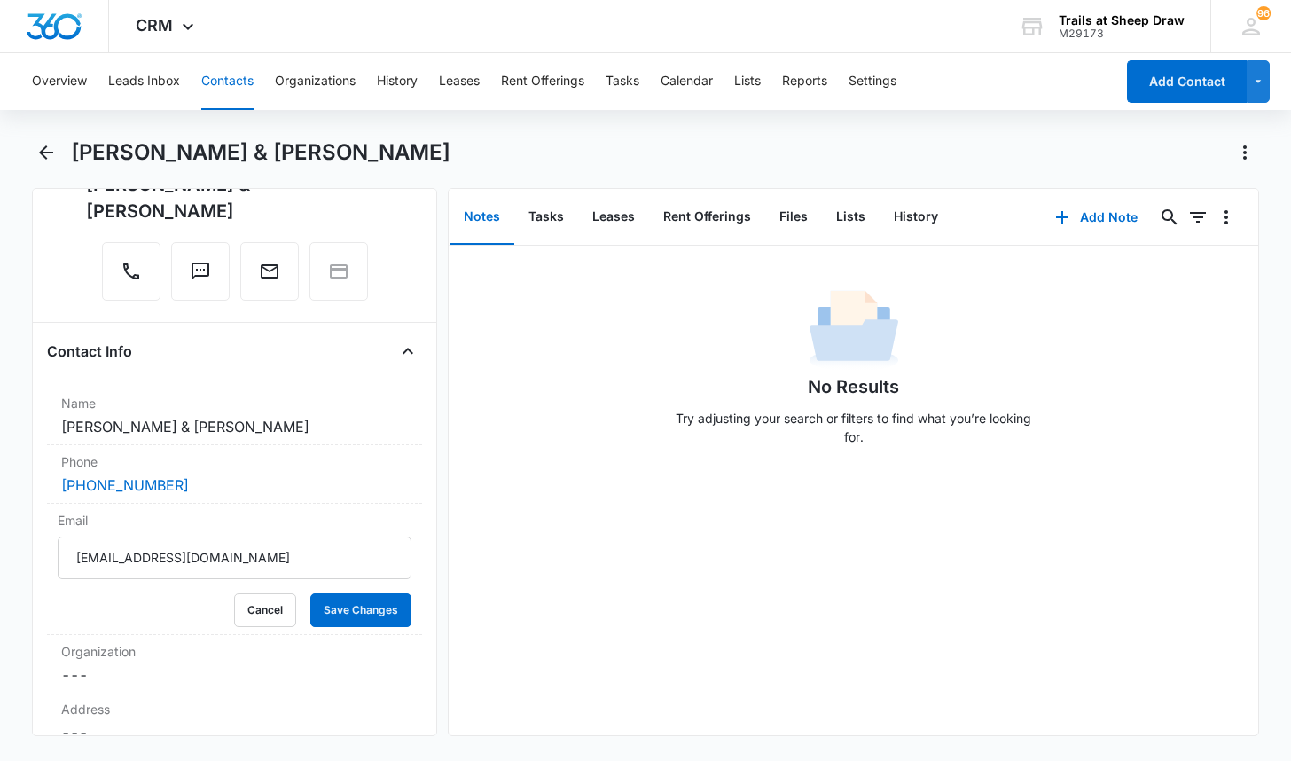
click at [574, 702] on div "No Results Try adjusting your search or filters to find what you’re looking for." at bounding box center [853, 490] width 809 height 489
drag, startPoint x: 56, startPoint y: 428, endPoint x: 406, endPoint y: 437, distance: 350.3
click at [406, 437] on div "Name Cancel Save Changes [PERSON_NAME] & [PERSON_NAME]" at bounding box center [234, 416] width 375 height 59
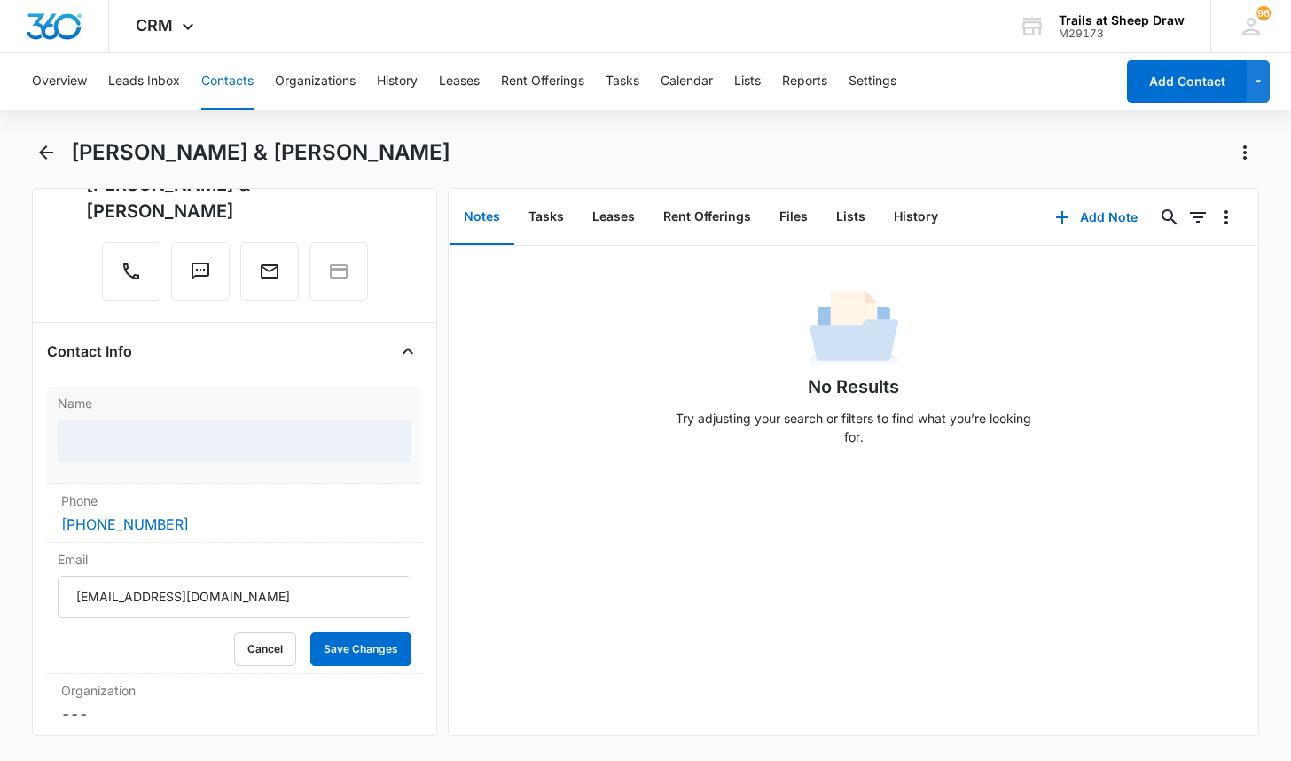
copy dd "[PERSON_NAME] & [PERSON_NAME]"
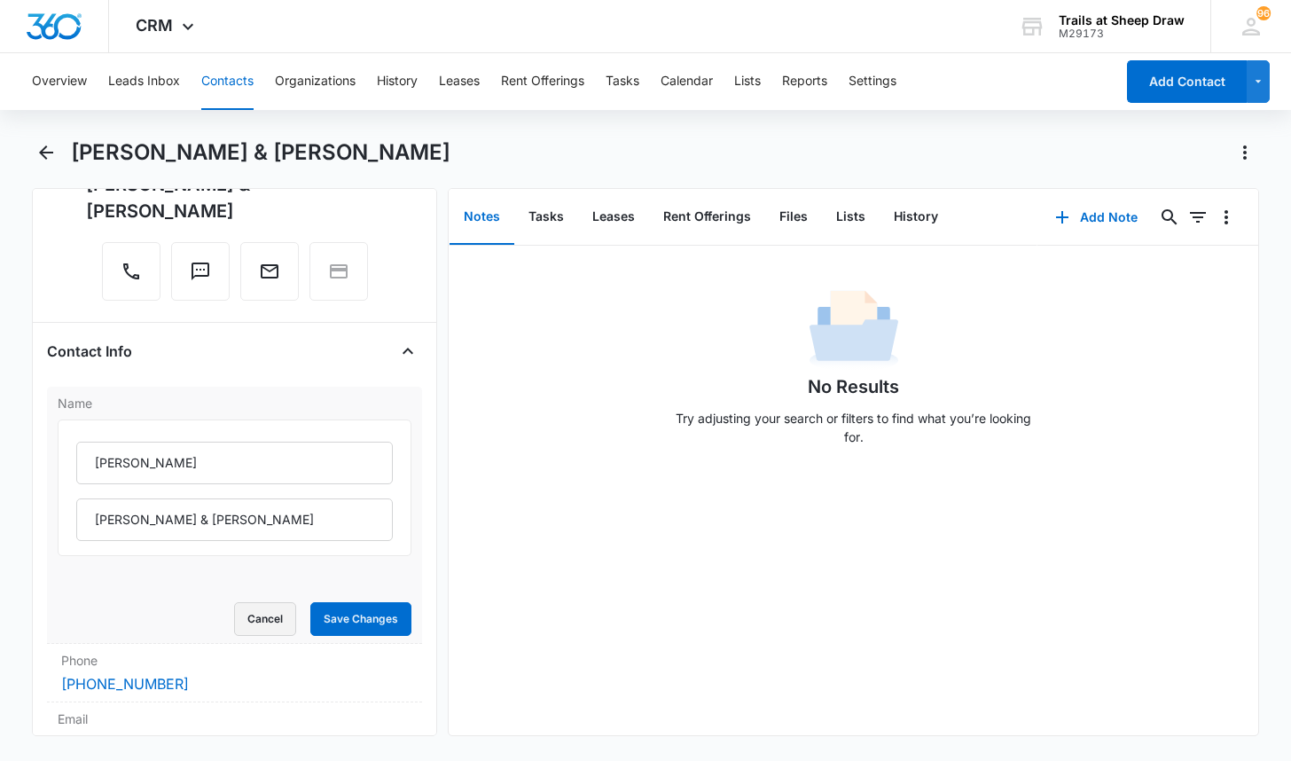
click at [258, 619] on button "Cancel" at bounding box center [265, 619] width 62 height 34
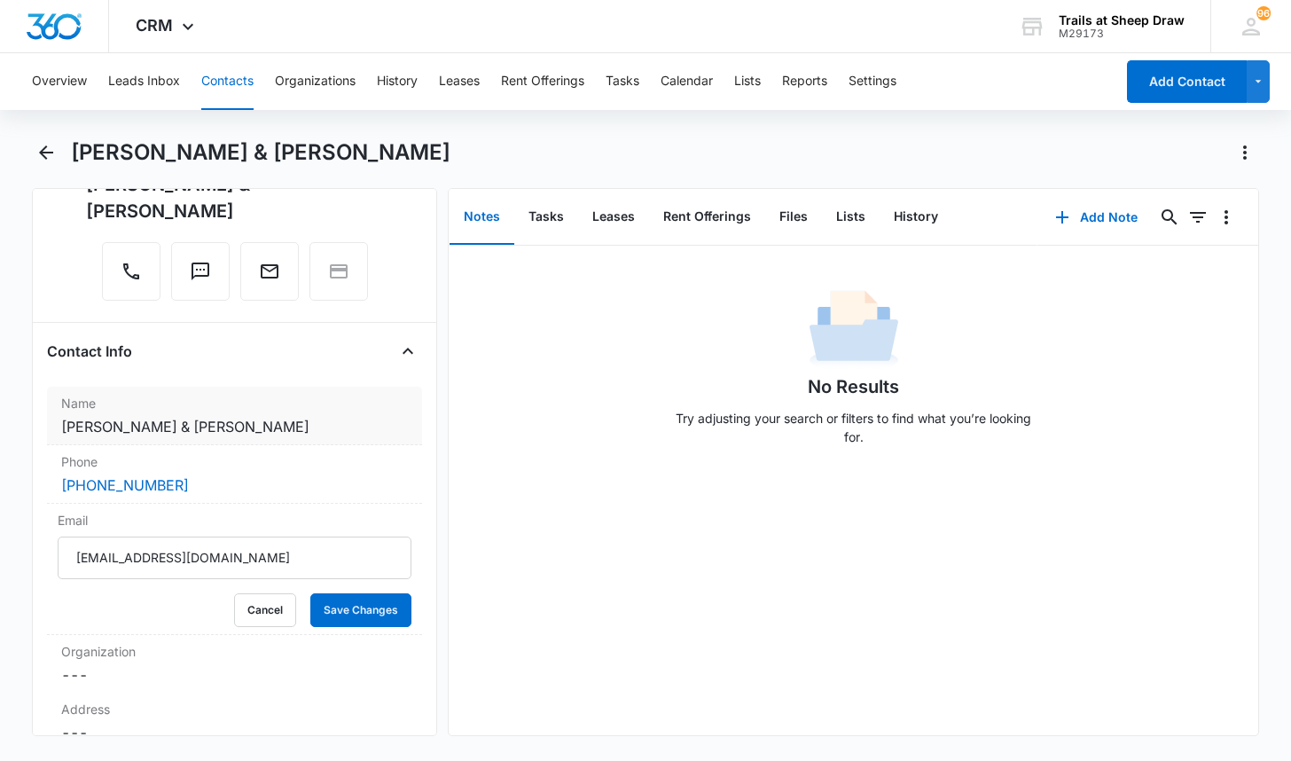
drag, startPoint x: 38, startPoint y: 429, endPoint x: 391, endPoint y: 435, distance: 352.9
click at [391, 435] on div "Remove JL [PERSON_NAME] & [PERSON_NAME] Contact Info Name Cancel Save Changes […" at bounding box center [234, 462] width 405 height 548
copy dd "[PERSON_NAME] & [PERSON_NAME]"
click at [343, 148] on h1 "[PERSON_NAME] & [PERSON_NAME]" at bounding box center [260, 152] width 379 height 27
click at [237, 82] on button "Contacts" at bounding box center [227, 81] width 52 height 57
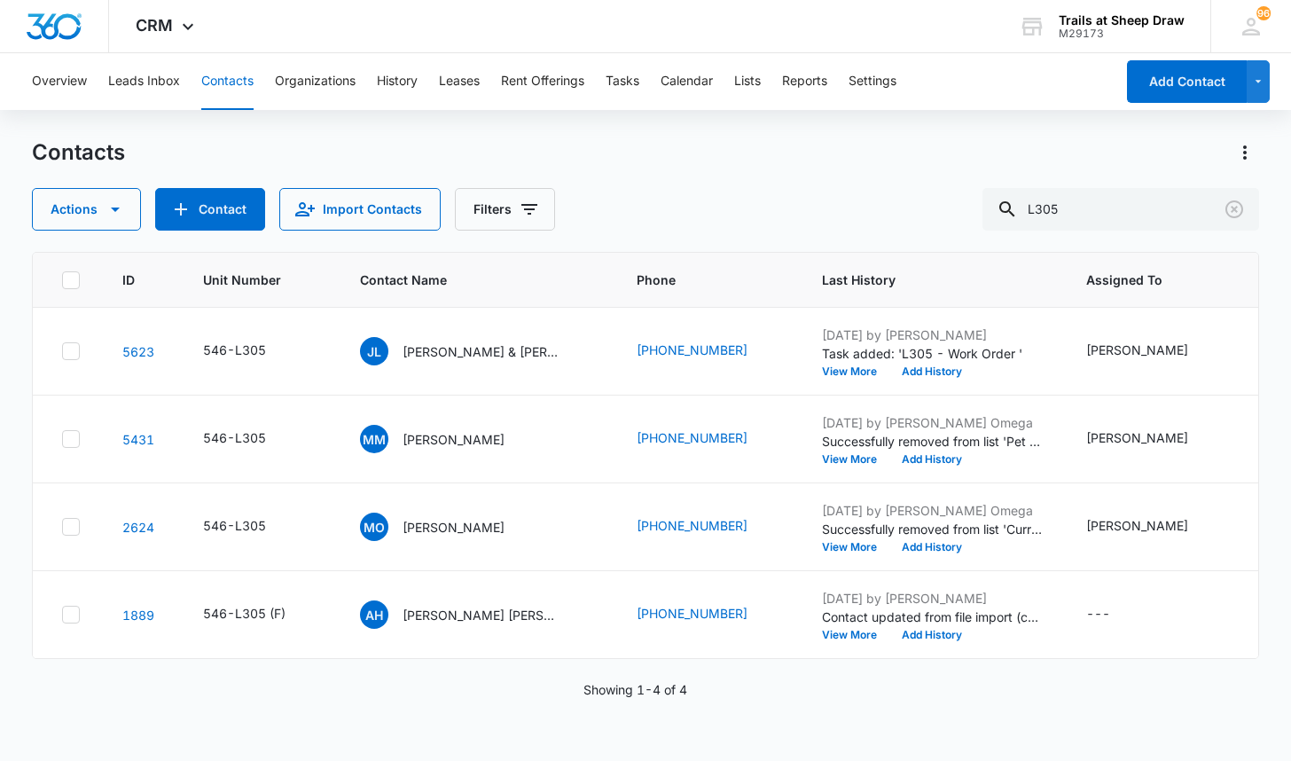
click at [357, 144] on div "Contacts" at bounding box center [645, 152] width 1226 height 28
click at [803, 155] on div "Contacts" at bounding box center [645, 152] width 1226 height 28
click at [1160, 211] on input "L305" at bounding box center [1120, 209] width 277 height 43
type input "V105"
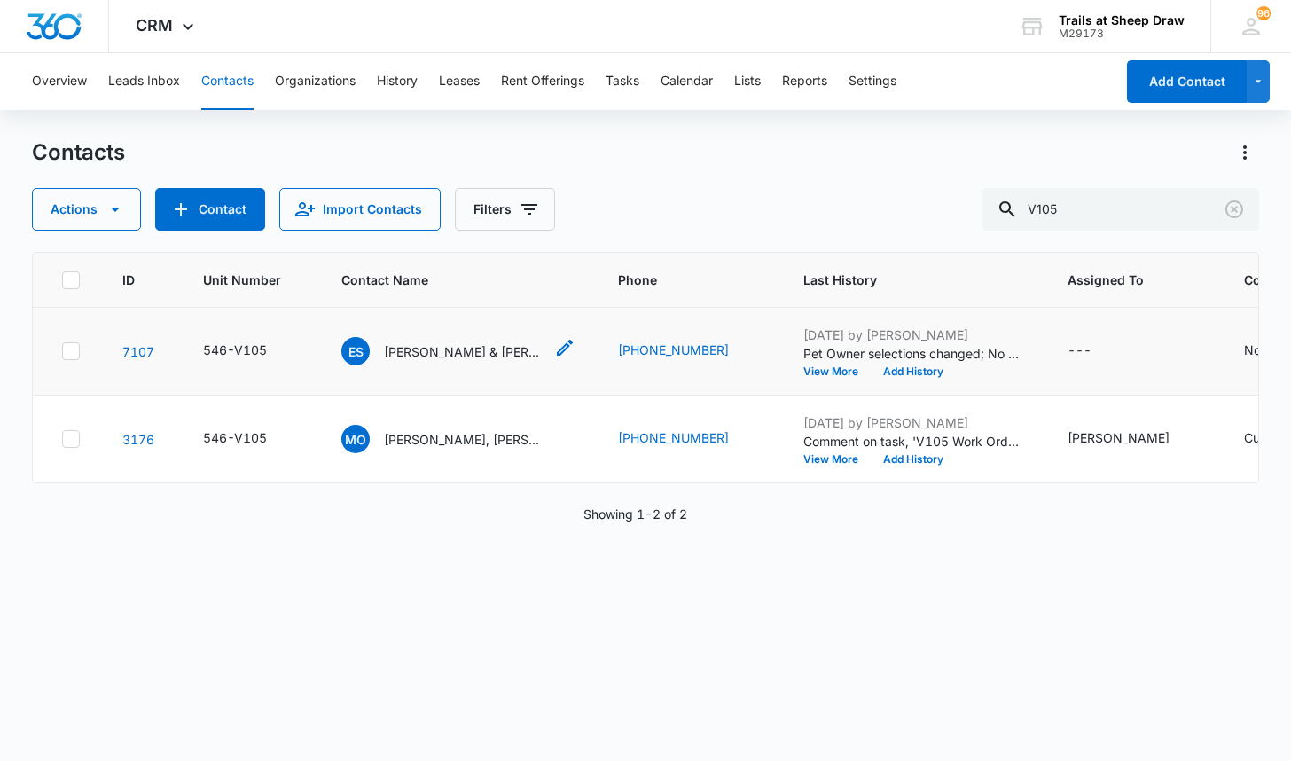
click at [480, 350] on p "[PERSON_NAME] & [PERSON_NAME]" at bounding box center [464, 351] width 160 height 19
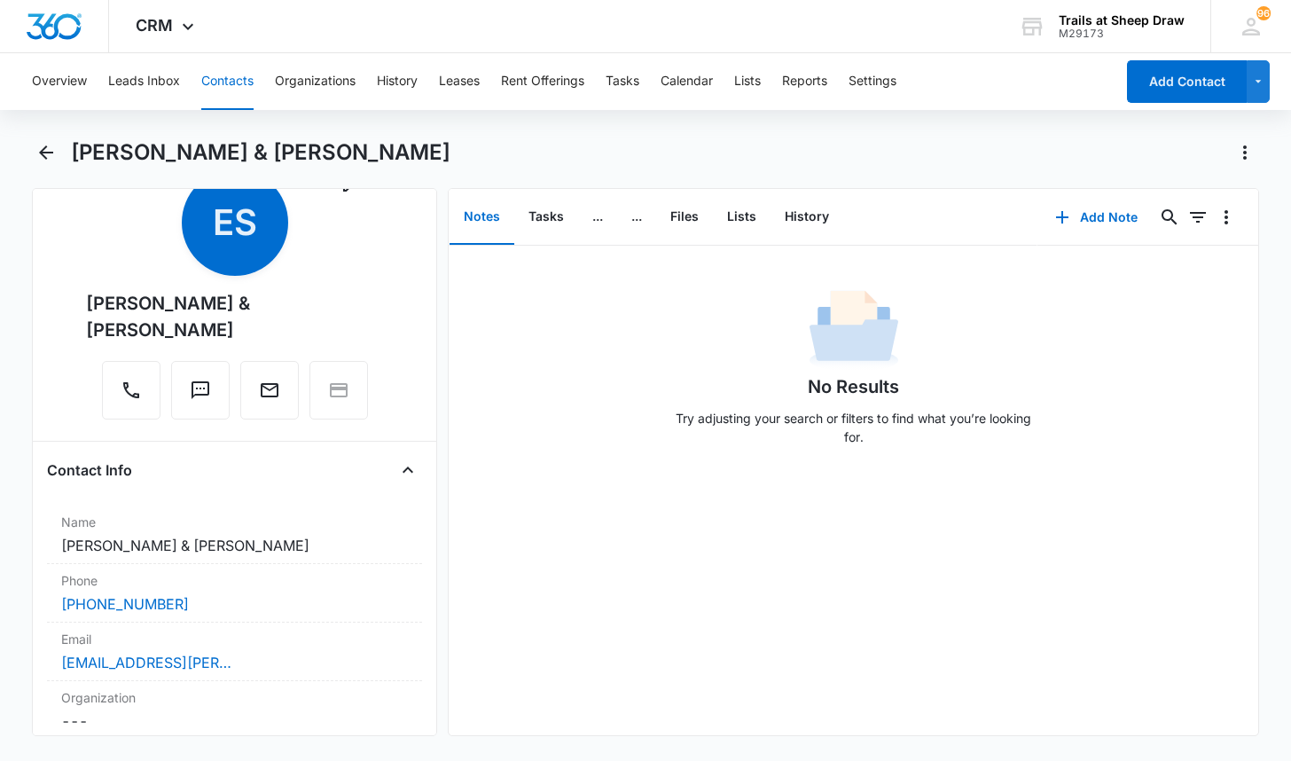
scroll to position [89, 0]
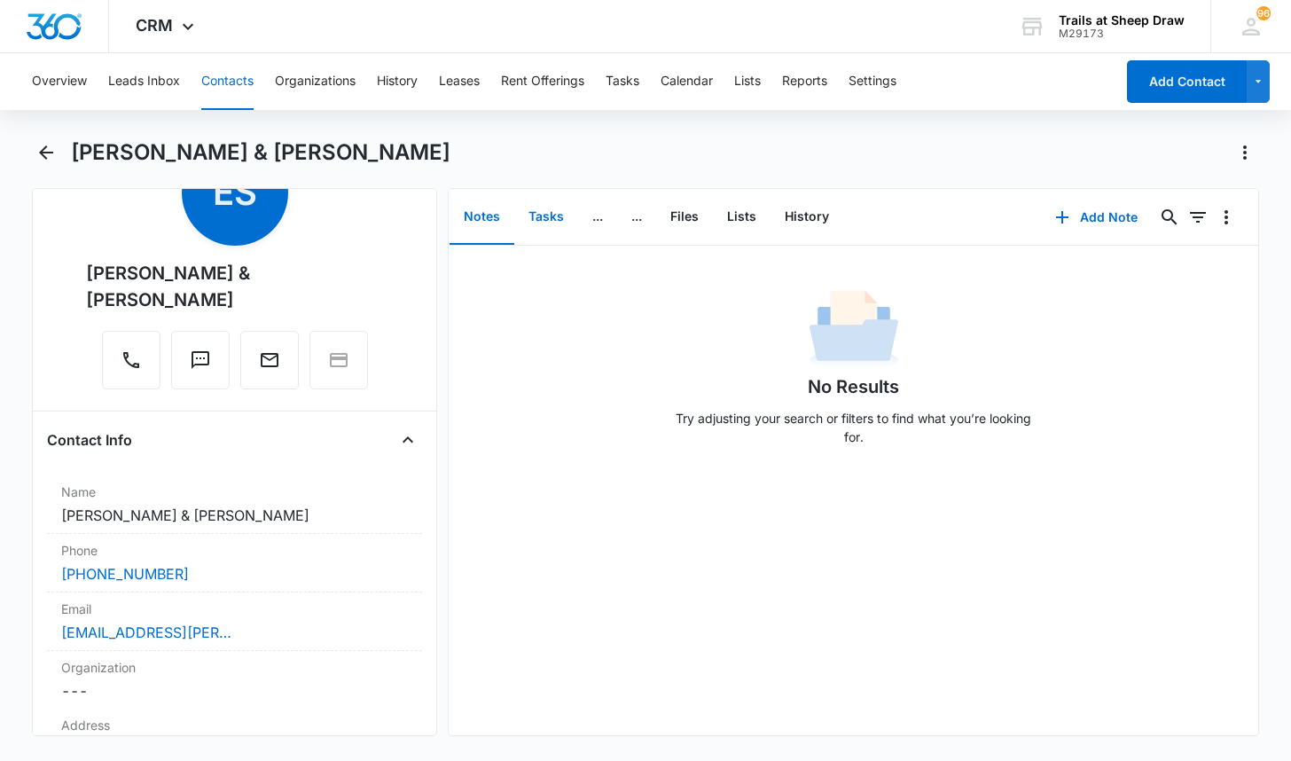
click at [547, 230] on button "Tasks" at bounding box center [546, 217] width 64 height 55
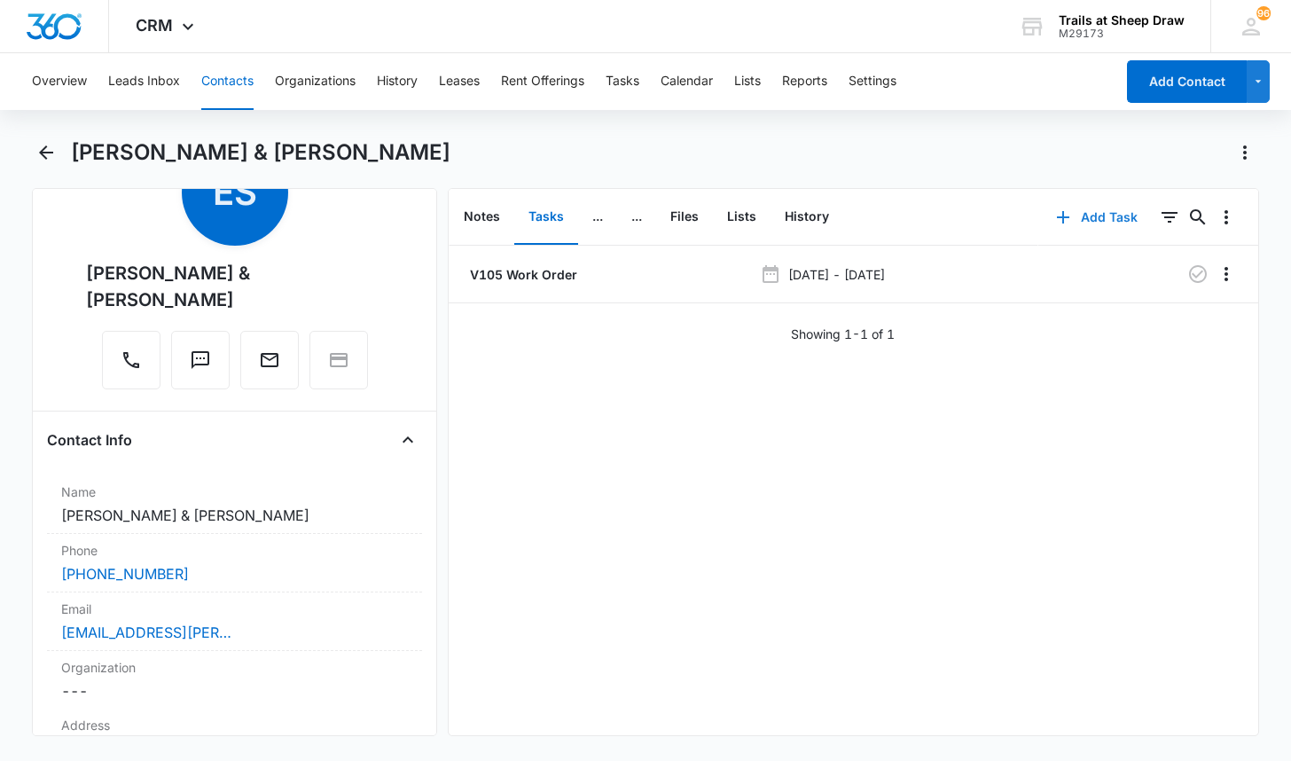
click at [1086, 215] on button "Add Task" at bounding box center [1096, 217] width 117 height 43
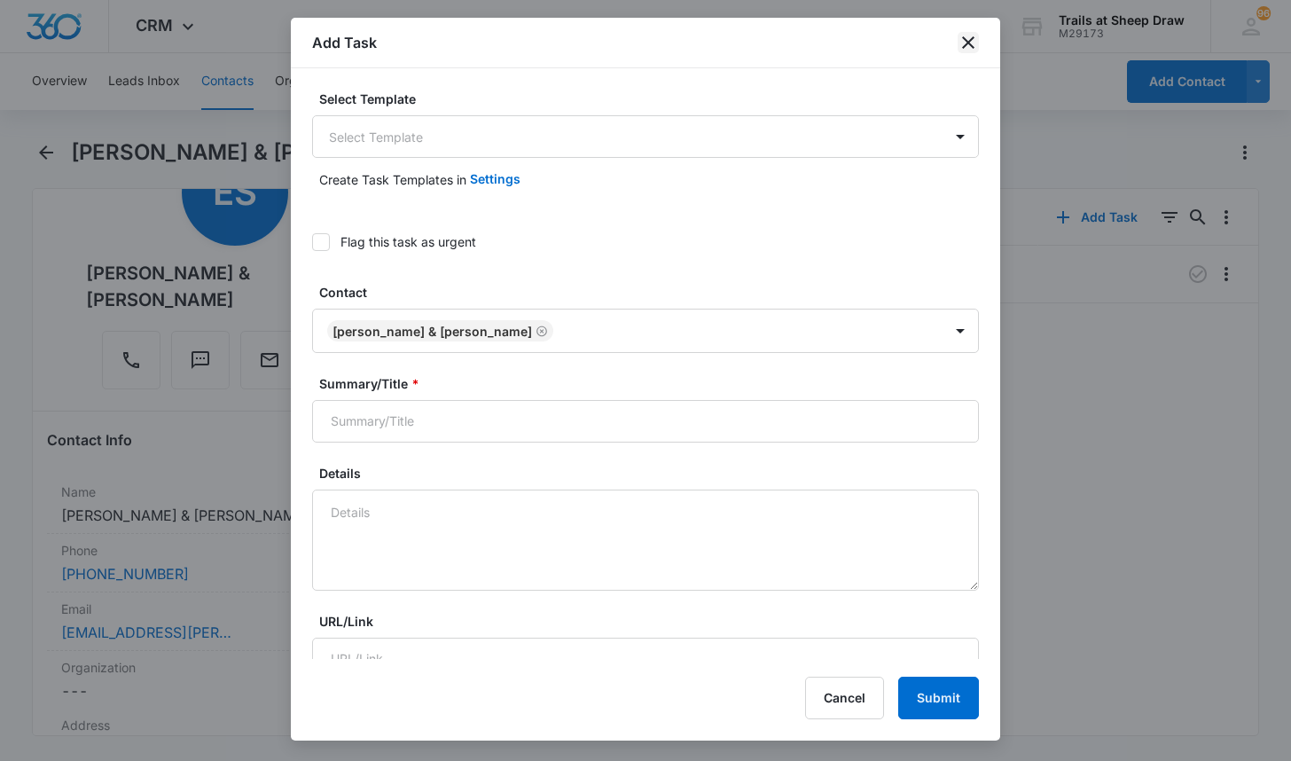
click at [978, 46] on icon "close" at bounding box center [967, 42] width 21 height 21
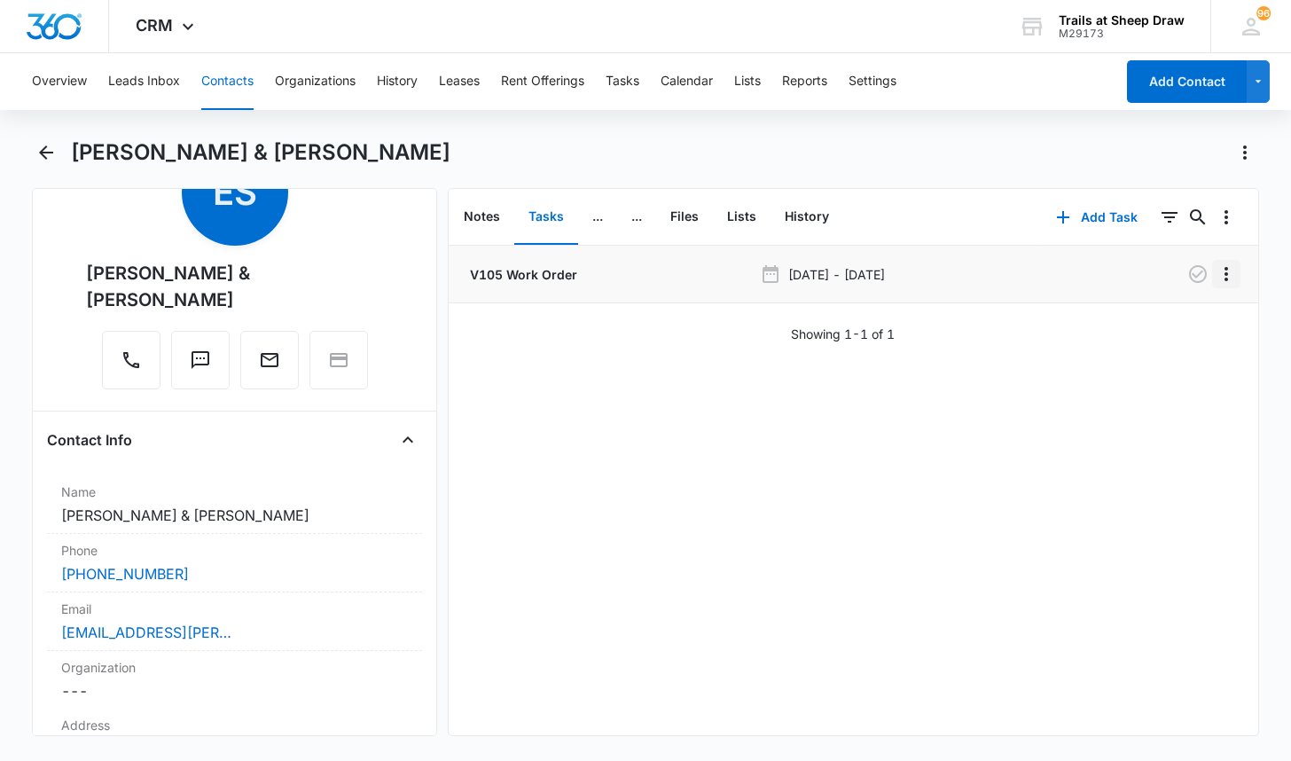
click at [1215, 271] on icon "Overflow Menu" at bounding box center [1225, 273] width 21 height 21
click at [1191, 336] on button "Edit" at bounding box center [1175, 323] width 101 height 27
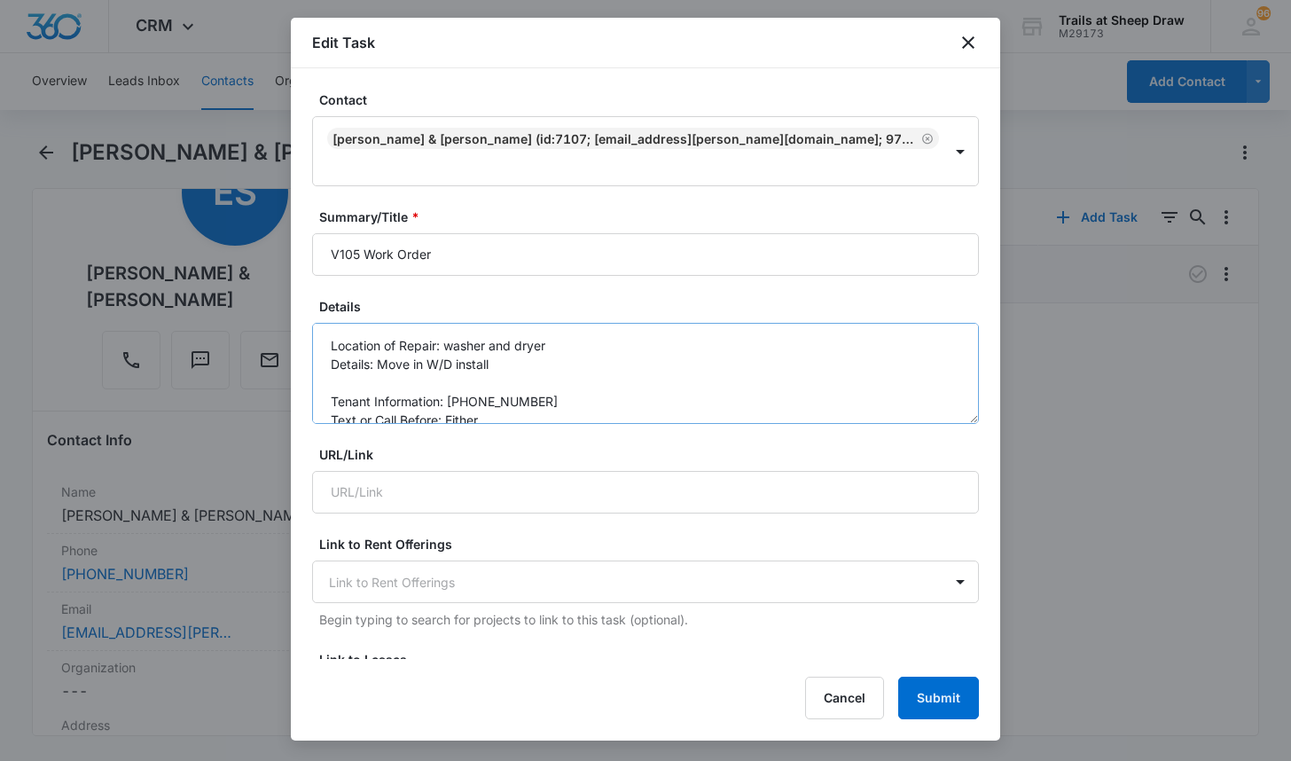
scroll to position [89, 0]
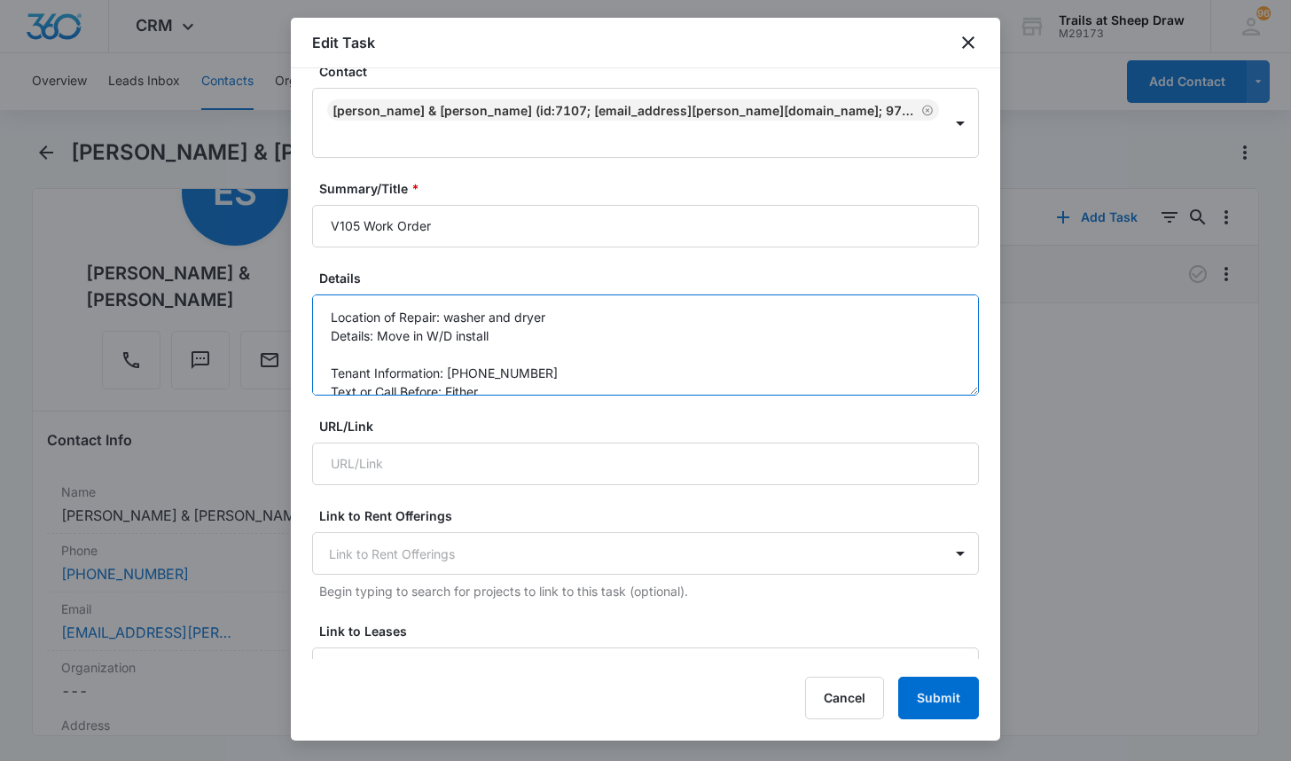
click at [577, 301] on textarea "Location of Repair: washer and dryer Details: Move in W/D install Tenant Inform…" at bounding box center [645, 344] width 667 height 101
click at [582, 297] on textarea "Location of Repair: washer and dryer Details: Move in W/D install Tenant Inform…" at bounding box center [645, 344] width 667 height 101
click at [574, 309] on textarea "Location of Repair: washer and dryer/water filter Details: Move in W/D install …" at bounding box center [645, 344] width 667 height 101
type textarea "Location of Repair: washer and dryer/water filter Details: Move in W/D install,…"
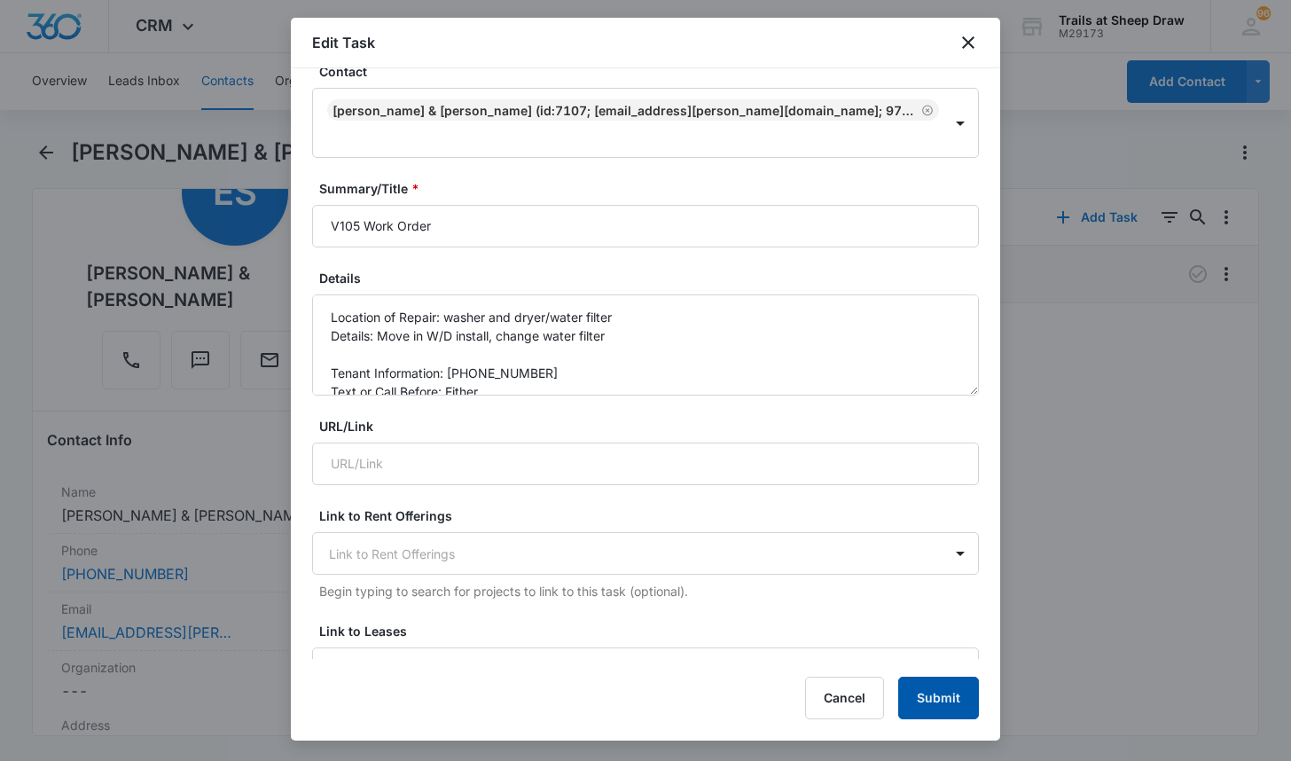
click at [933, 699] on button "Submit" at bounding box center [938, 697] width 81 height 43
